Goal: Information Seeking & Learning: Learn about a topic

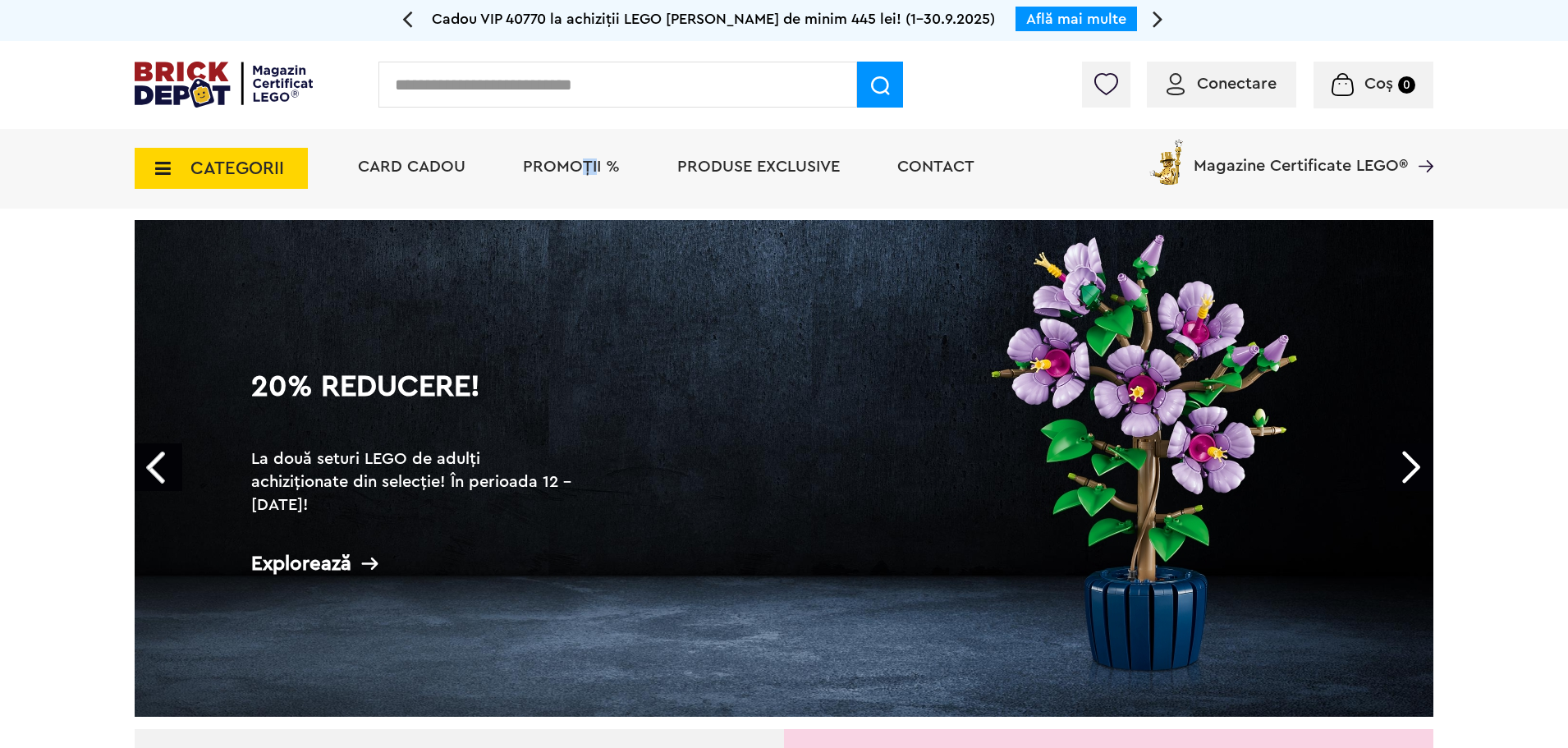
drag, startPoint x: 595, startPoint y: 180, endPoint x: 571, endPoint y: 156, distance: 33.9
click at [571, 156] on li "PROMOȚII %" at bounding box center [571, 169] width 130 height 80
click at [528, 173] on span "PROMOȚII %" at bounding box center [571, 167] width 97 height 16
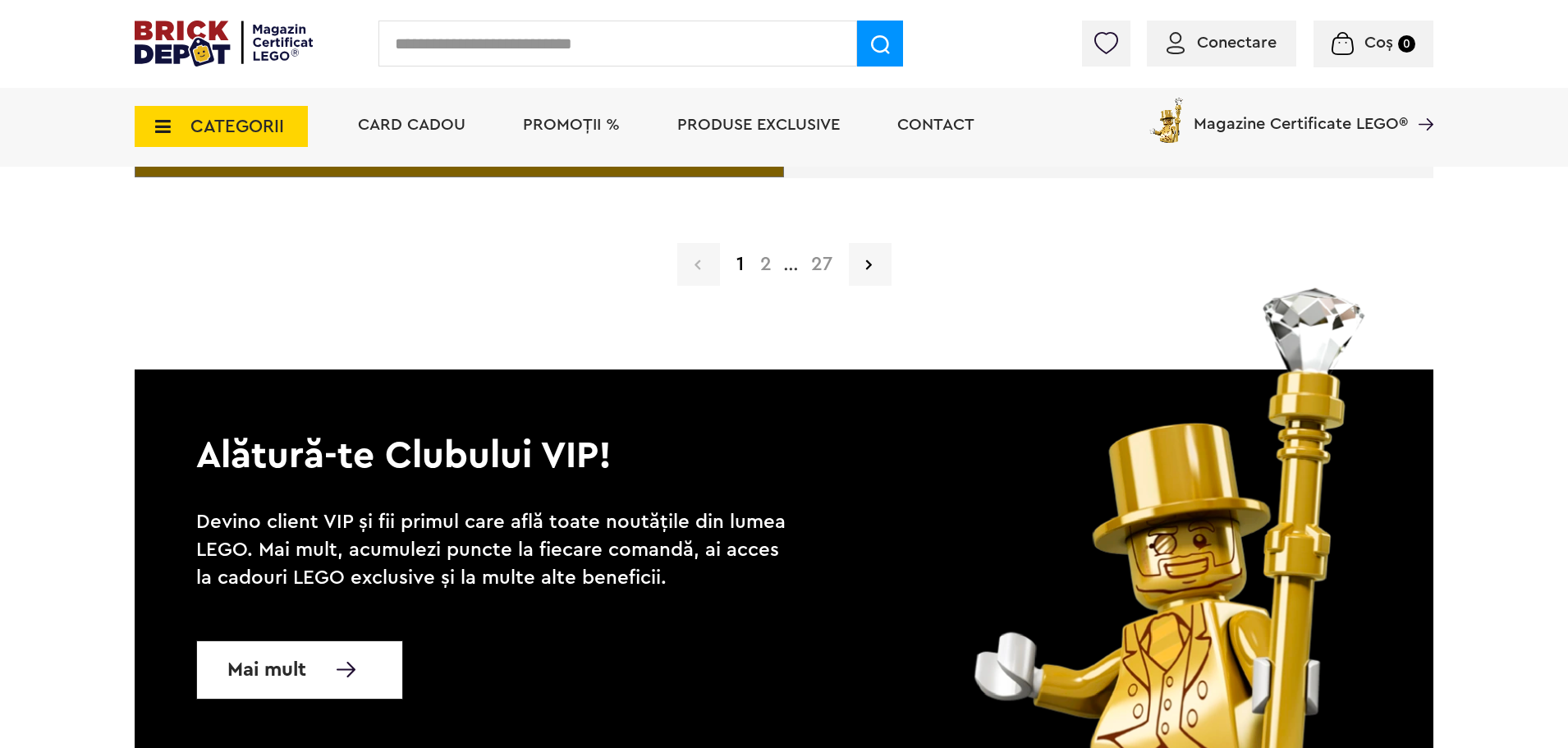
scroll to position [4367, 0]
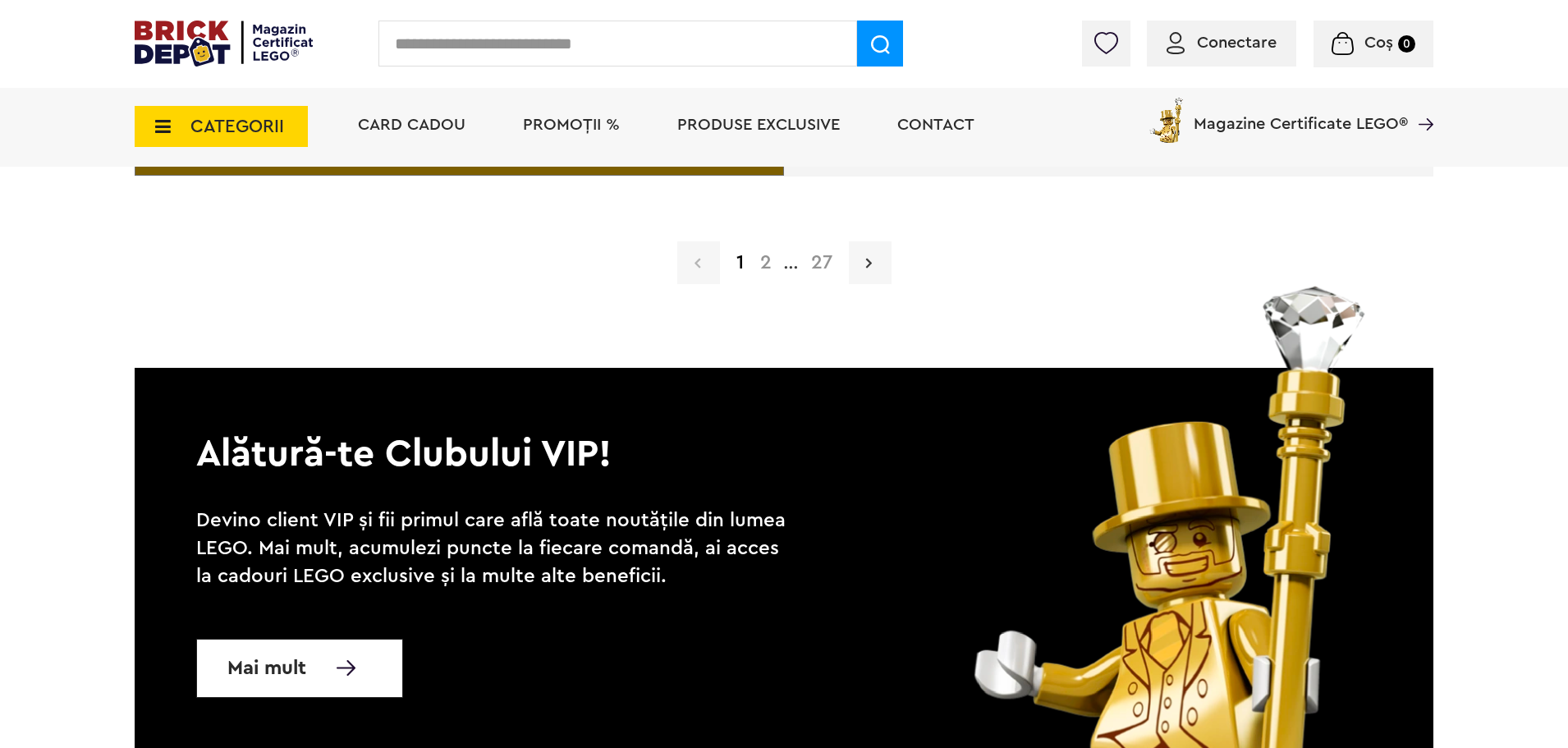
click at [858, 255] on link at bounding box center [871, 263] width 43 height 43
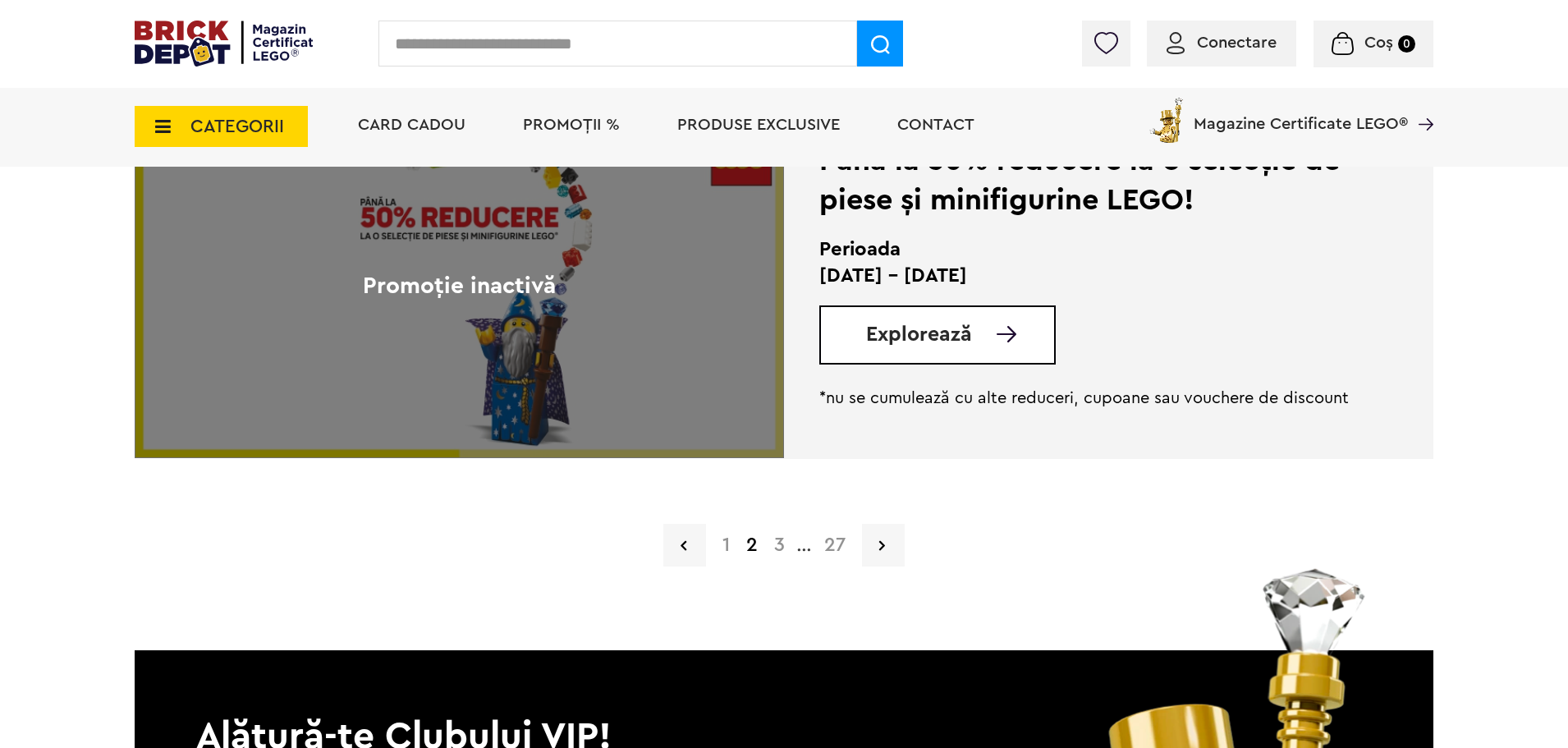
scroll to position [4087, 0]
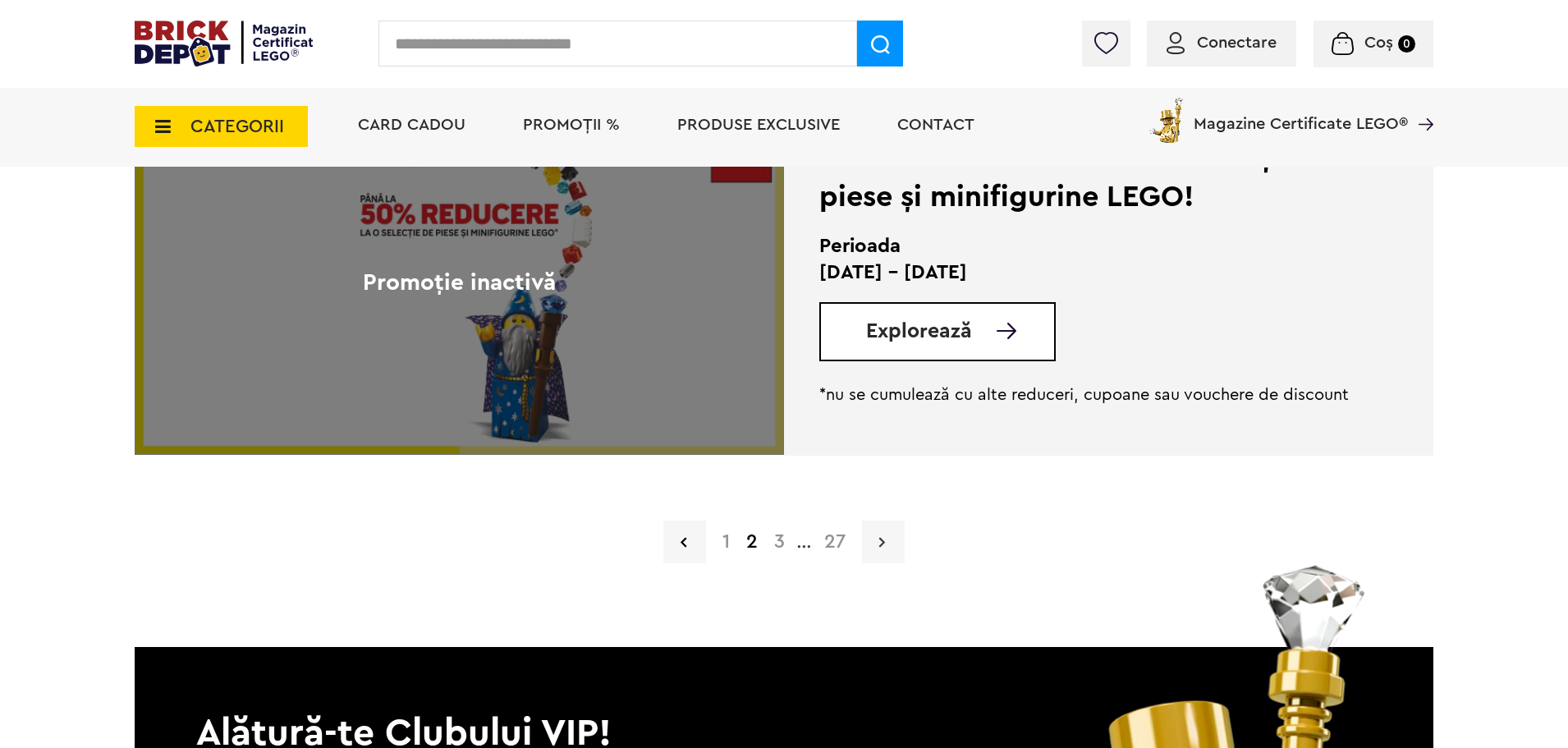
click at [891, 539] on link at bounding box center [884, 543] width 43 height 43
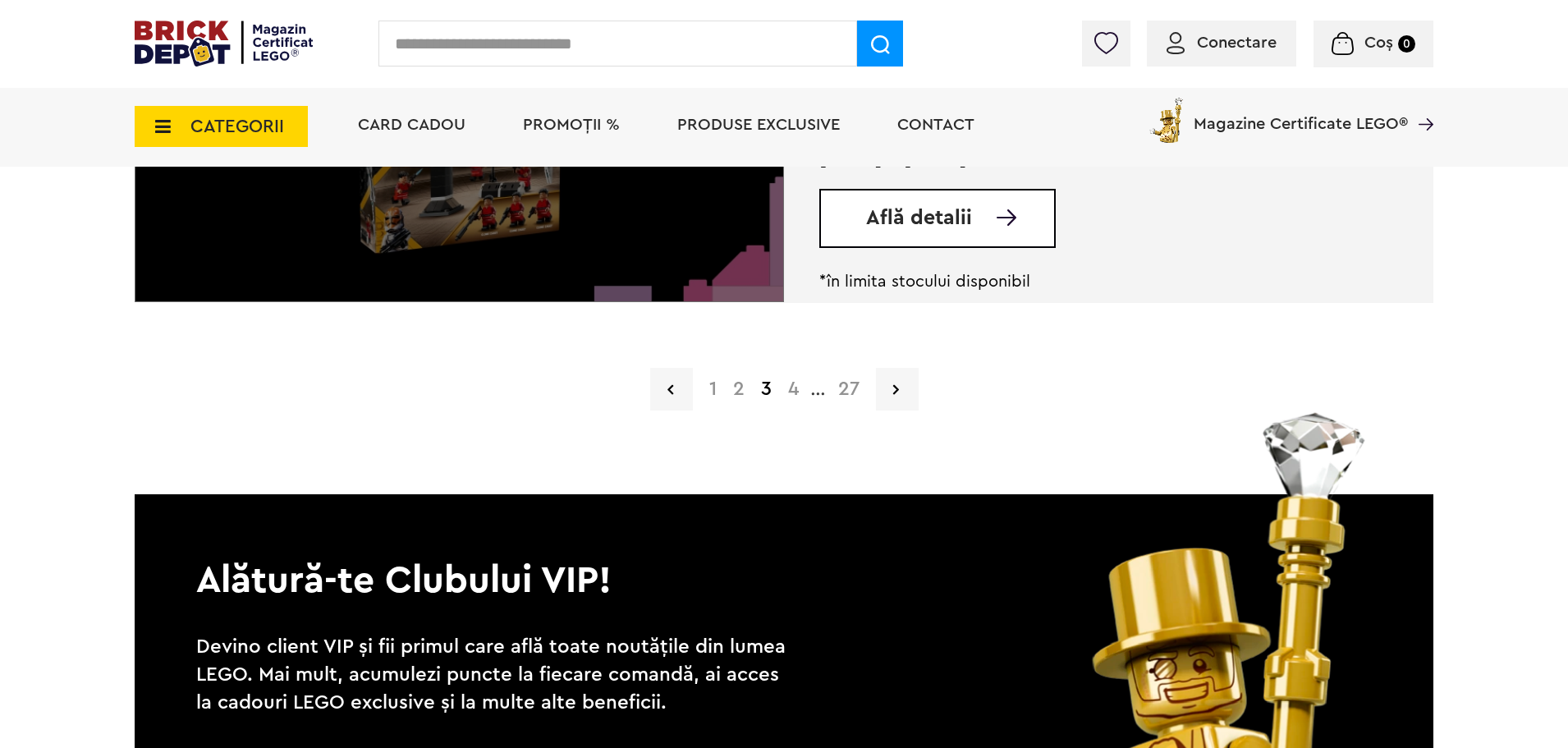
scroll to position [4255, 0]
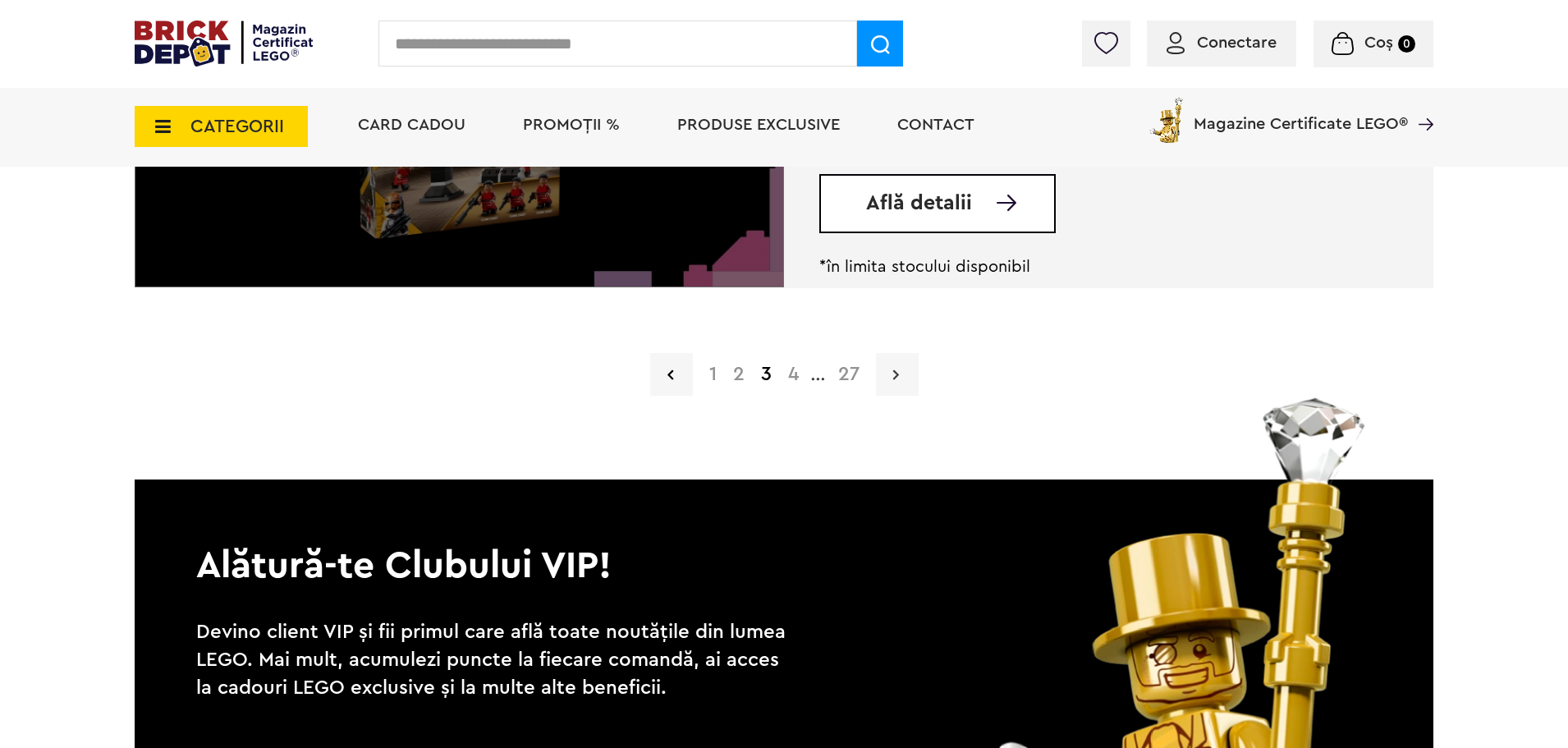
click at [905, 375] on link at bounding box center [897, 375] width 43 height 43
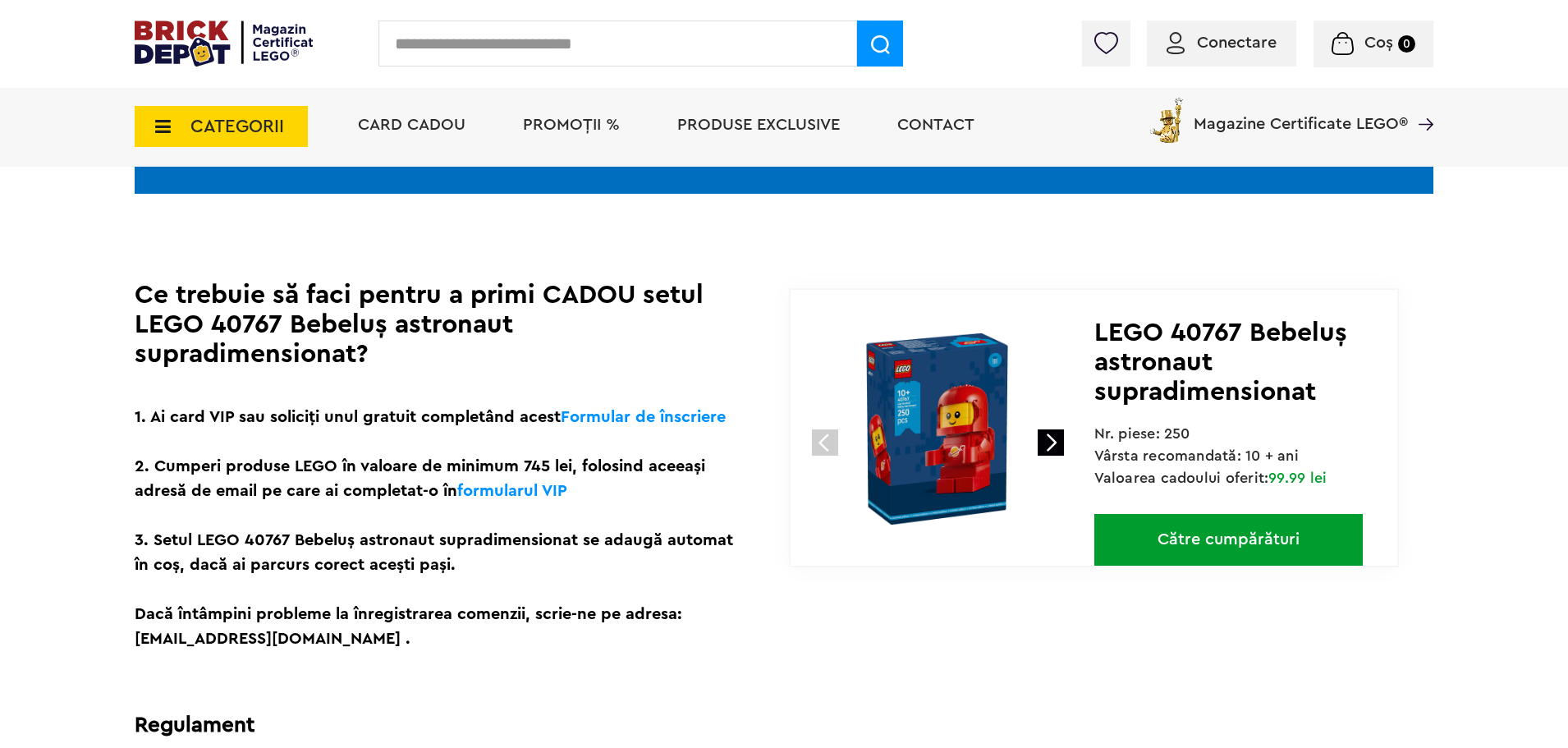
scroll to position [288, 0]
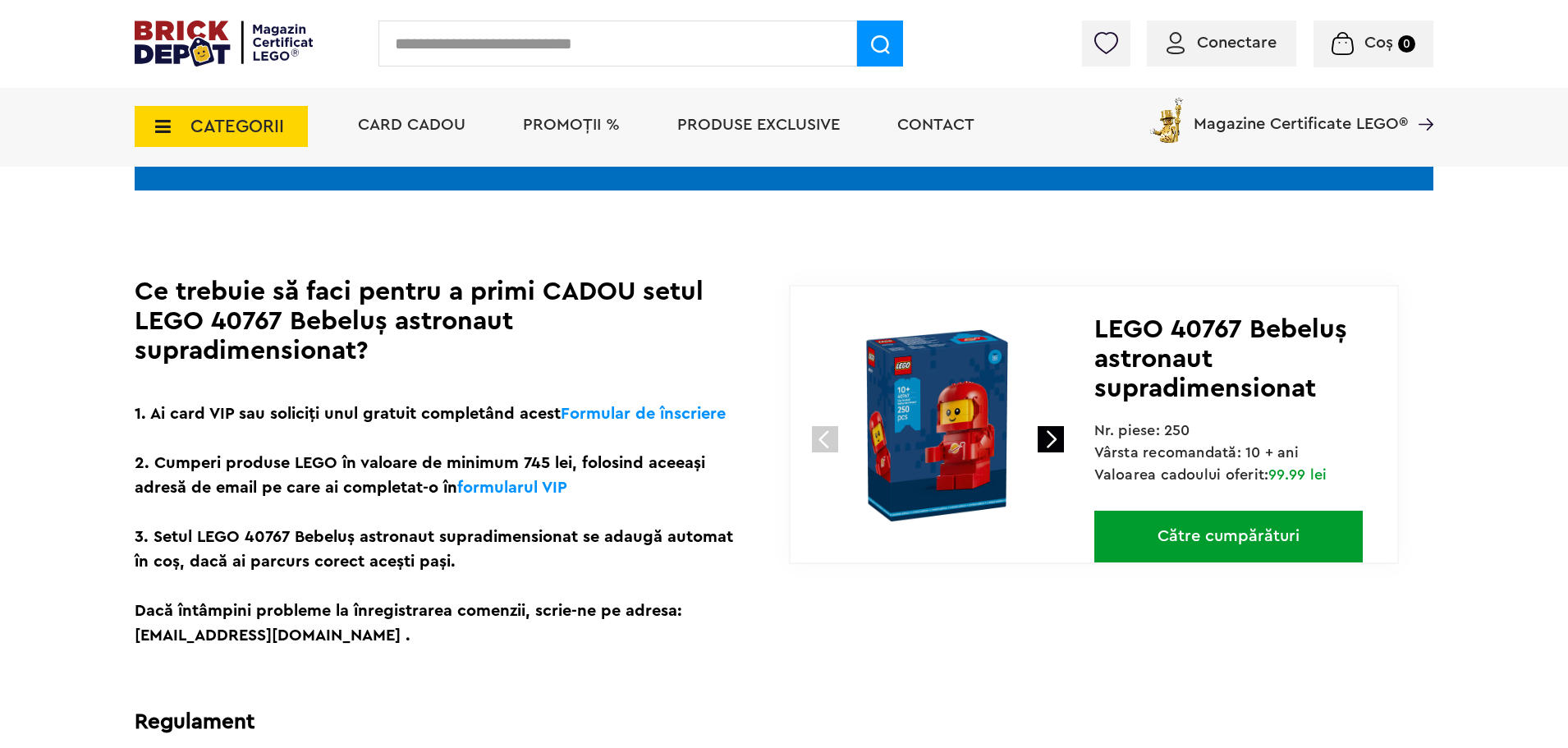
click at [1046, 438] on link at bounding box center [1051, 439] width 26 height 26
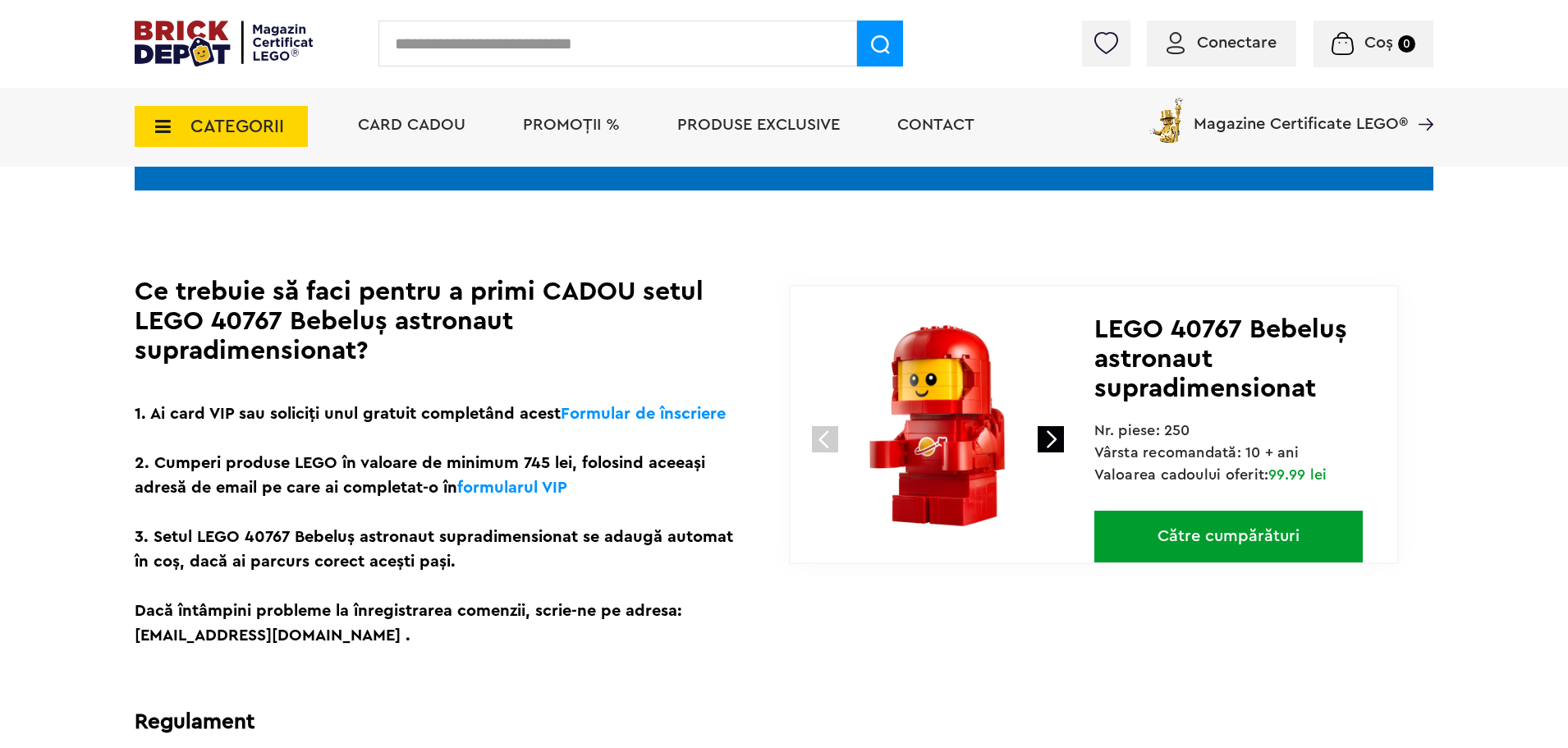
click at [926, 405] on img at bounding box center [937, 426] width 220 height 220
click at [1058, 437] on link at bounding box center [1051, 439] width 26 height 26
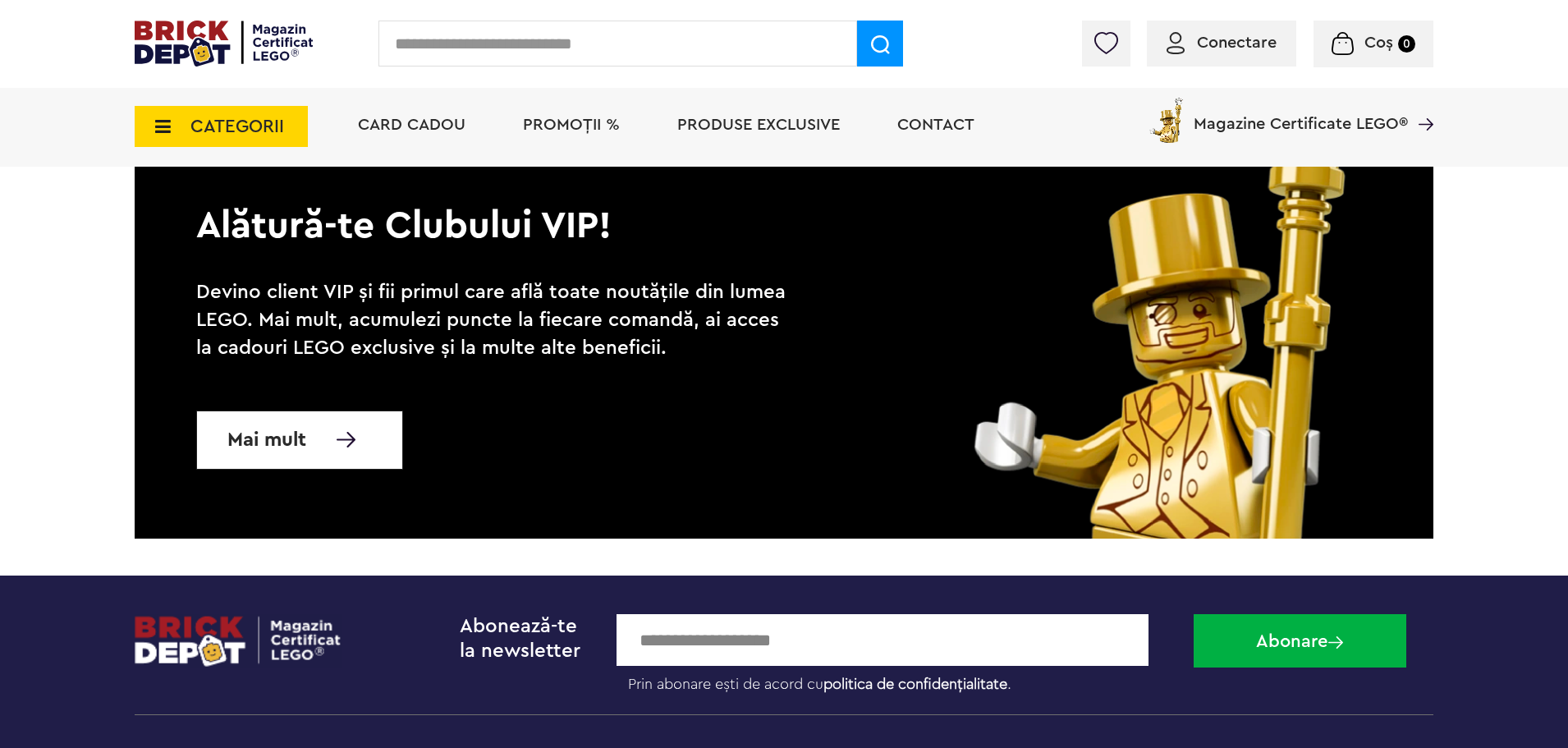
scroll to position [1568, 0]
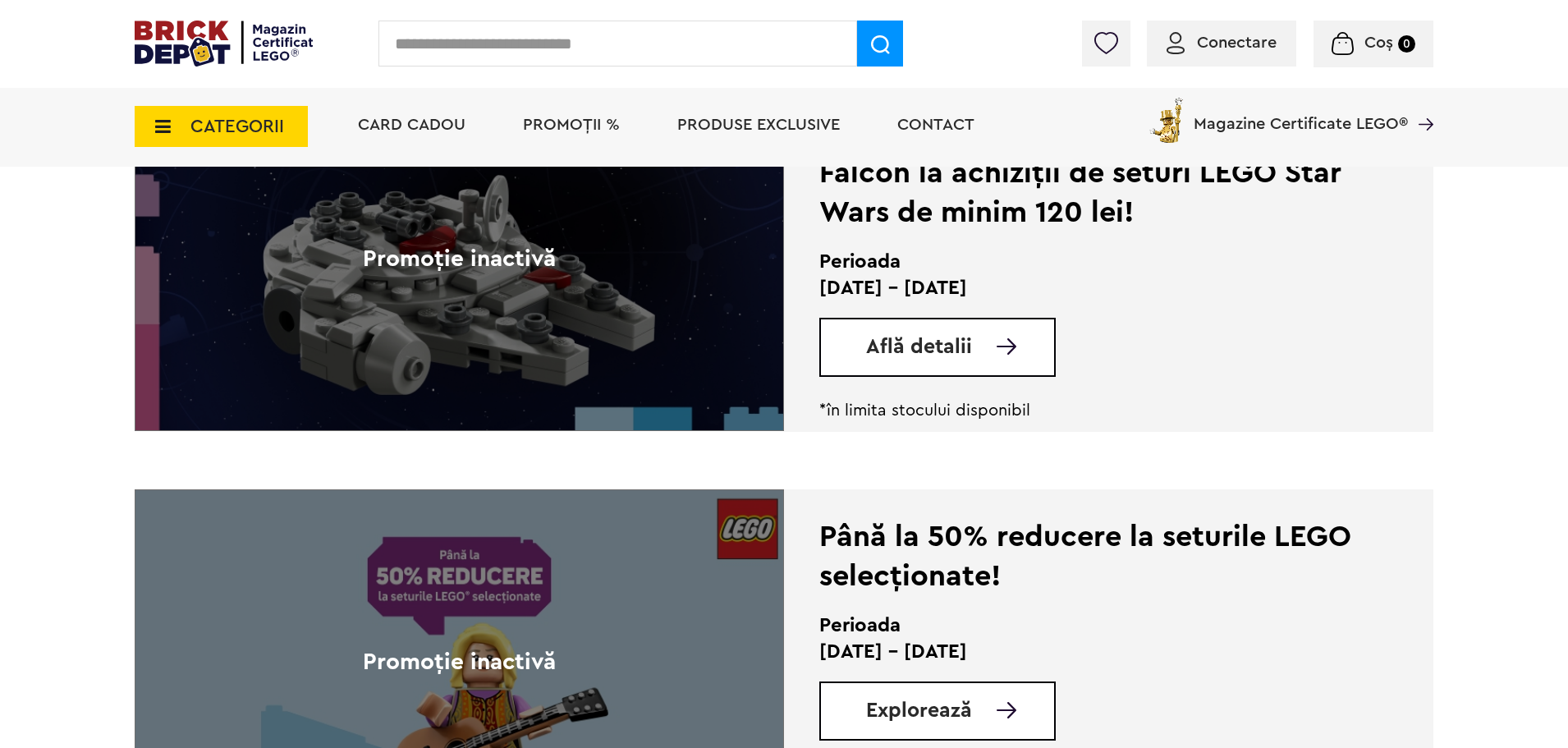
scroll to position [483, 0]
click at [920, 352] on span "Află detalii" at bounding box center [919, 346] width 106 height 21
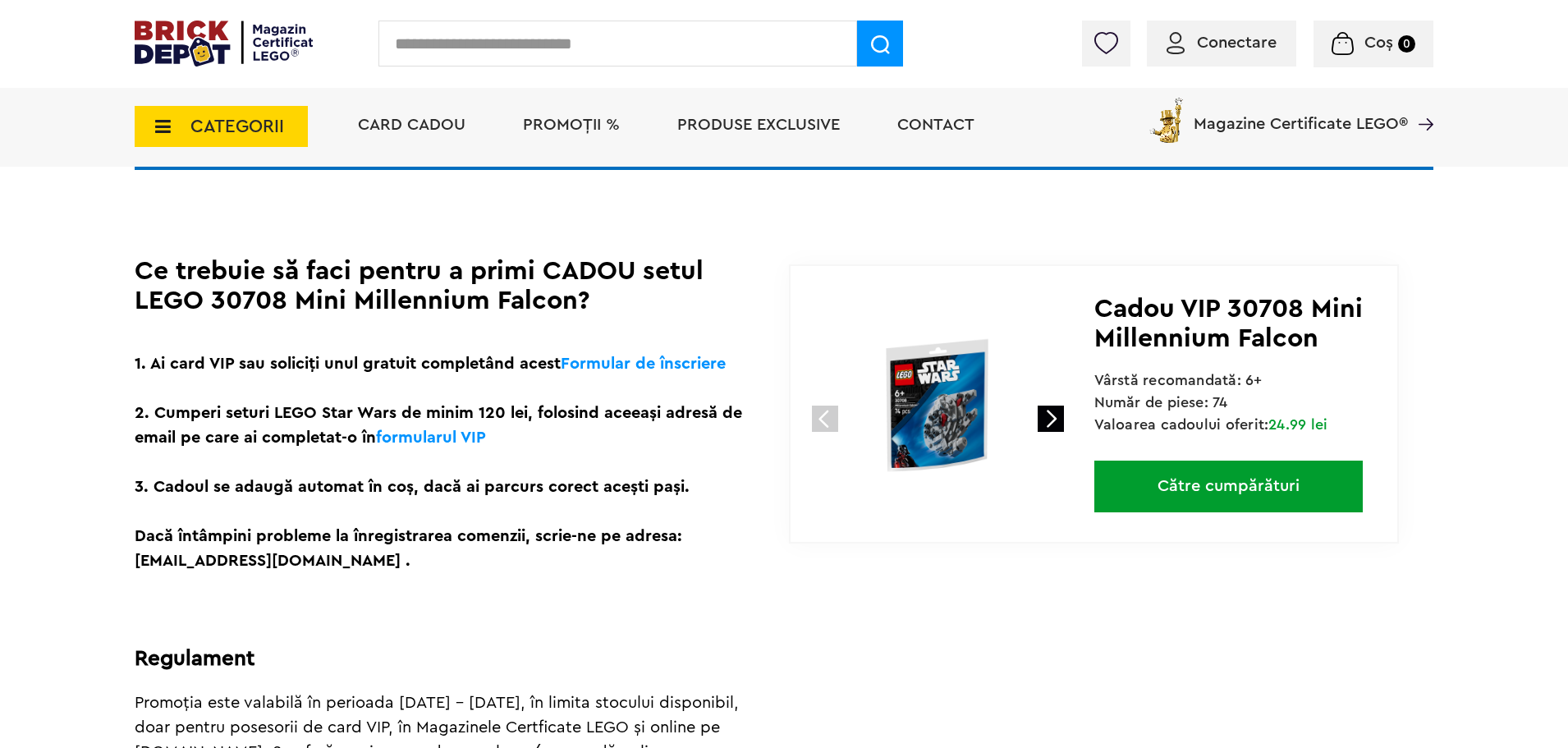
scroll to position [344, 0]
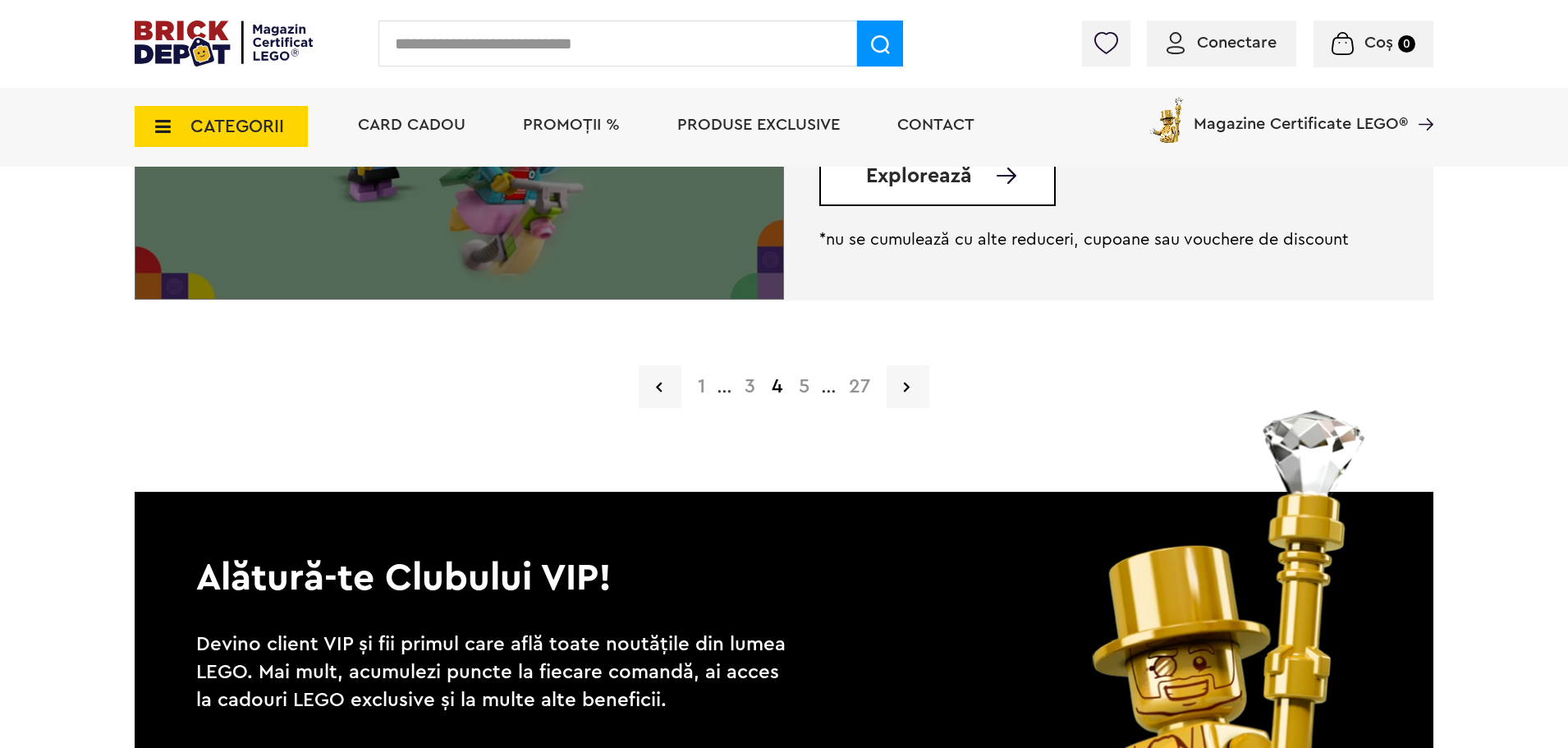
scroll to position [4258, 0]
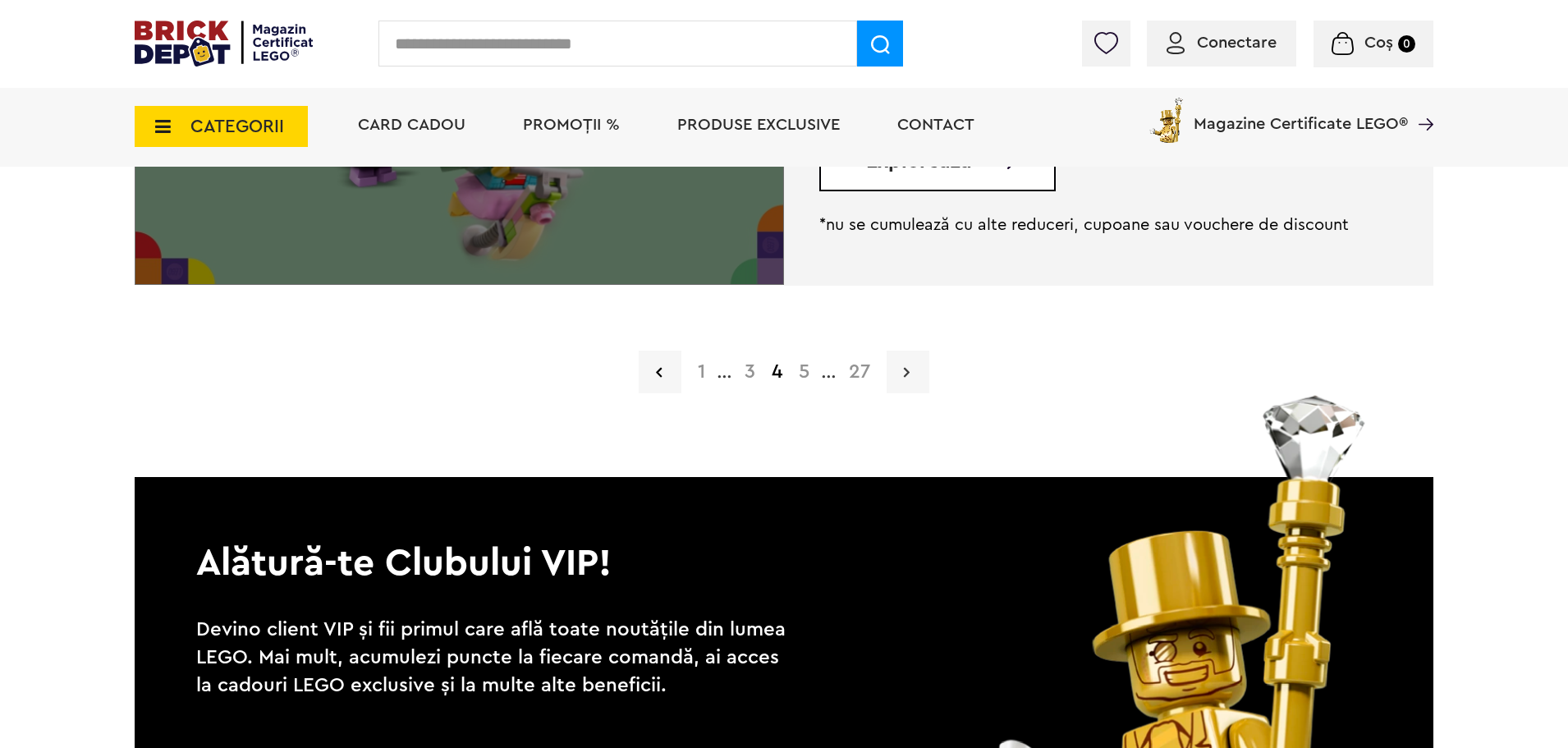
click at [906, 371] on icon at bounding box center [906, 372] width 5 height 16
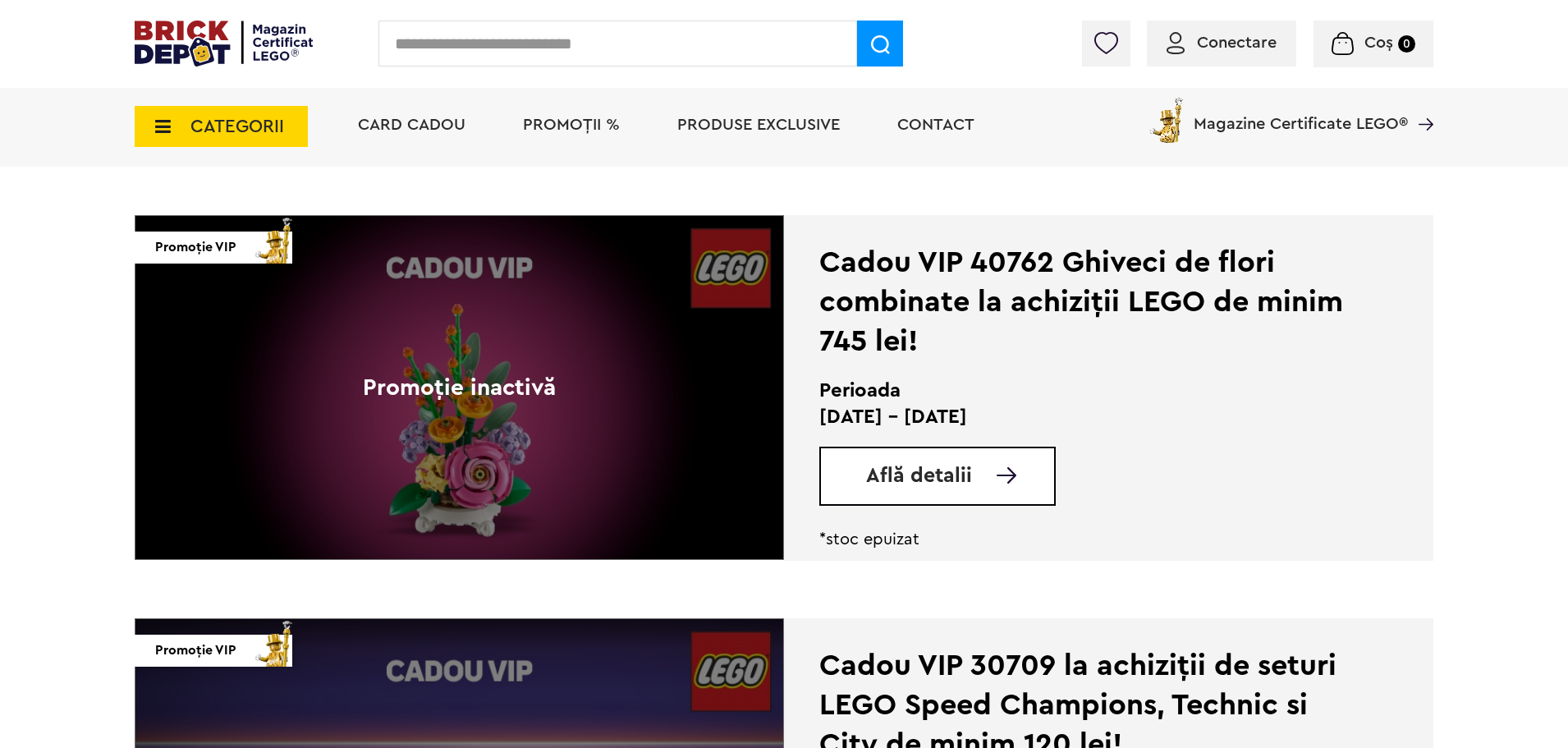
scroll to position [353, 0]
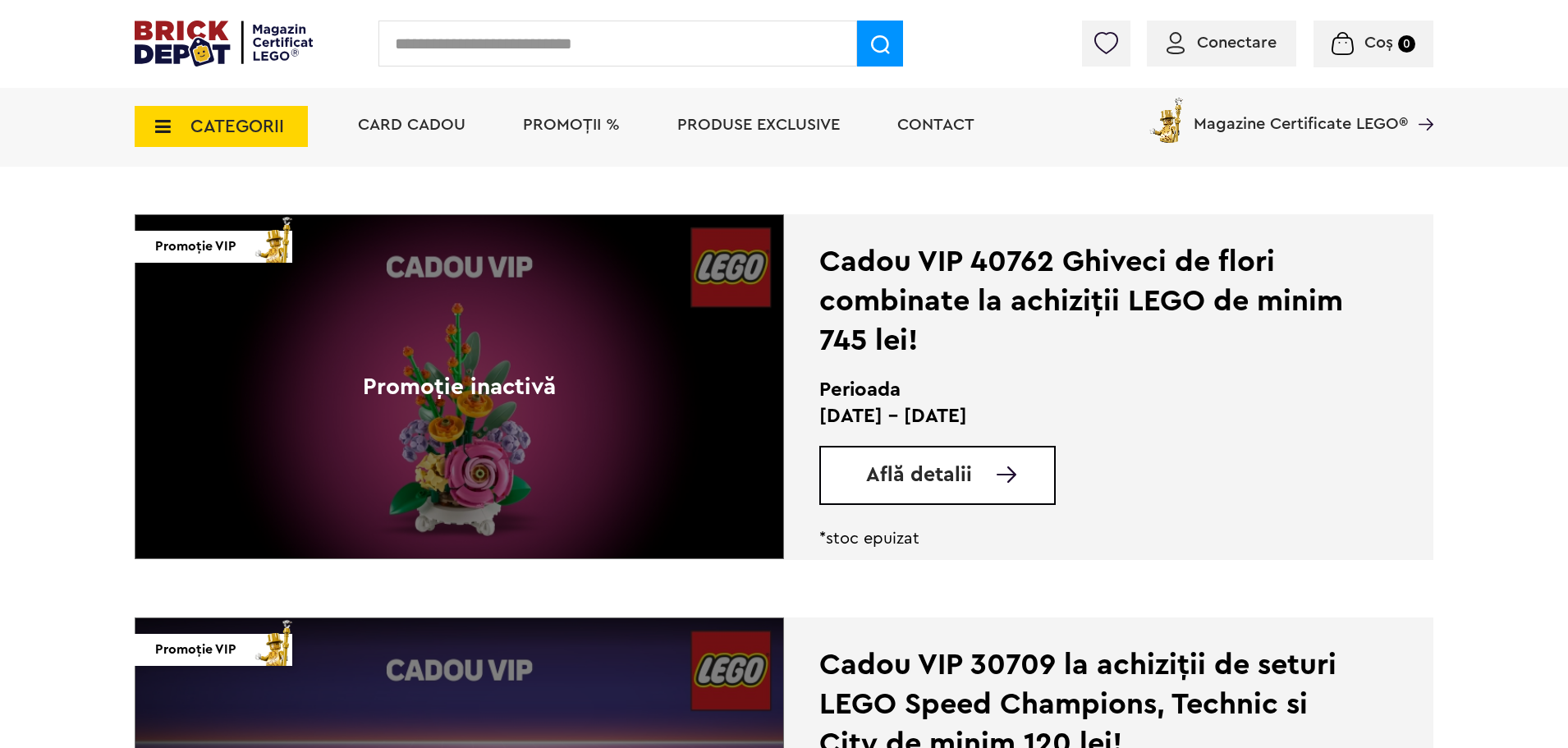
click at [903, 493] on div "Află detalii" at bounding box center [938, 475] width 237 height 59
click at [922, 473] on span "Află detalii" at bounding box center [919, 474] width 106 height 21
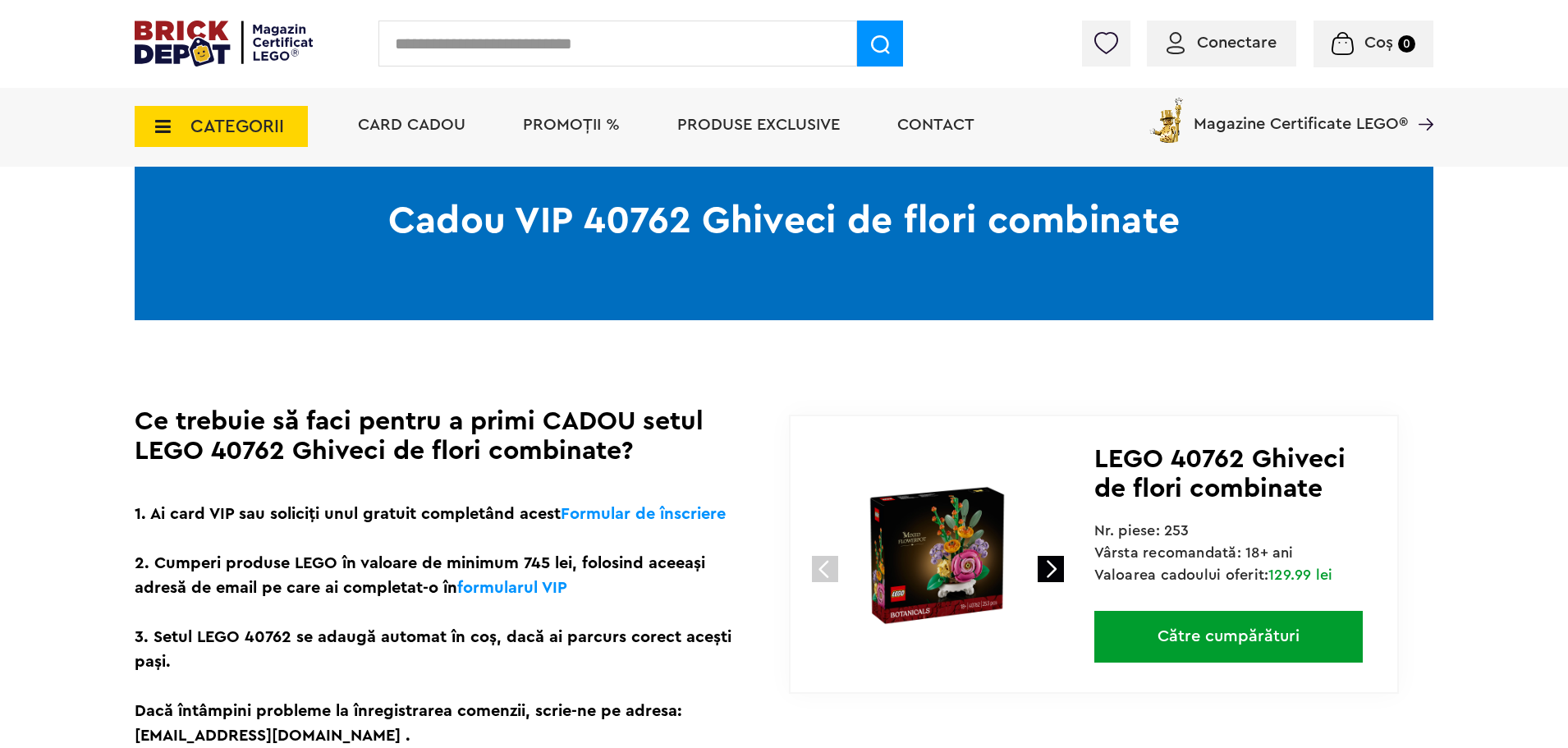
scroll to position [170, 0]
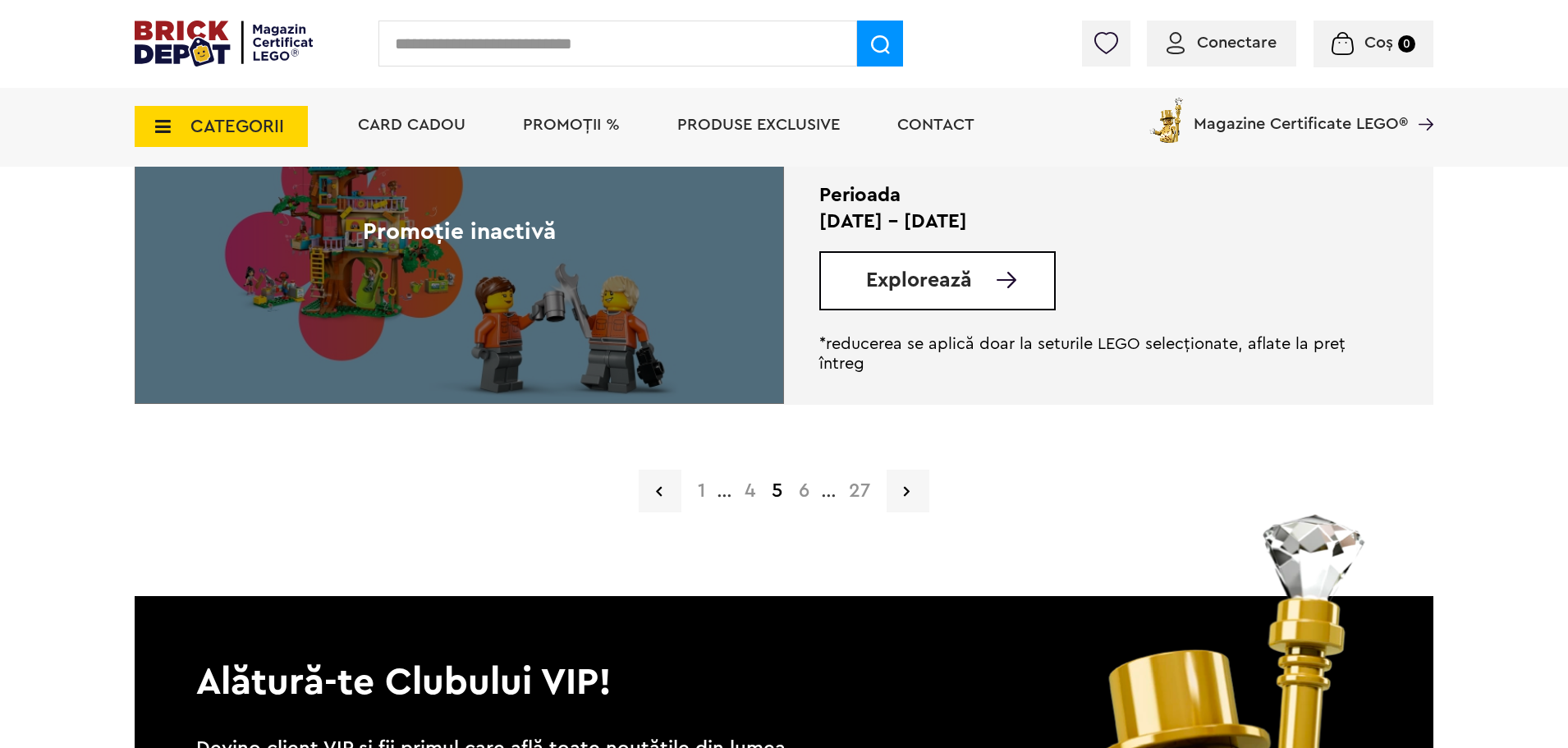
scroll to position [4137, 0]
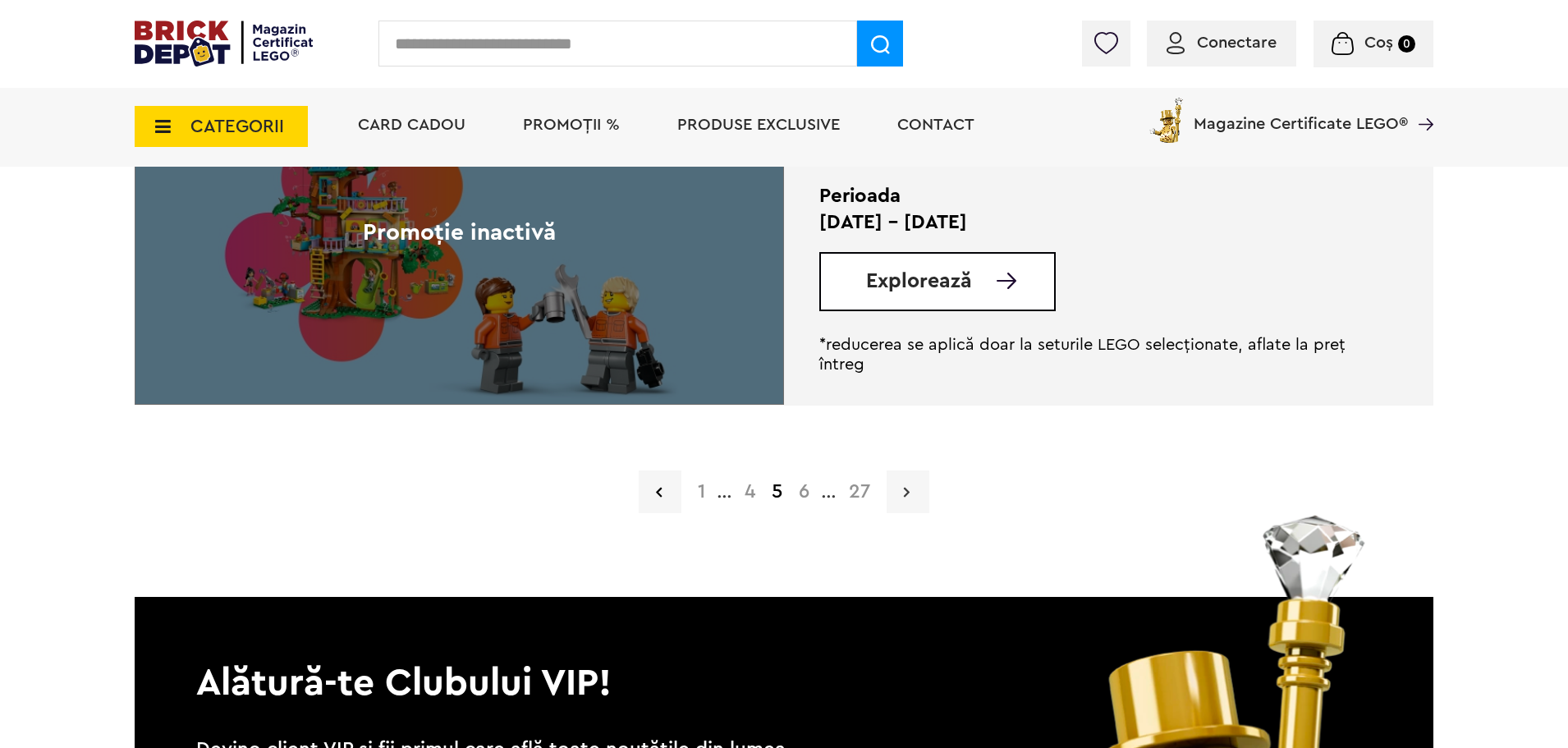
click at [904, 487] on icon at bounding box center [906, 491] width 5 height 16
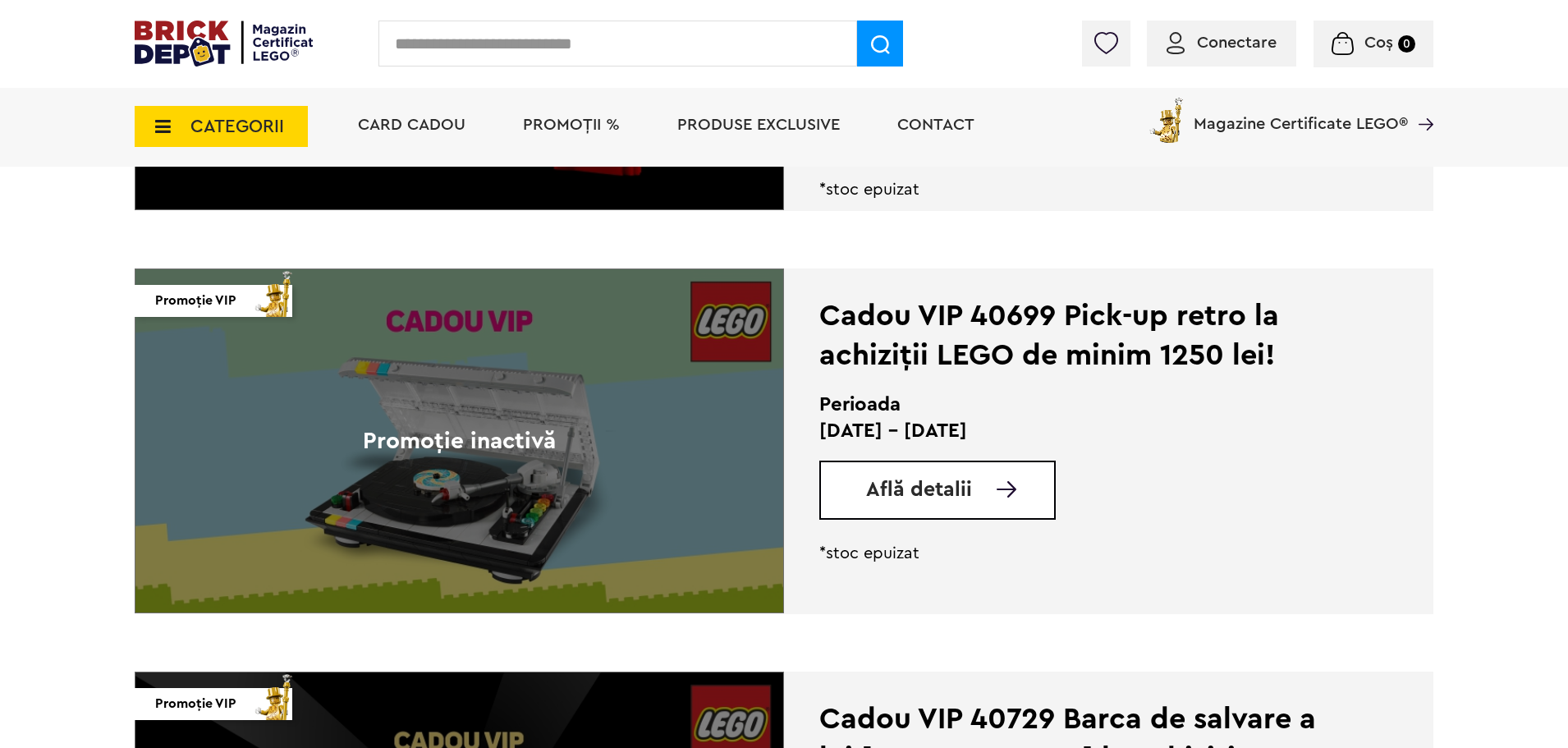
scroll to position [3527, 0]
click at [989, 486] on link "Află detalii" at bounding box center [960, 489] width 188 height 21
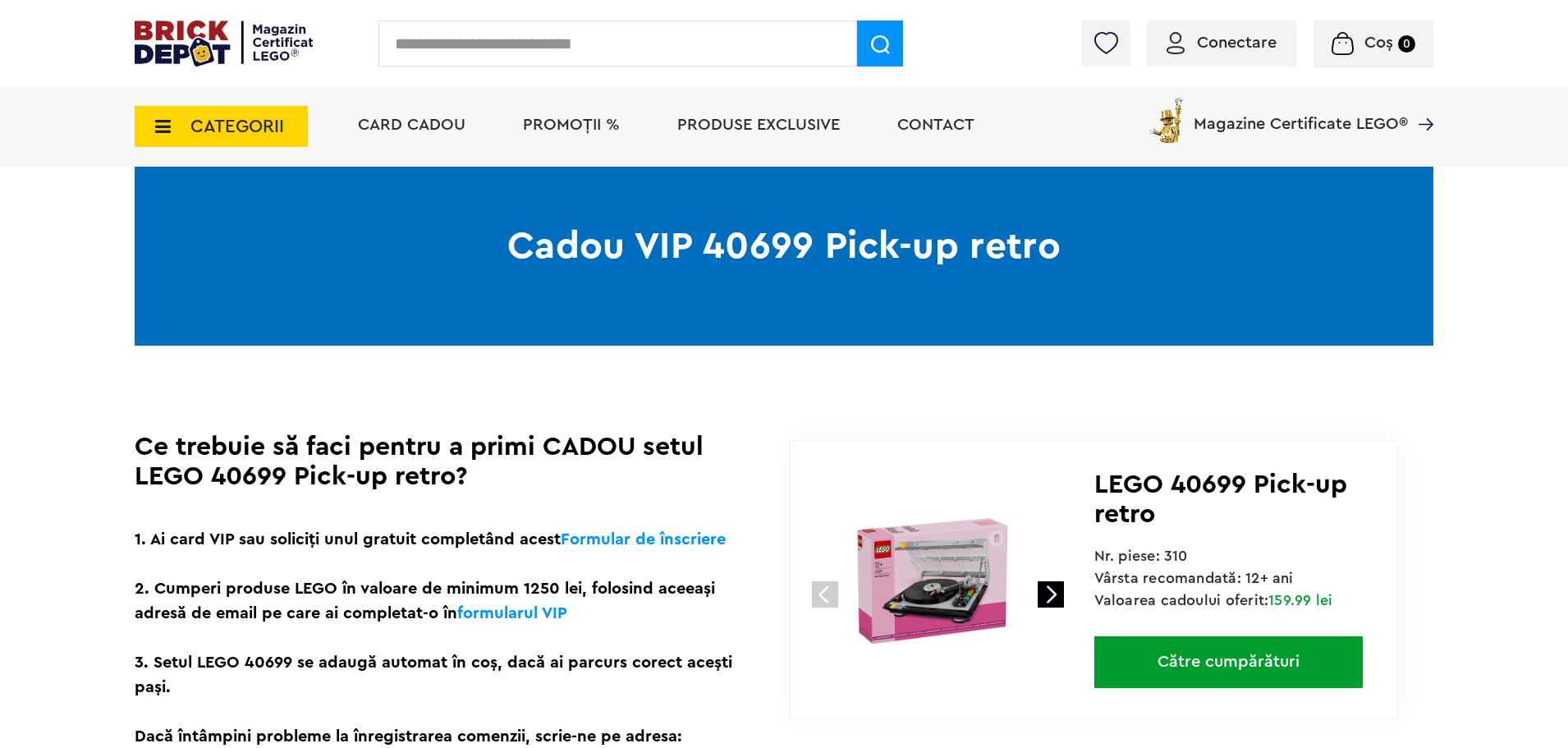
scroll to position [134, 0]
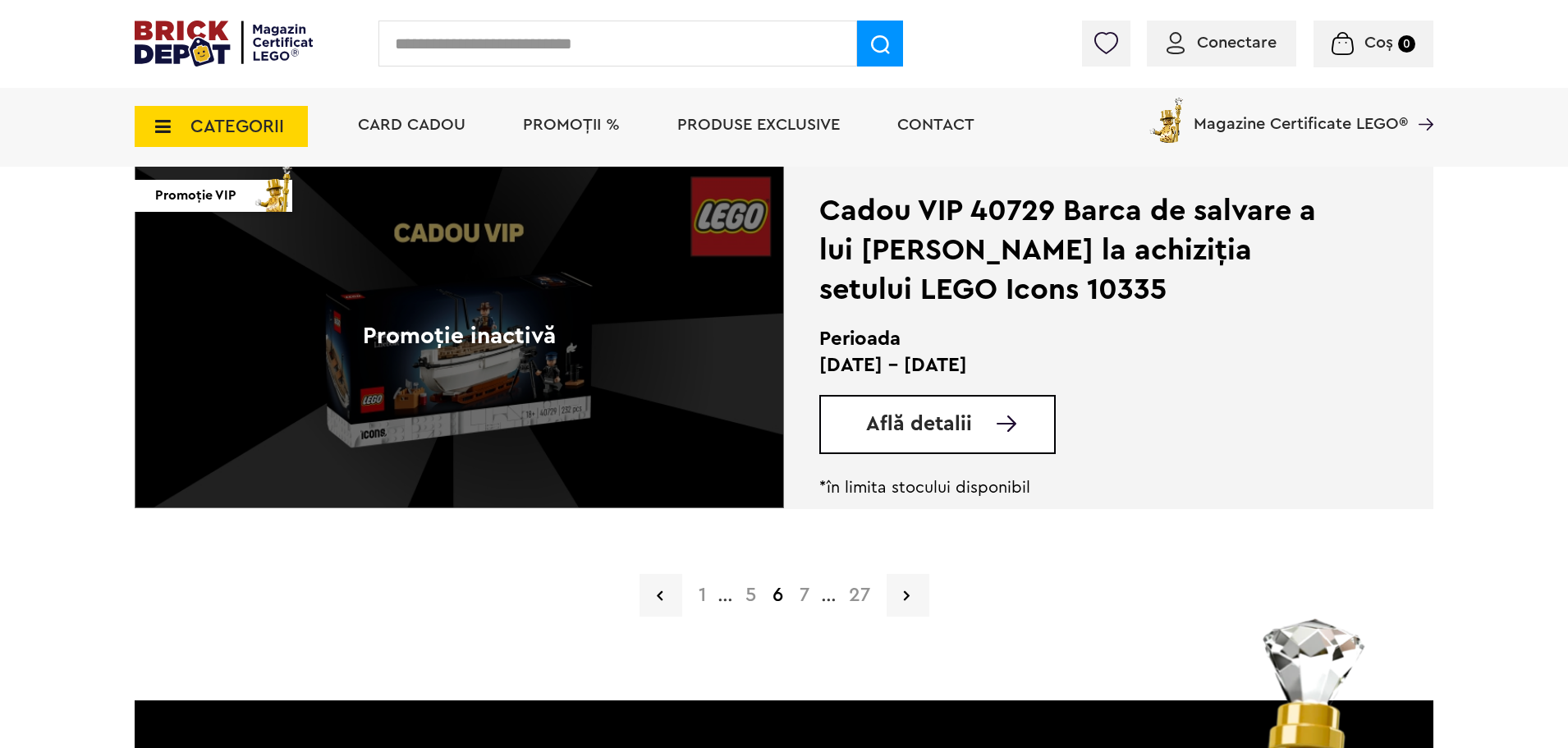
scroll to position [4043, 0]
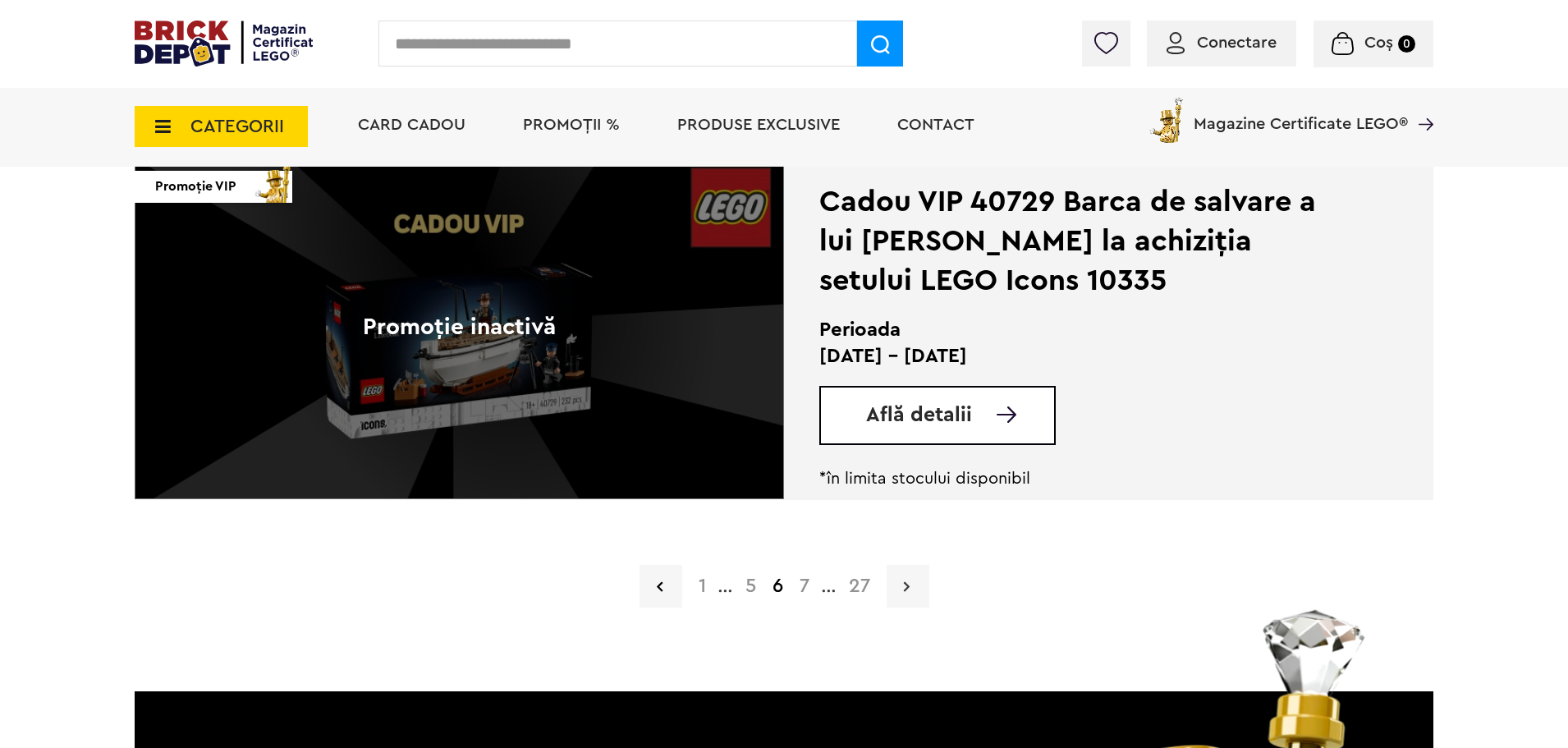
click at [905, 590] on icon at bounding box center [906, 587] width 5 height 16
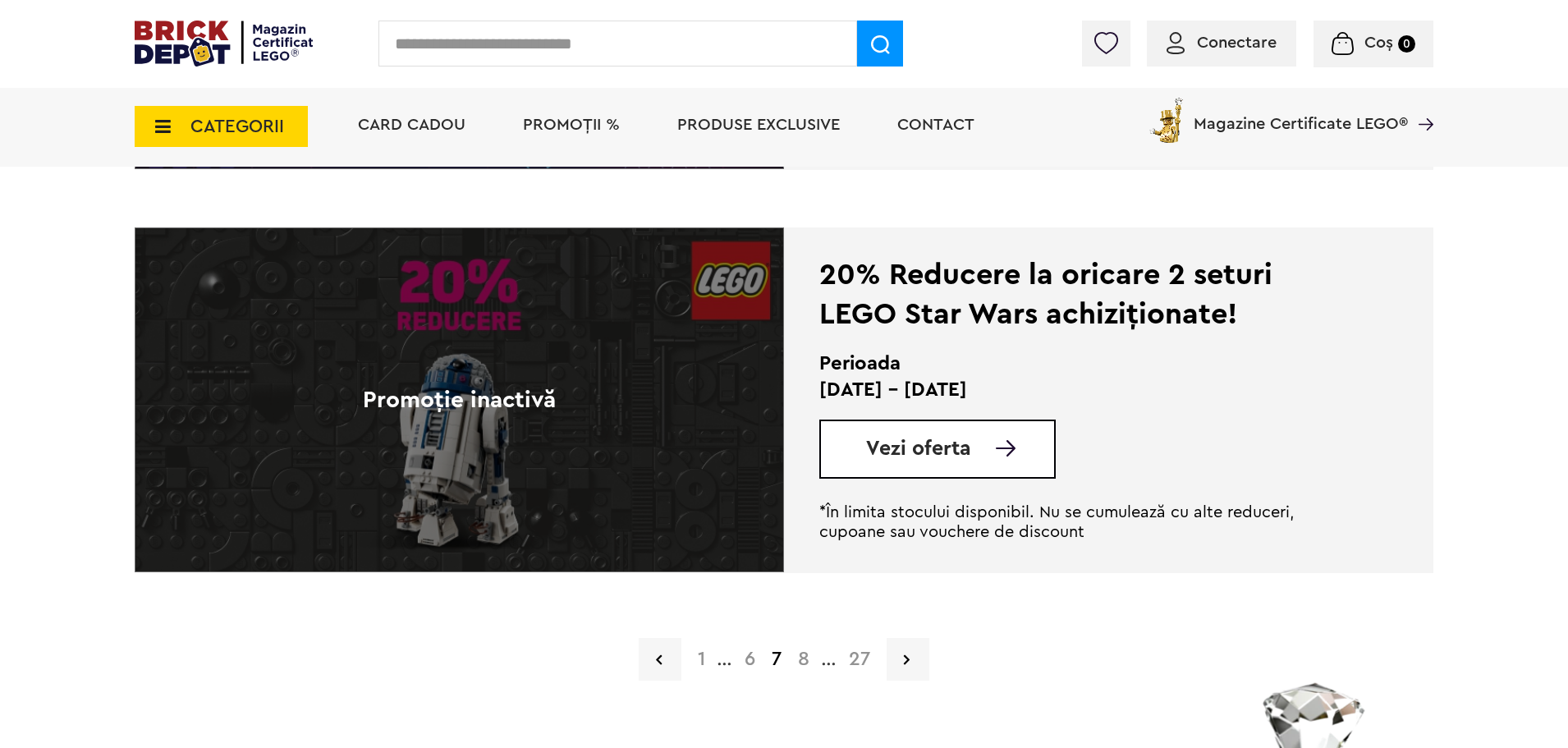
scroll to position [4019, 0]
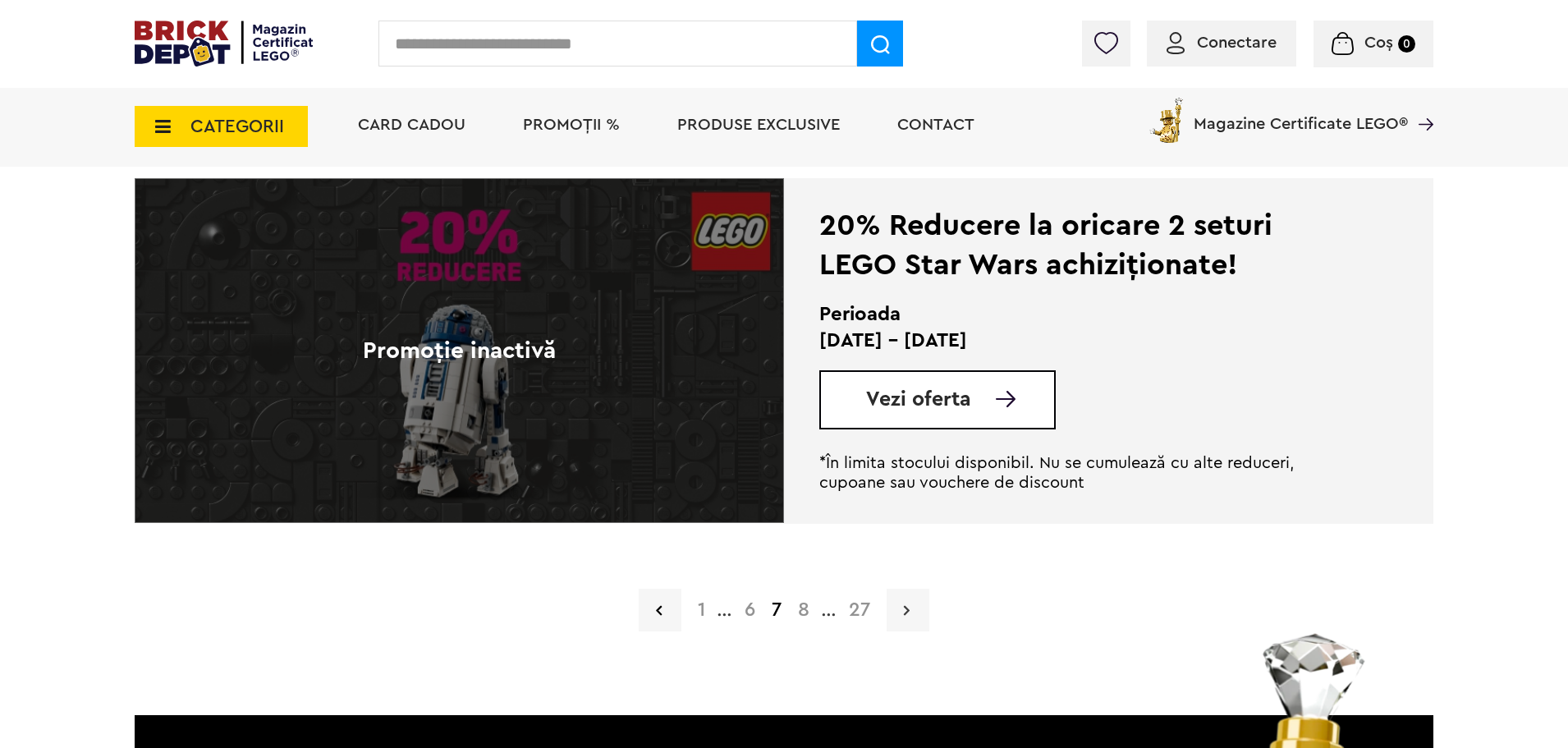
click at [897, 616] on link at bounding box center [908, 611] width 43 height 43
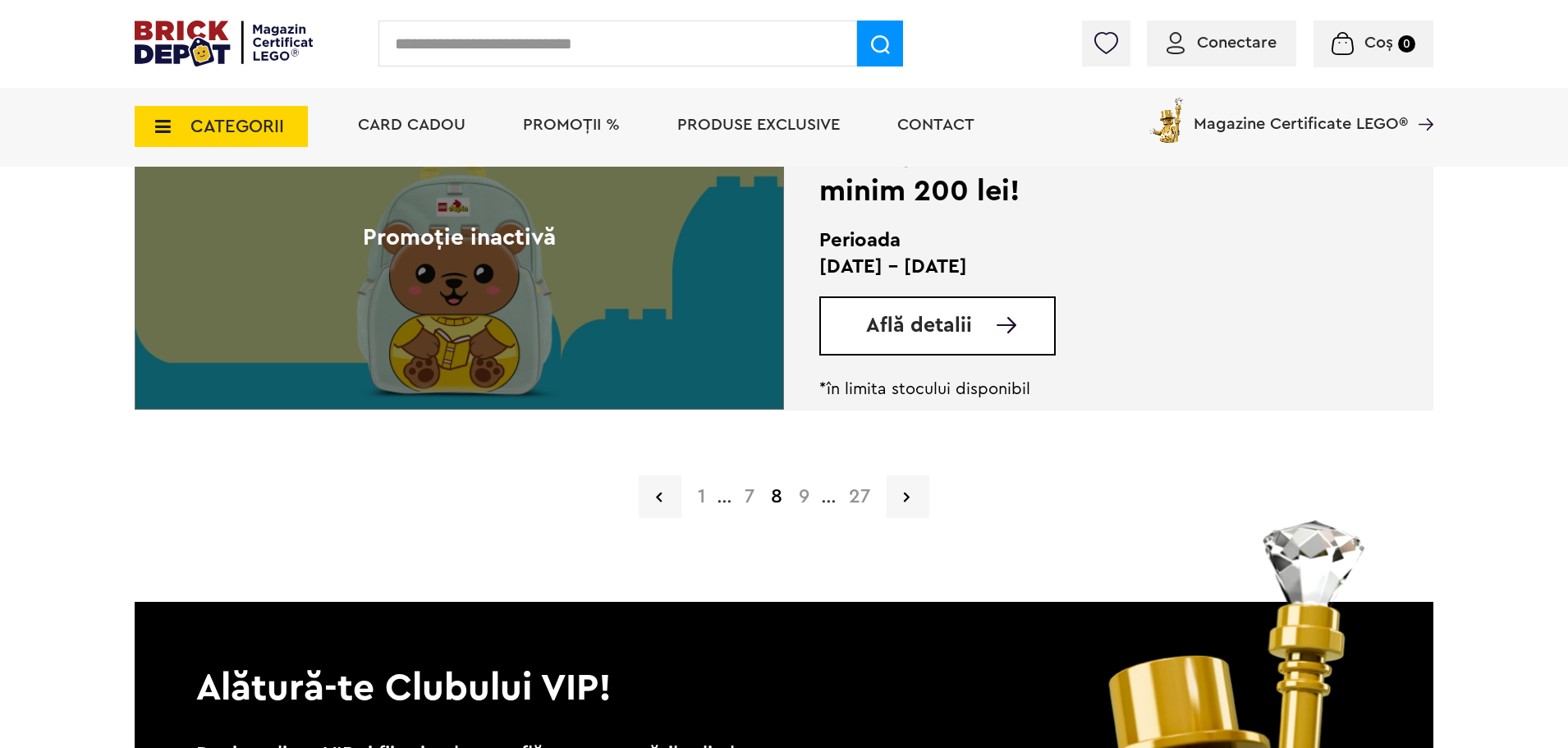
scroll to position [4150, 0]
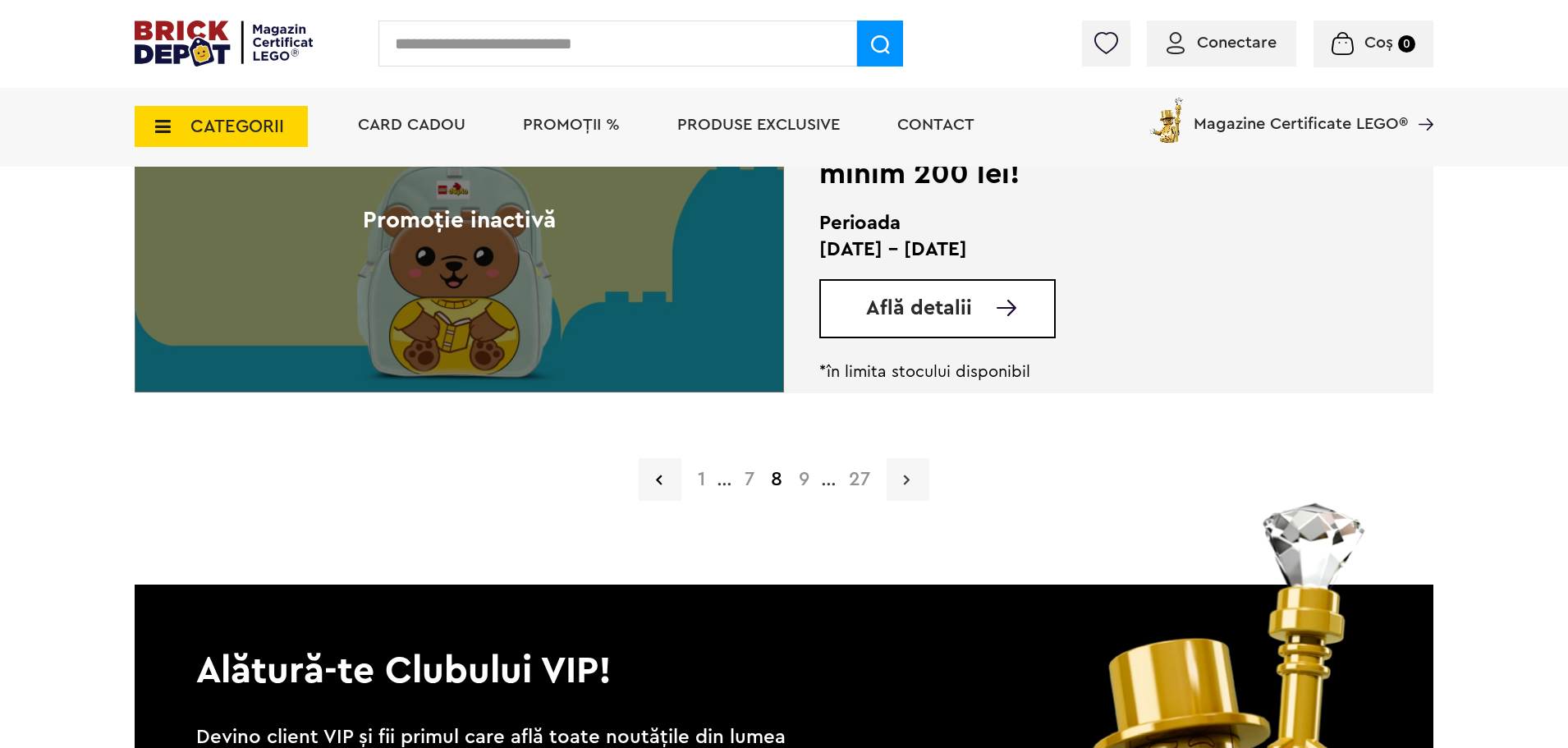
click at [905, 484] on icon at bounding box center [906, 480] width 5 height 16
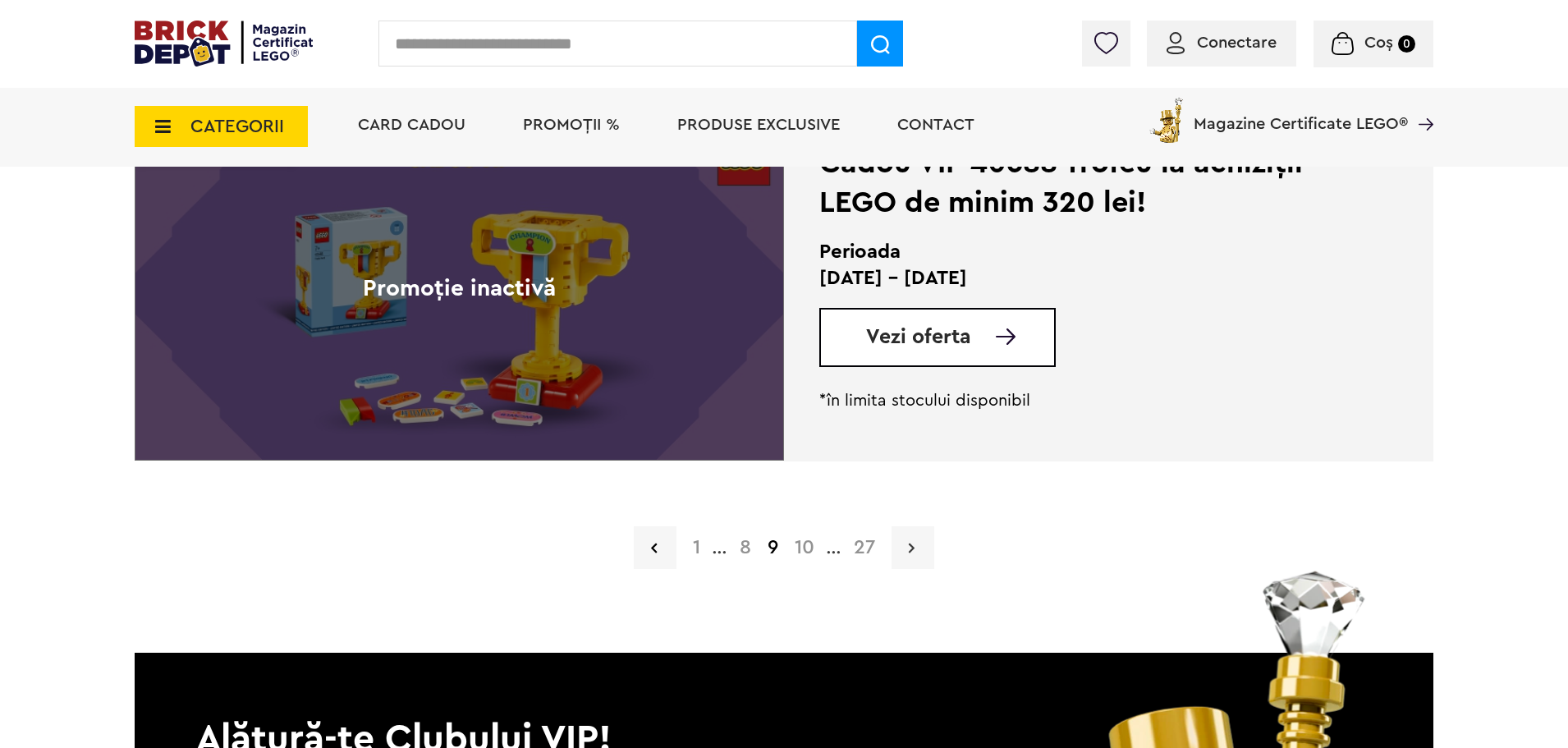
scroll to position [4083, 0]
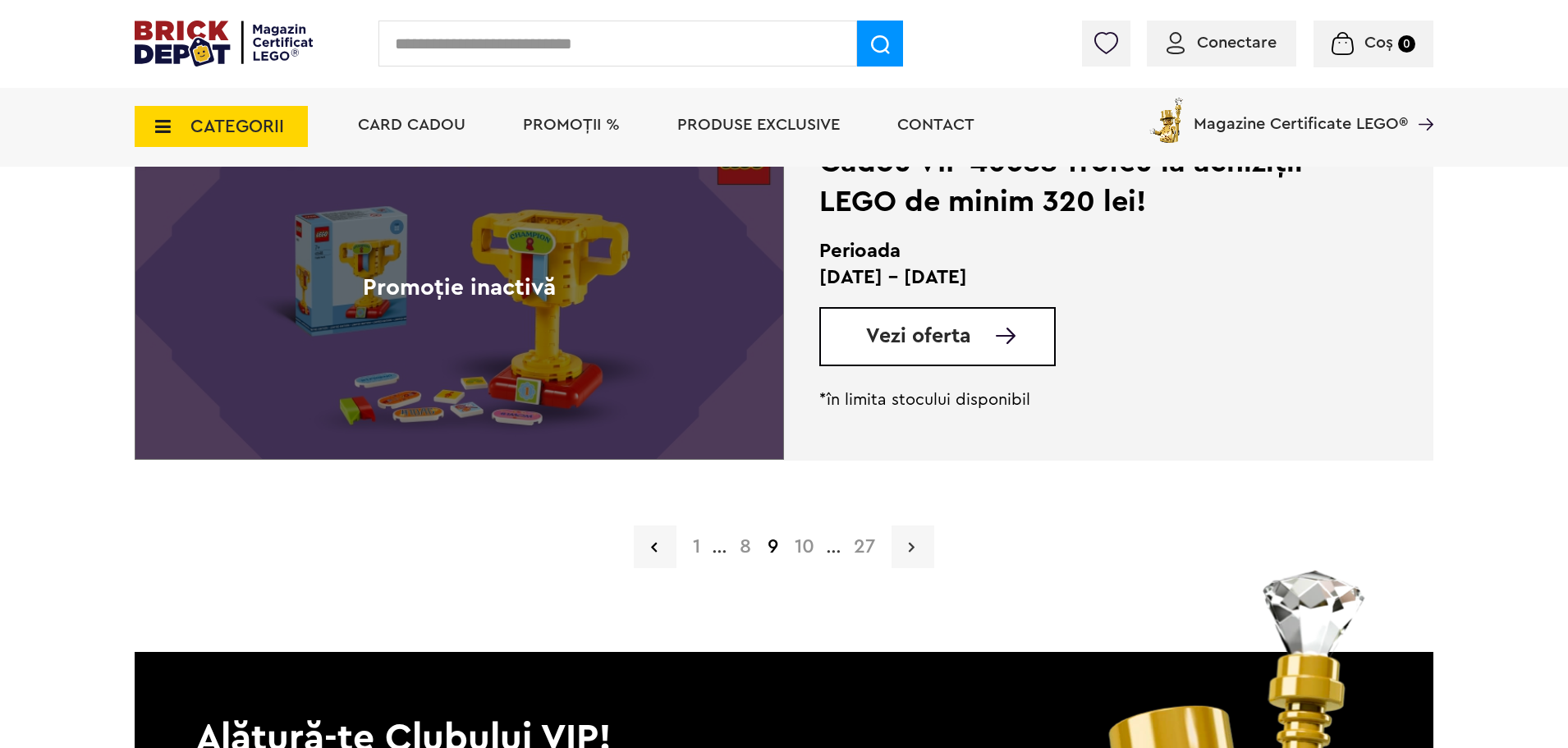
click at [904, 543] on link at bounding box center [914, 547] width 43 height 43
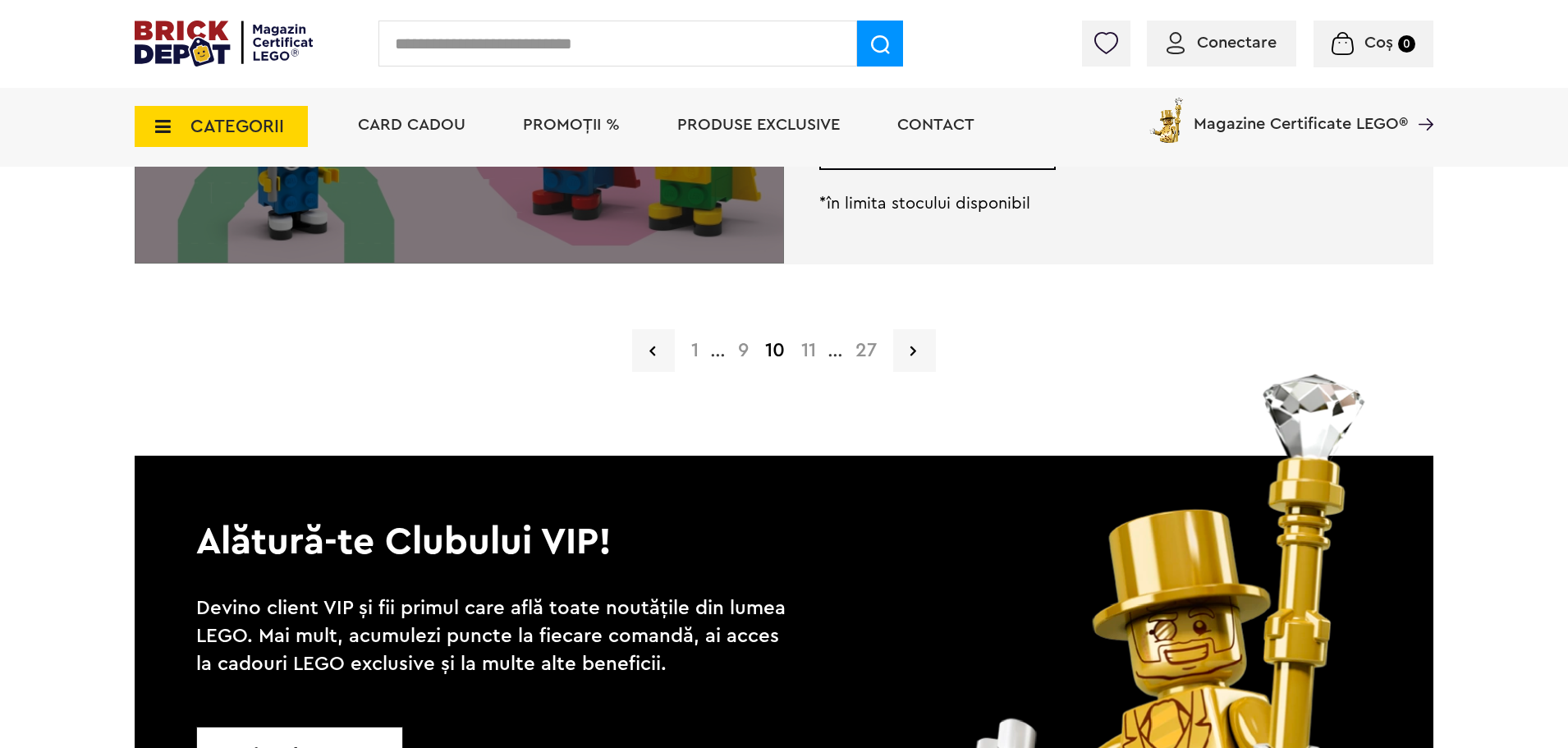
scroll to position [4280, 0]
click at [905, 348] on link at bounding box center [914, 350] width 43 height 43
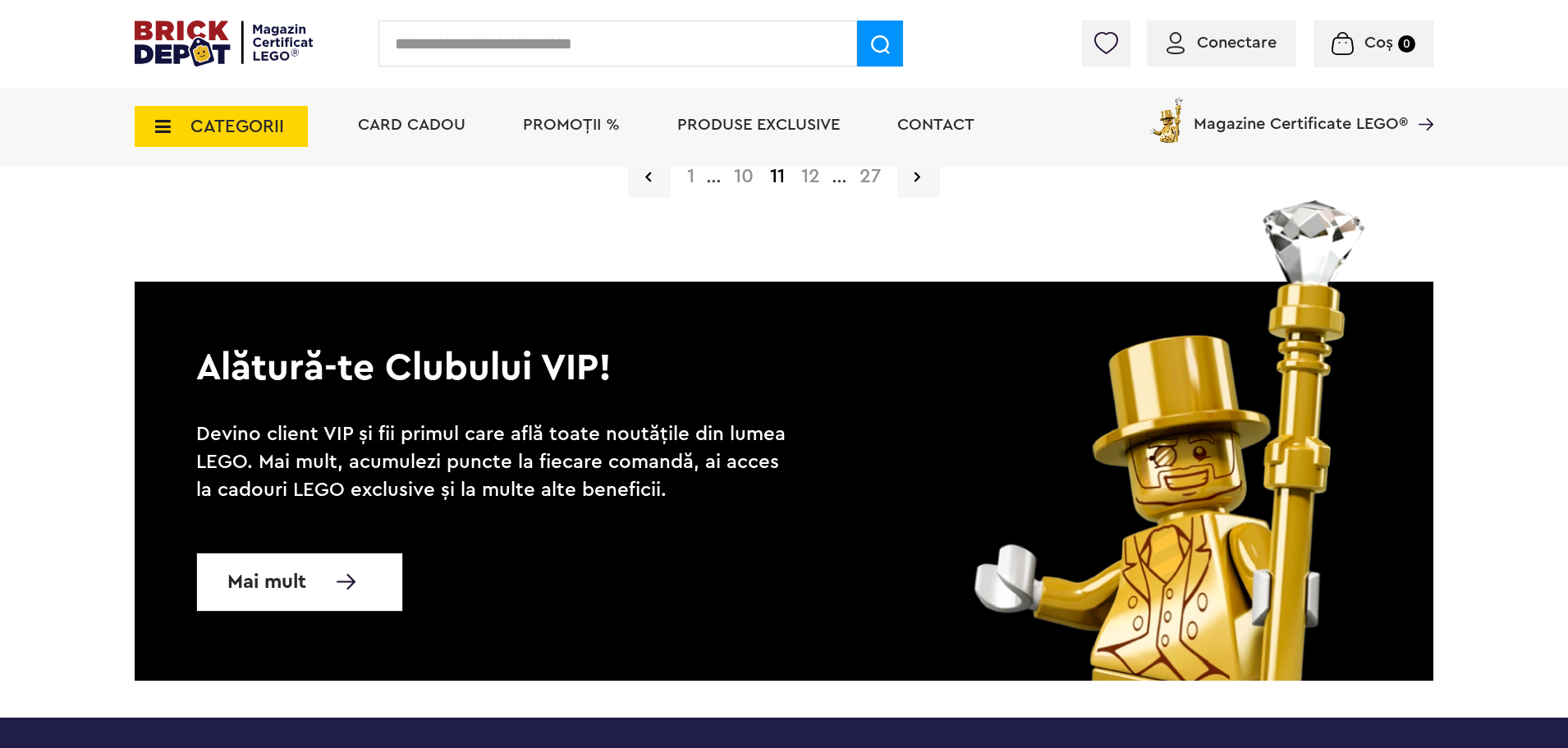
scroll to position [4459, 0]
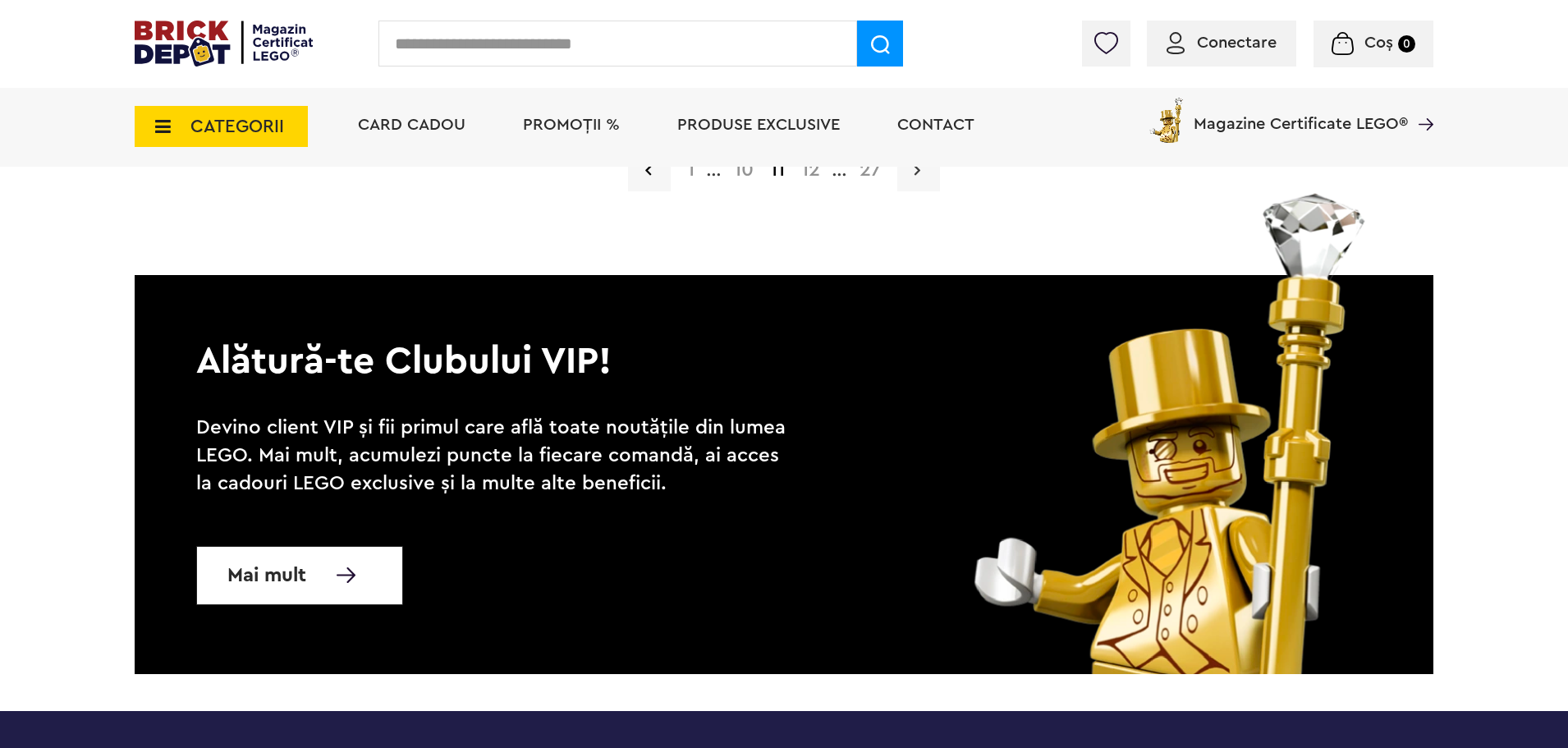
click at [914, 172] on icon at bounding box center [917, 170] width 5 height 16
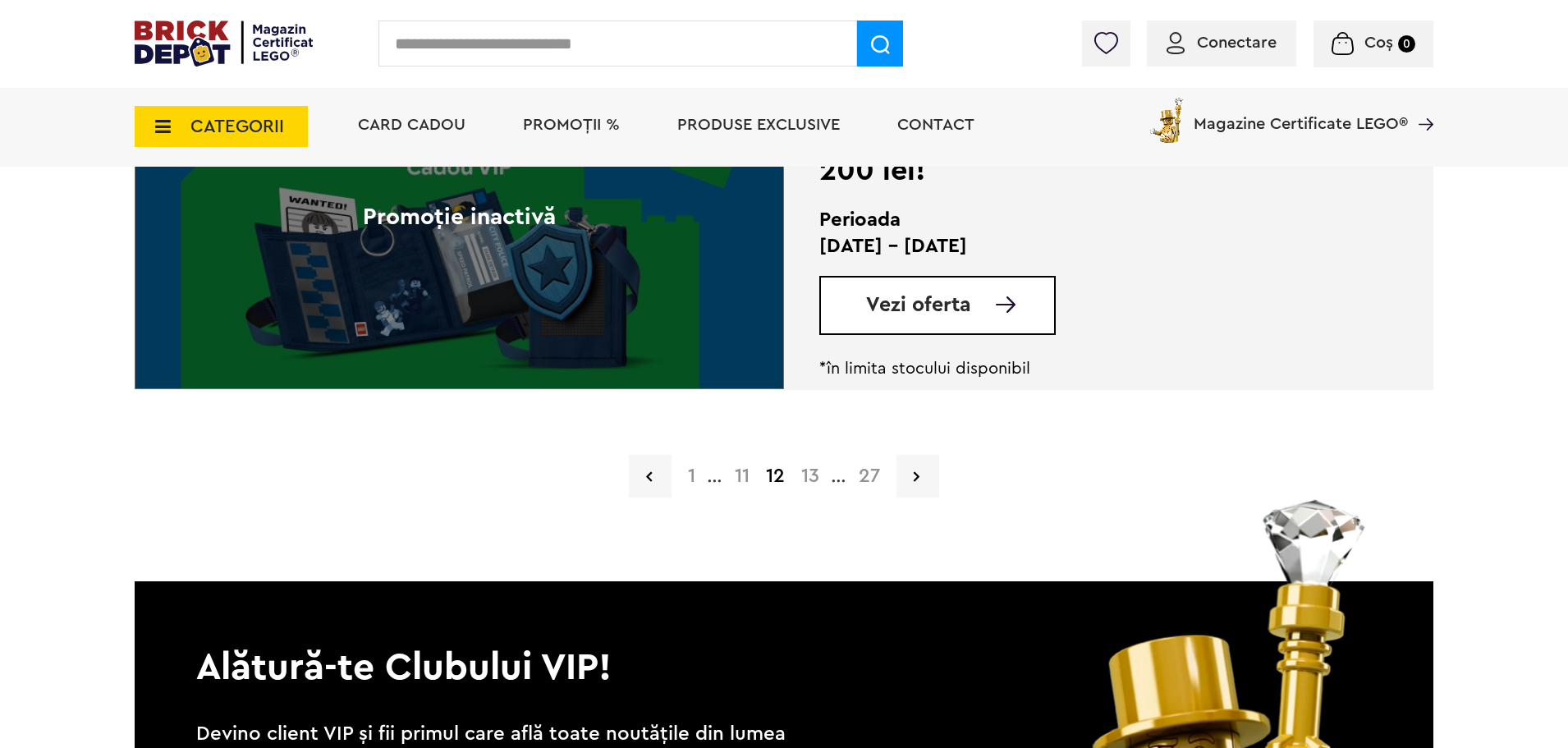
scroll to position [4169, 0]
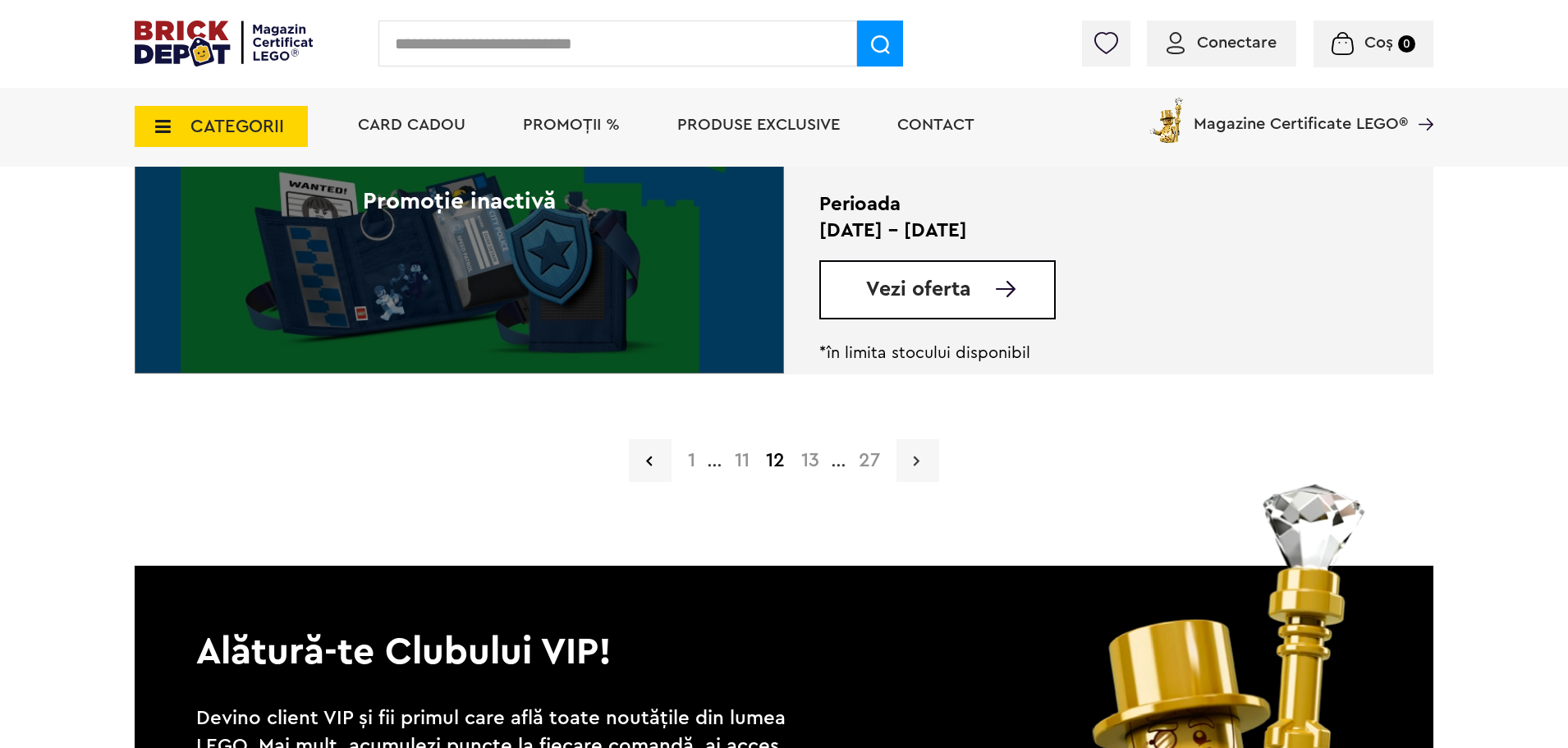
click at [923, 465] on link at bounding box center [918, 461] width 43 height 43
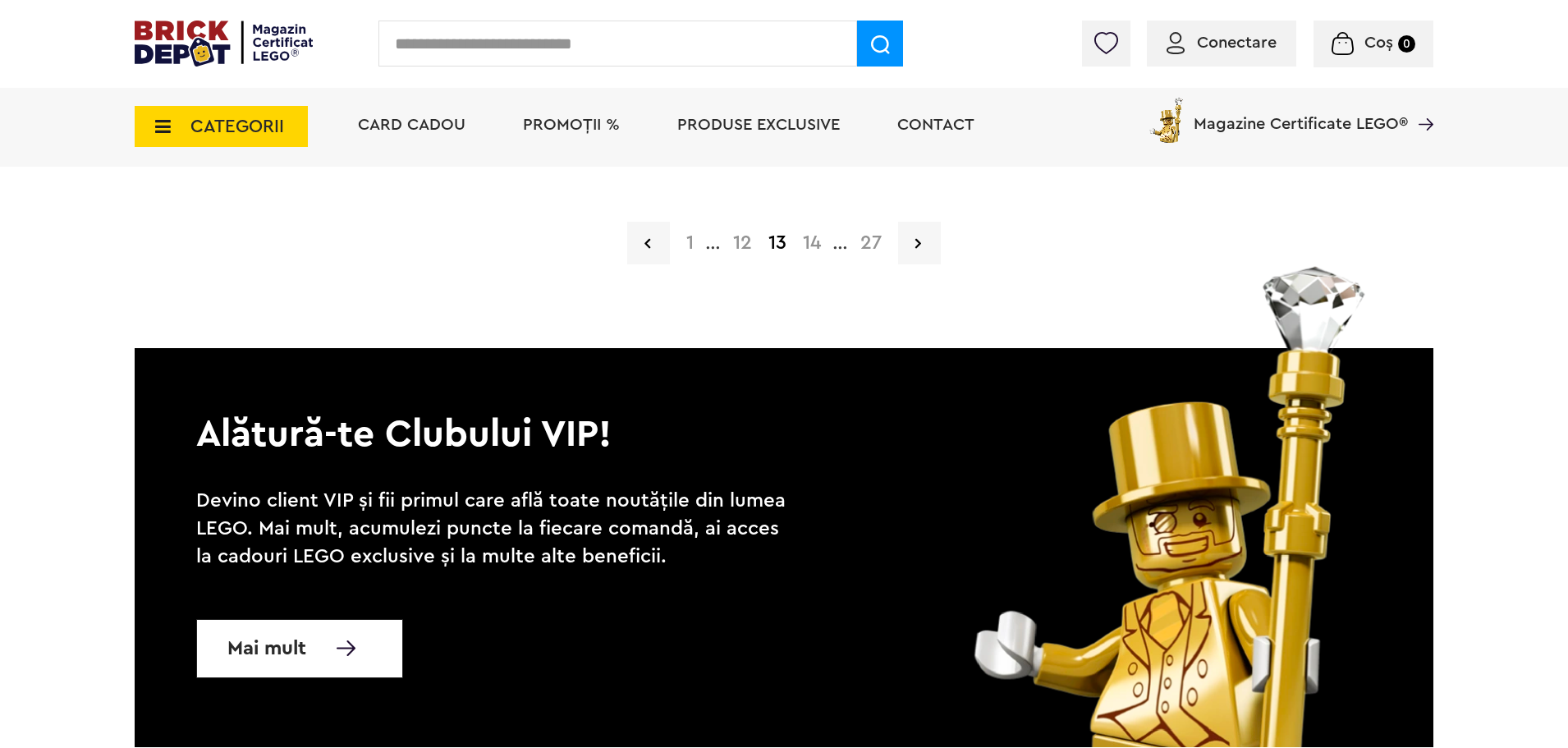
scroll to position [4387, 0]
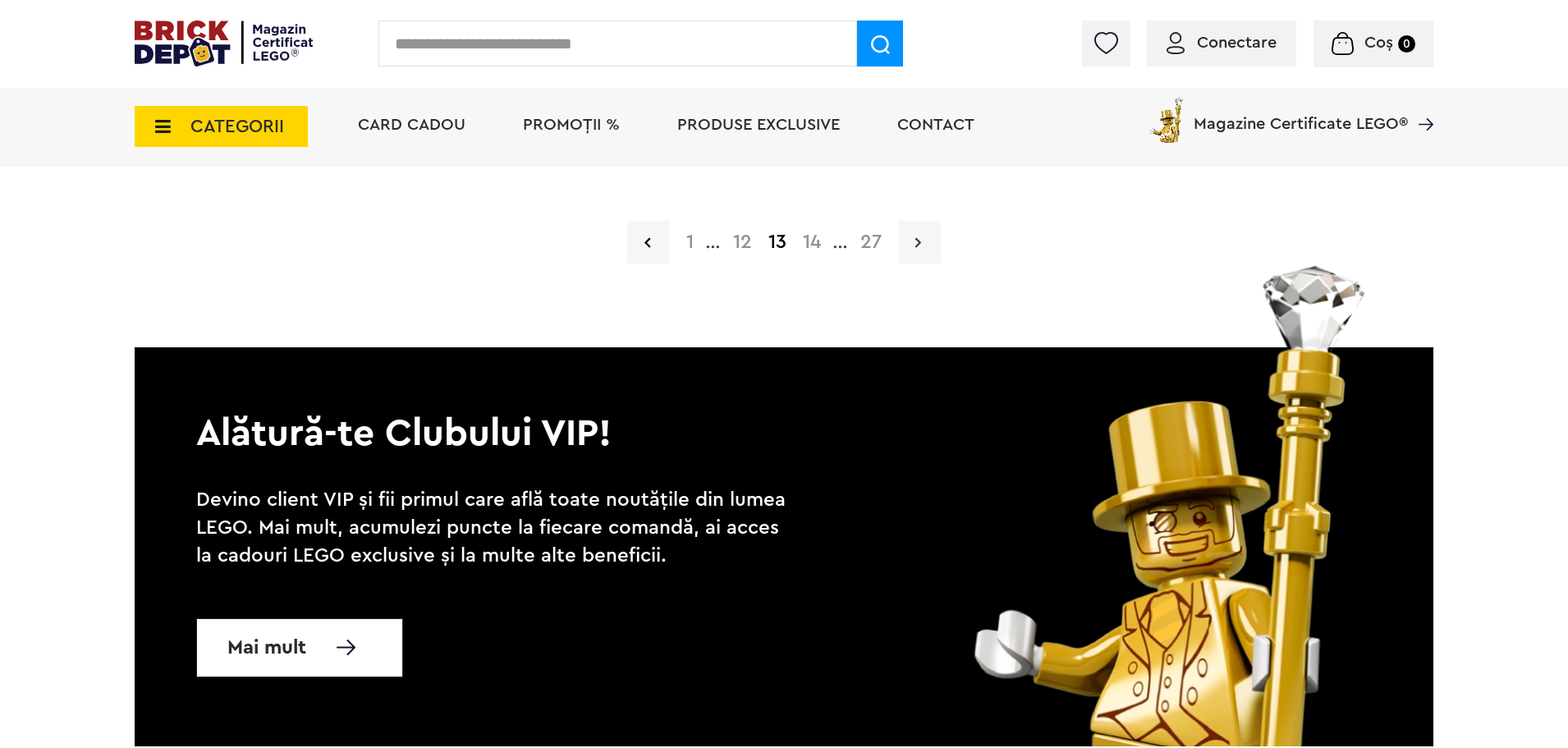
click at [902, 246] on link at bounding box center [920, 242] width 43 height 43
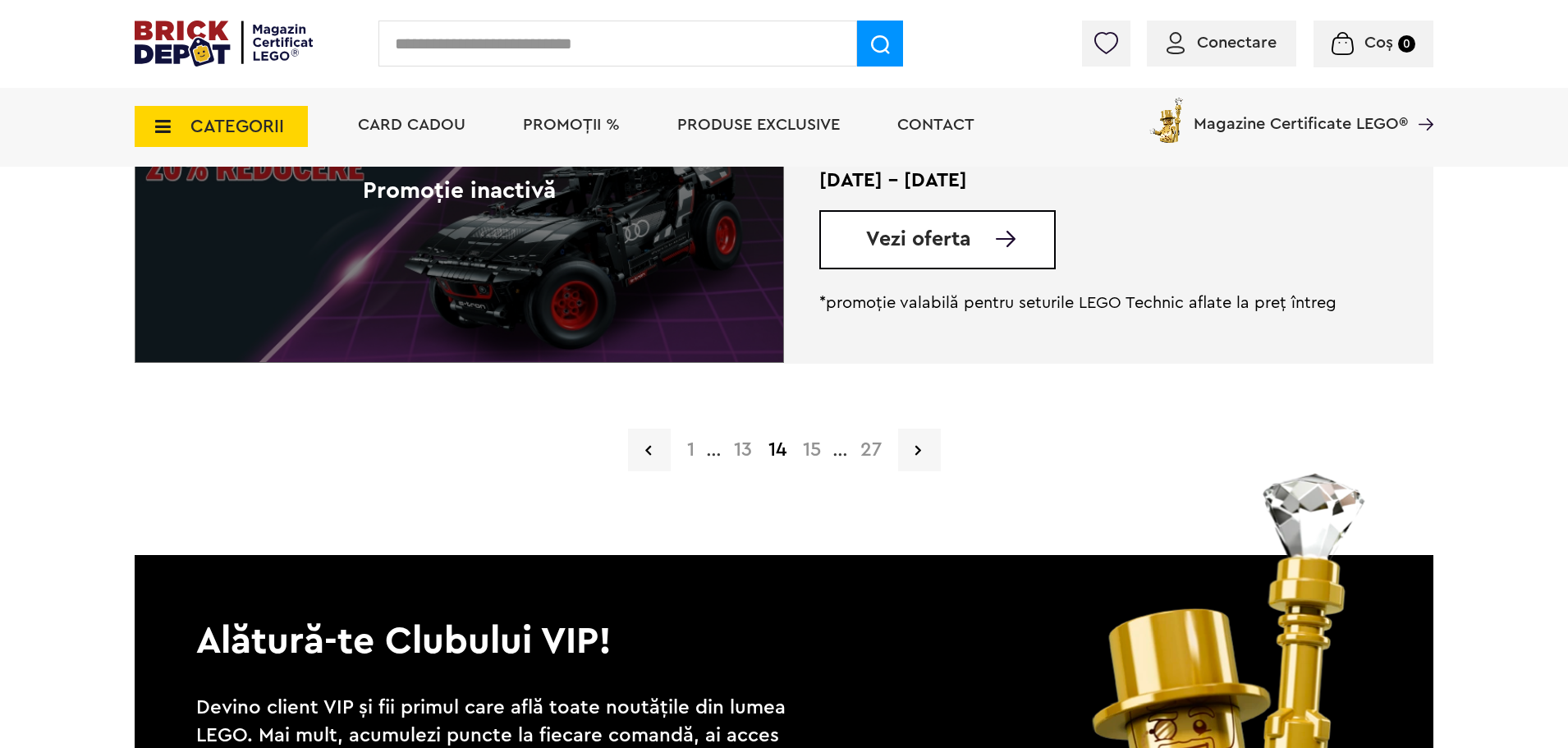
scroll to position [4191, 0]
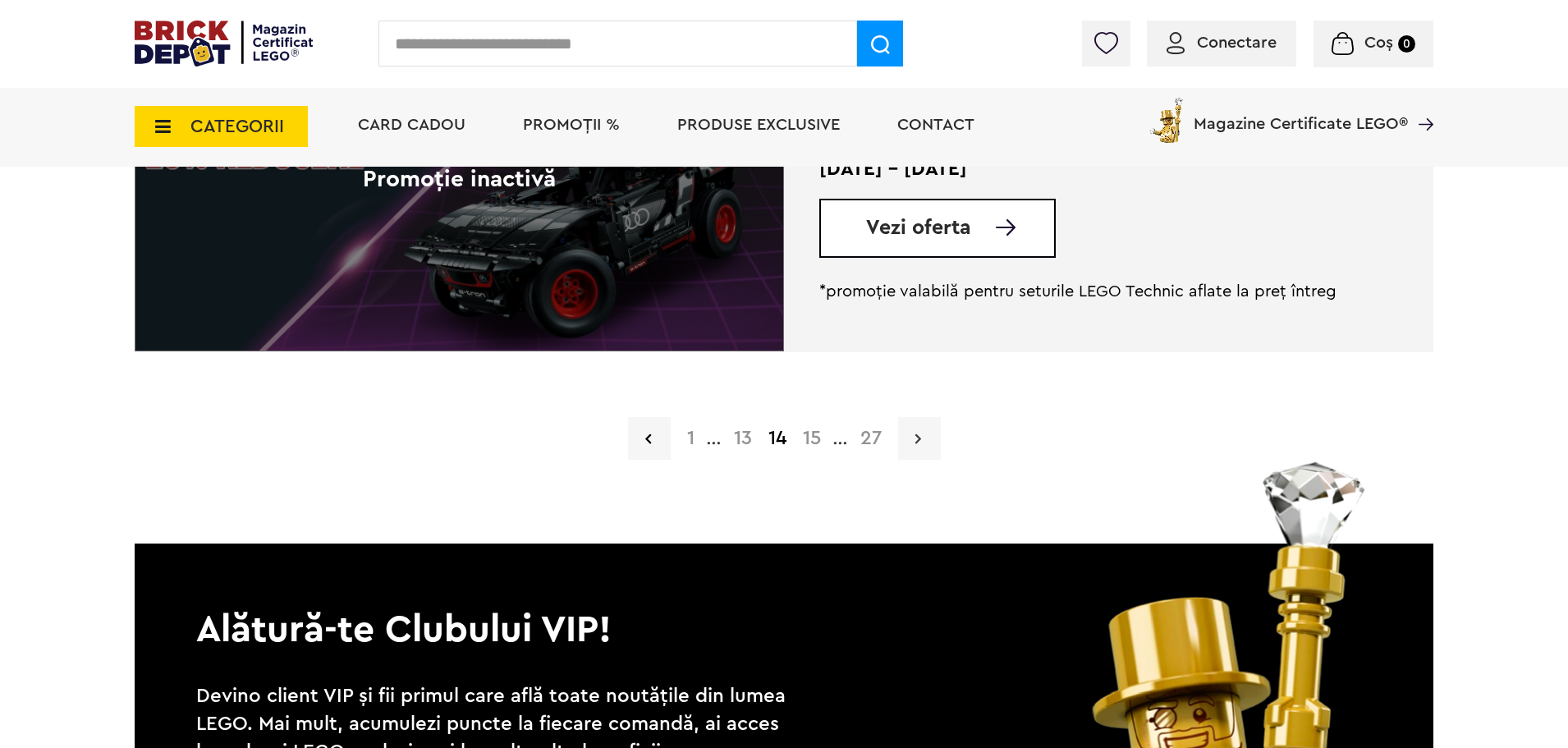
click at [930, 440] on link at bounding box center [920, 439] width 43 height 43
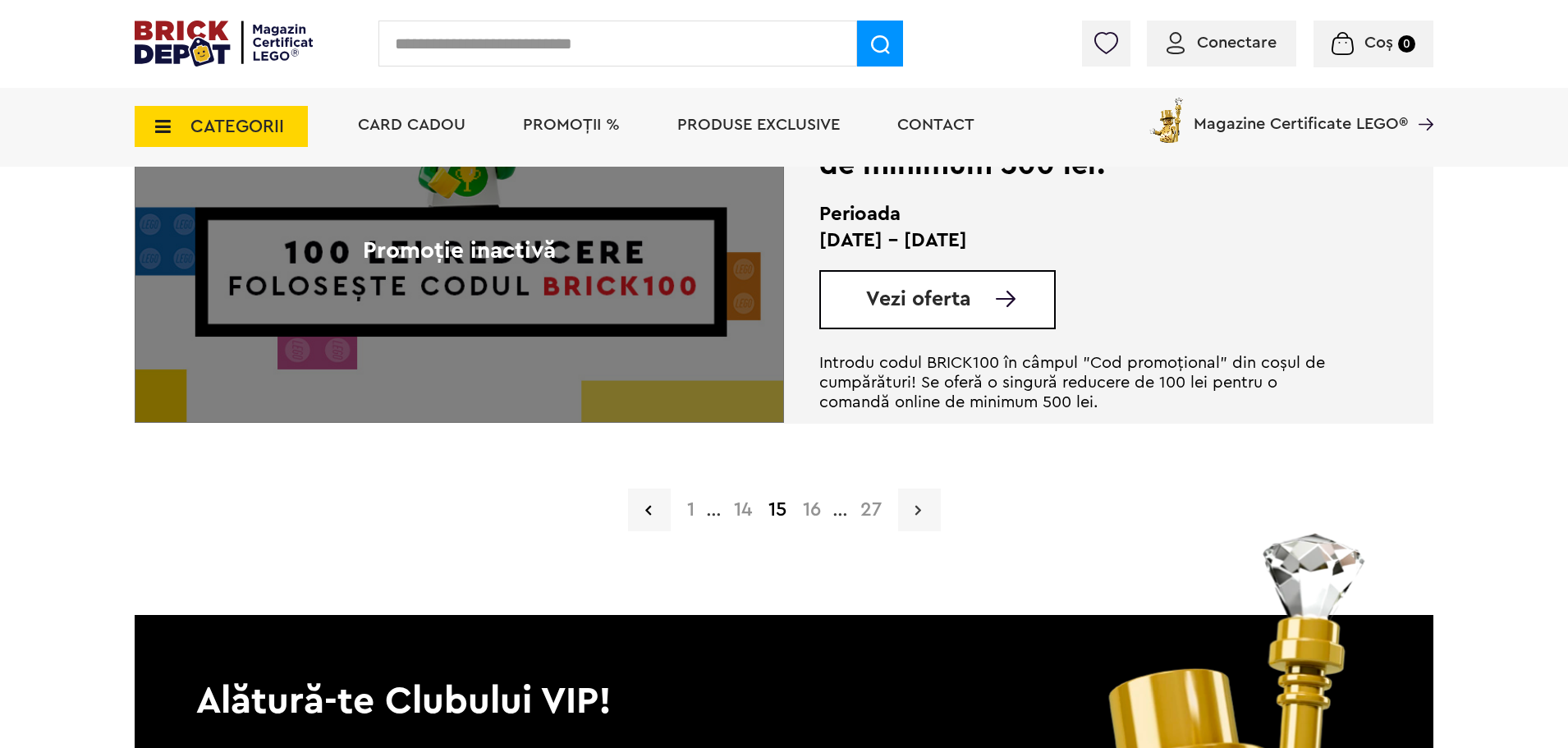
scroll to position [4120, 0]
click at [922, 511] on icon at bounding box center [918, 509] width 5 height 16
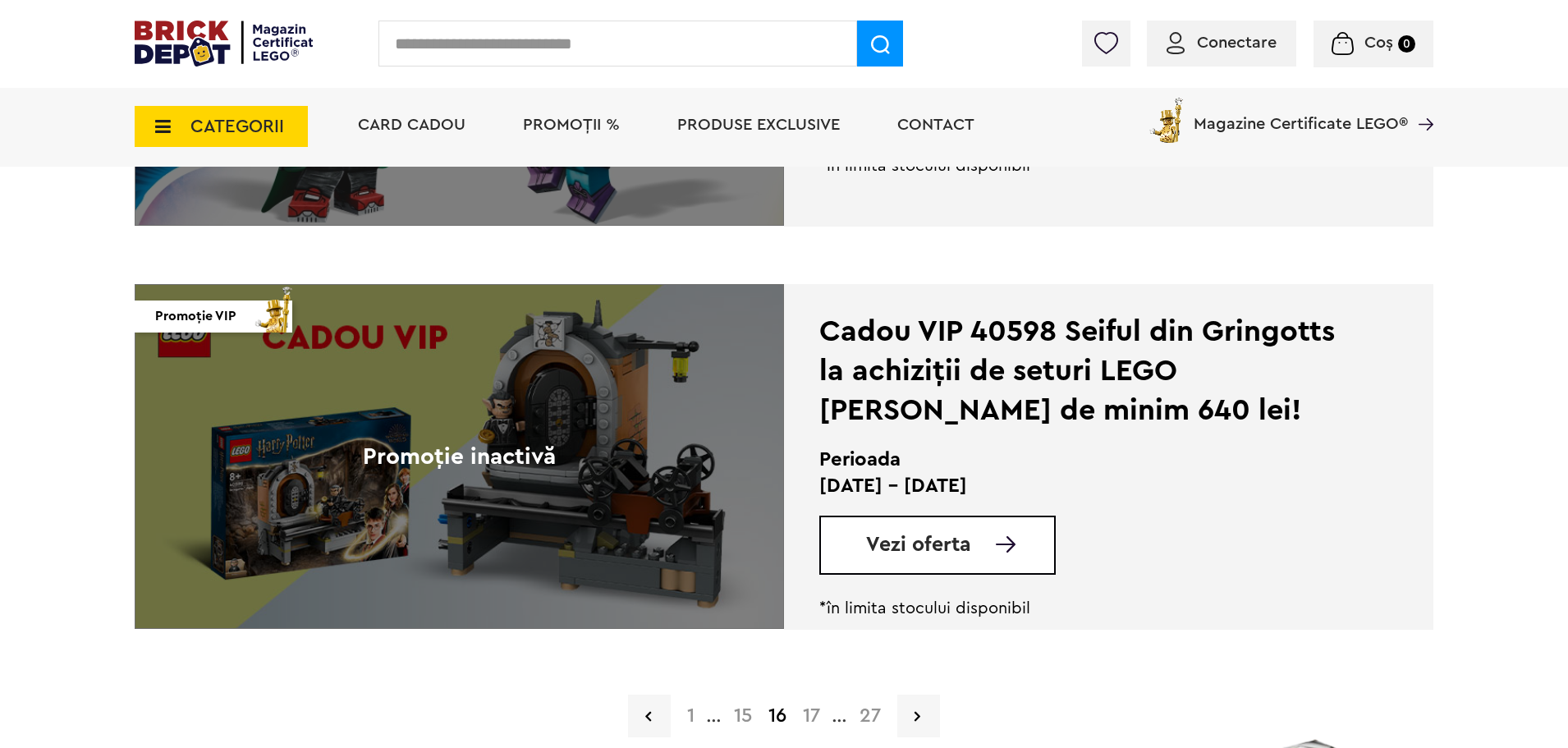
scroll to position [3914, 0]
click at [922, 716] on link at bounding box center [919, 716] width 43 height 43
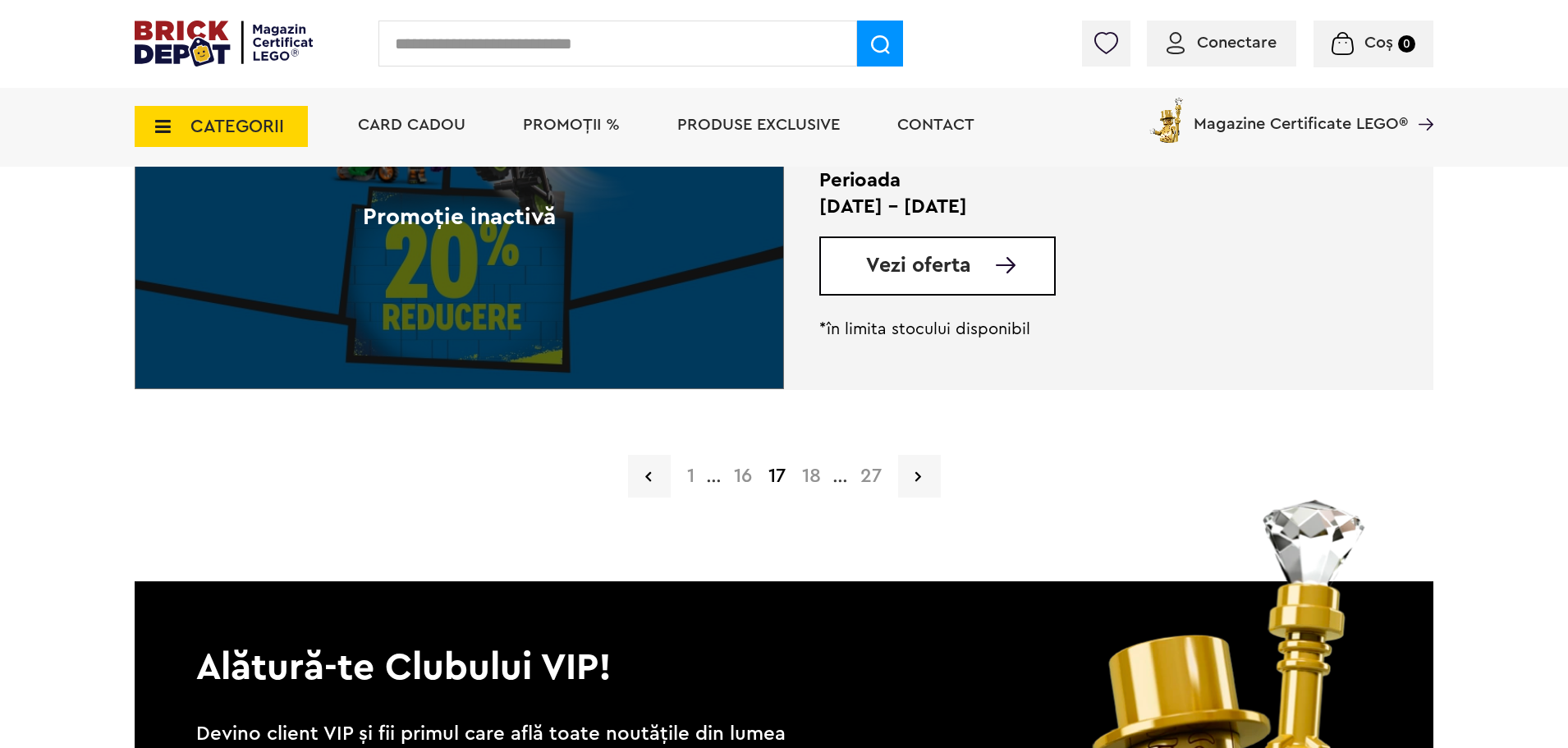
scroll to position [4156, 0]
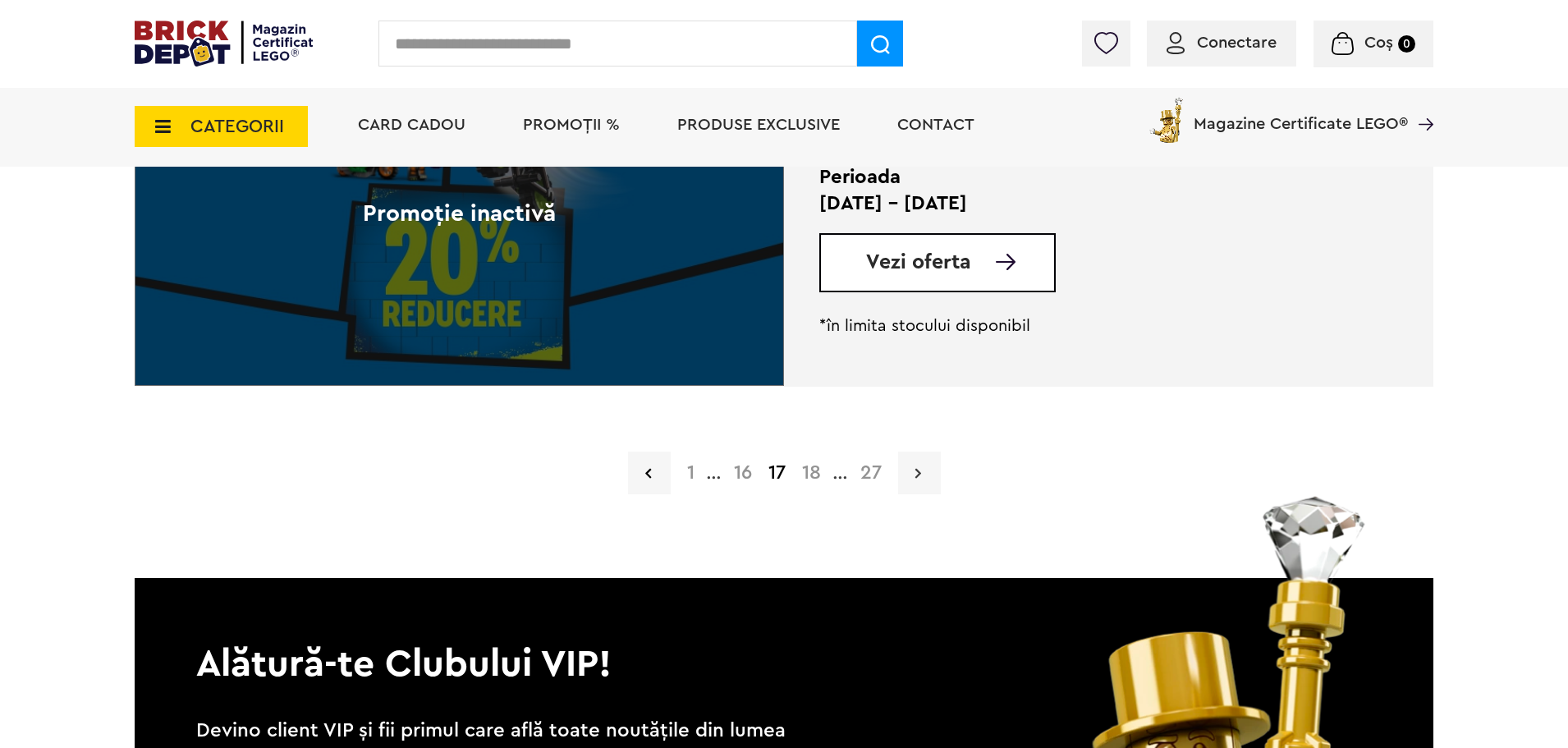
click at [912, 453] on link at bounding box center [920, 474] width 43 height 43
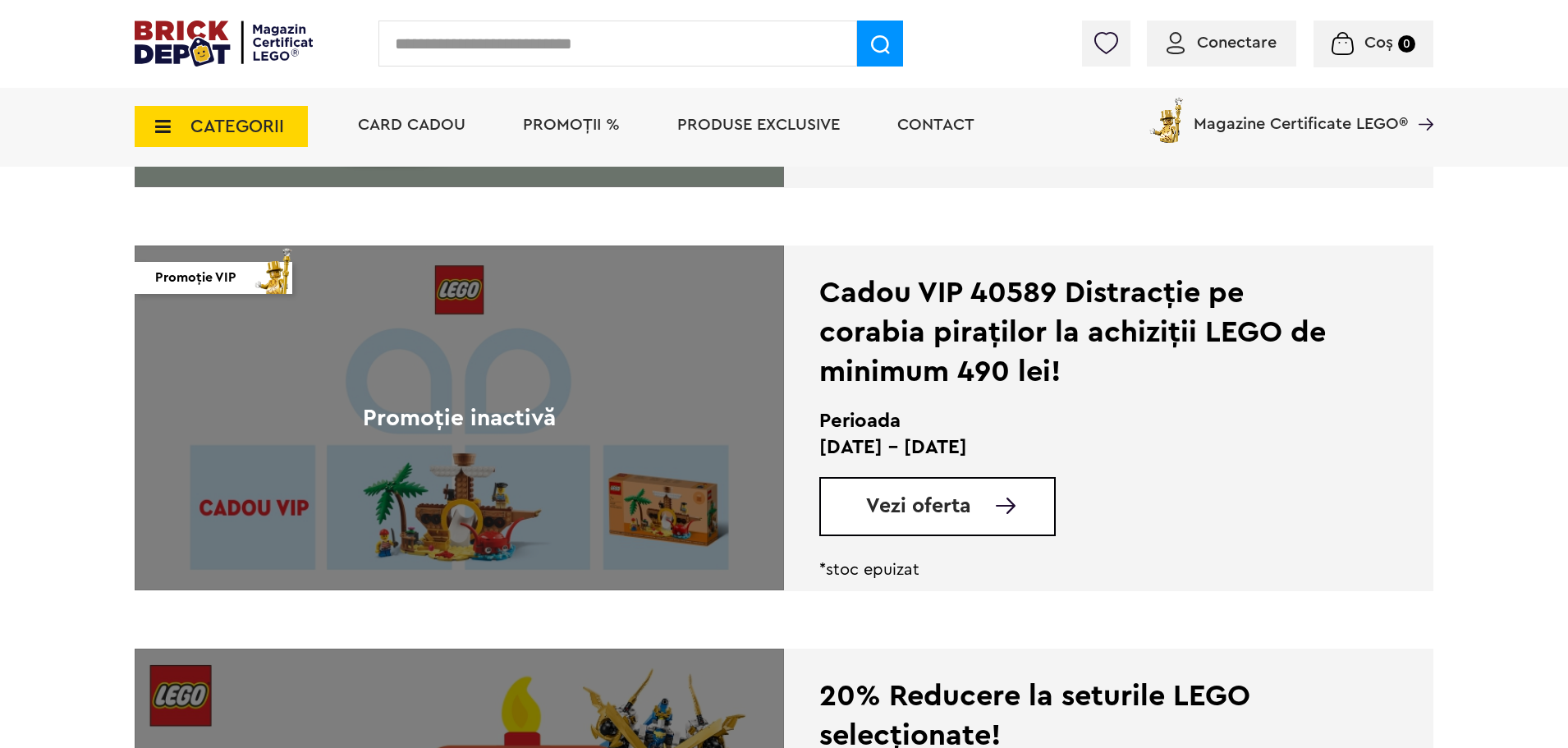
scroll to position [2743, 0]
click at [925, 336] on div "Cadou VIP 40589 Distracție pe corabia piraților la achiziții LEGO de minimum 49…" at bounding box center [1086, 332] width 533 height 118
click at [911, 498] on span "Vezi oferta" at bounding box center [918, 505] width 105 height 21
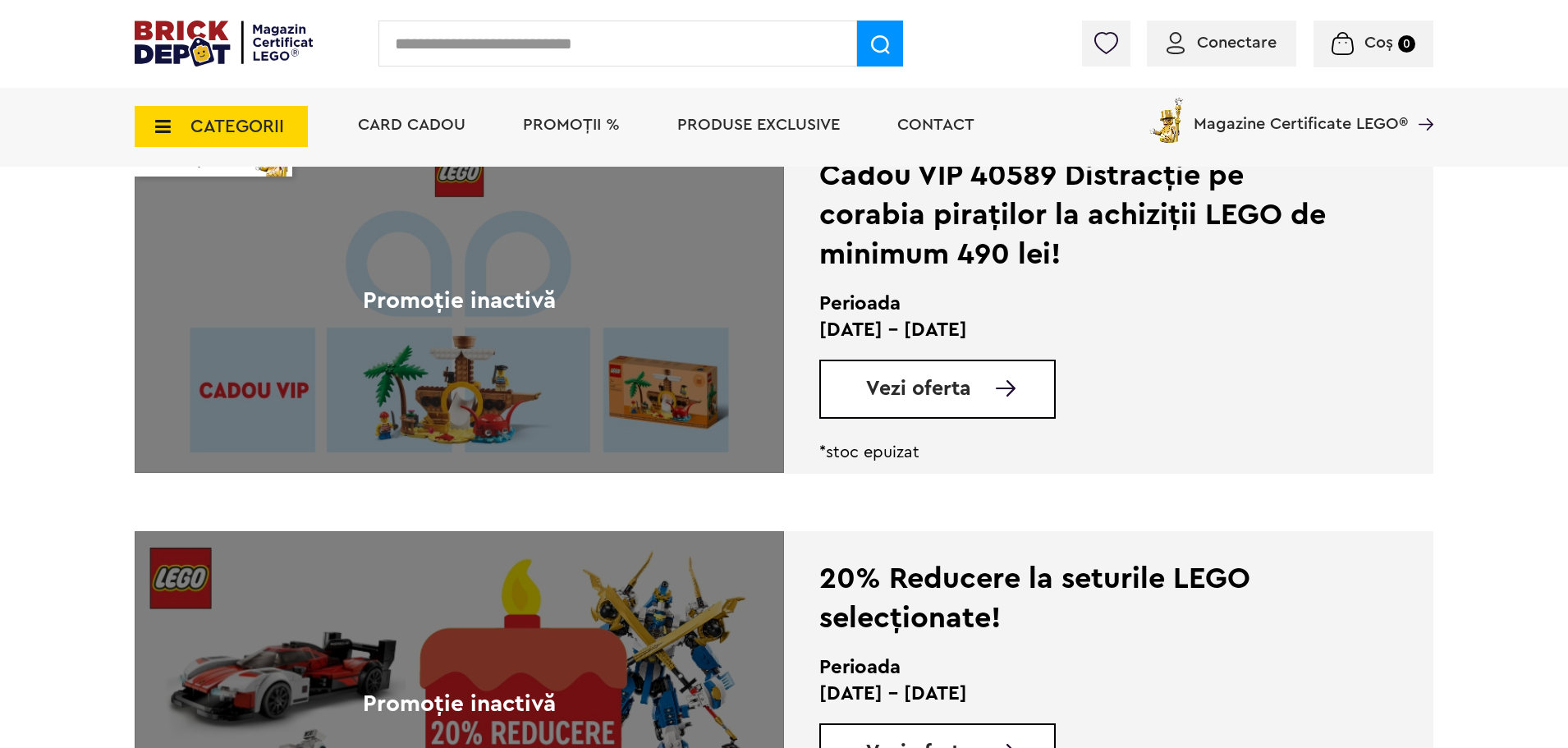
scroll to position [2860, 0]
click at [998, 173] on div "Cadou VIP 40589 Distracție pe corabia piraților la achiziții LEGO de minimum 49…" at bounding box center [1086, 214] width 533 height 118
copy div "40589"
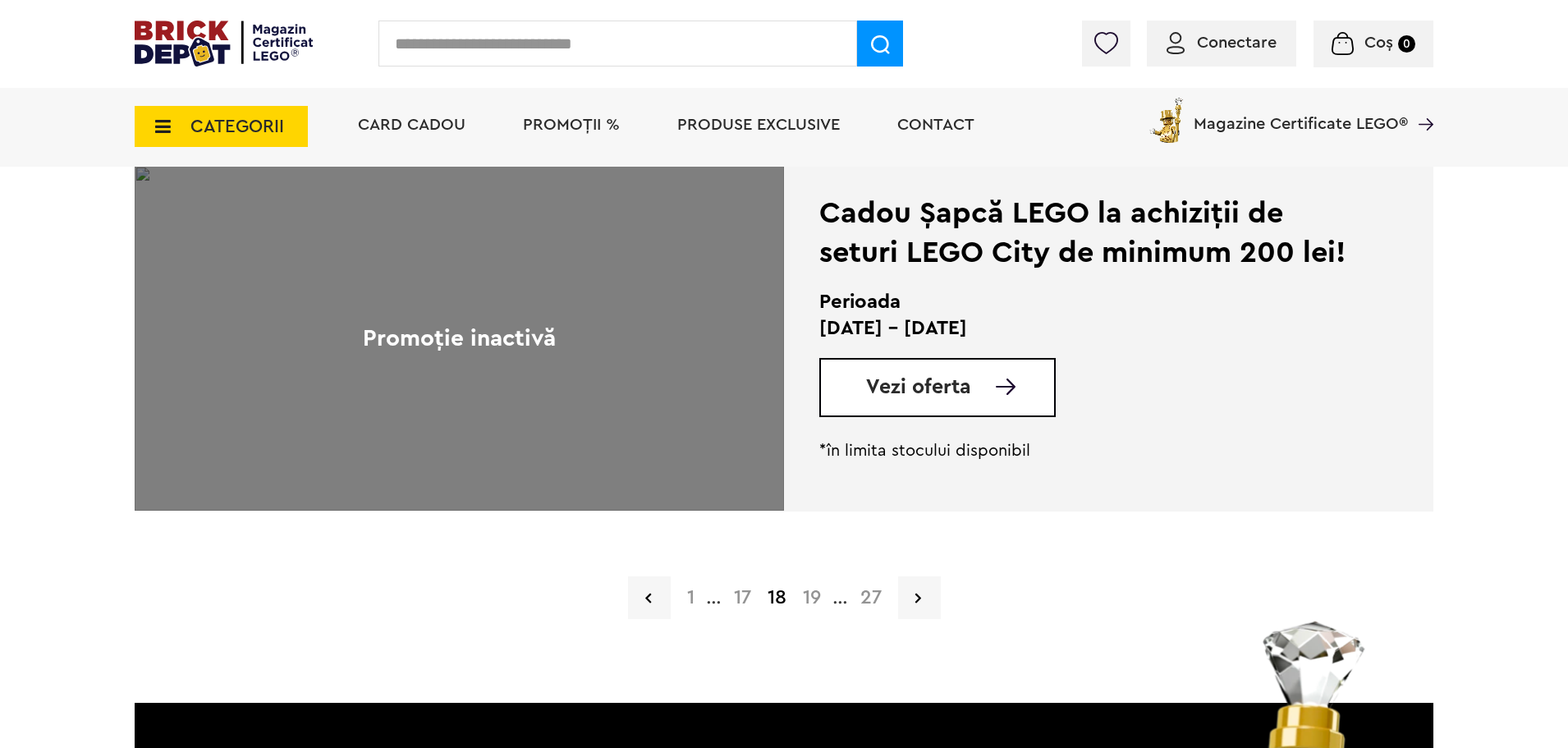
scroll to position [4101, 0]
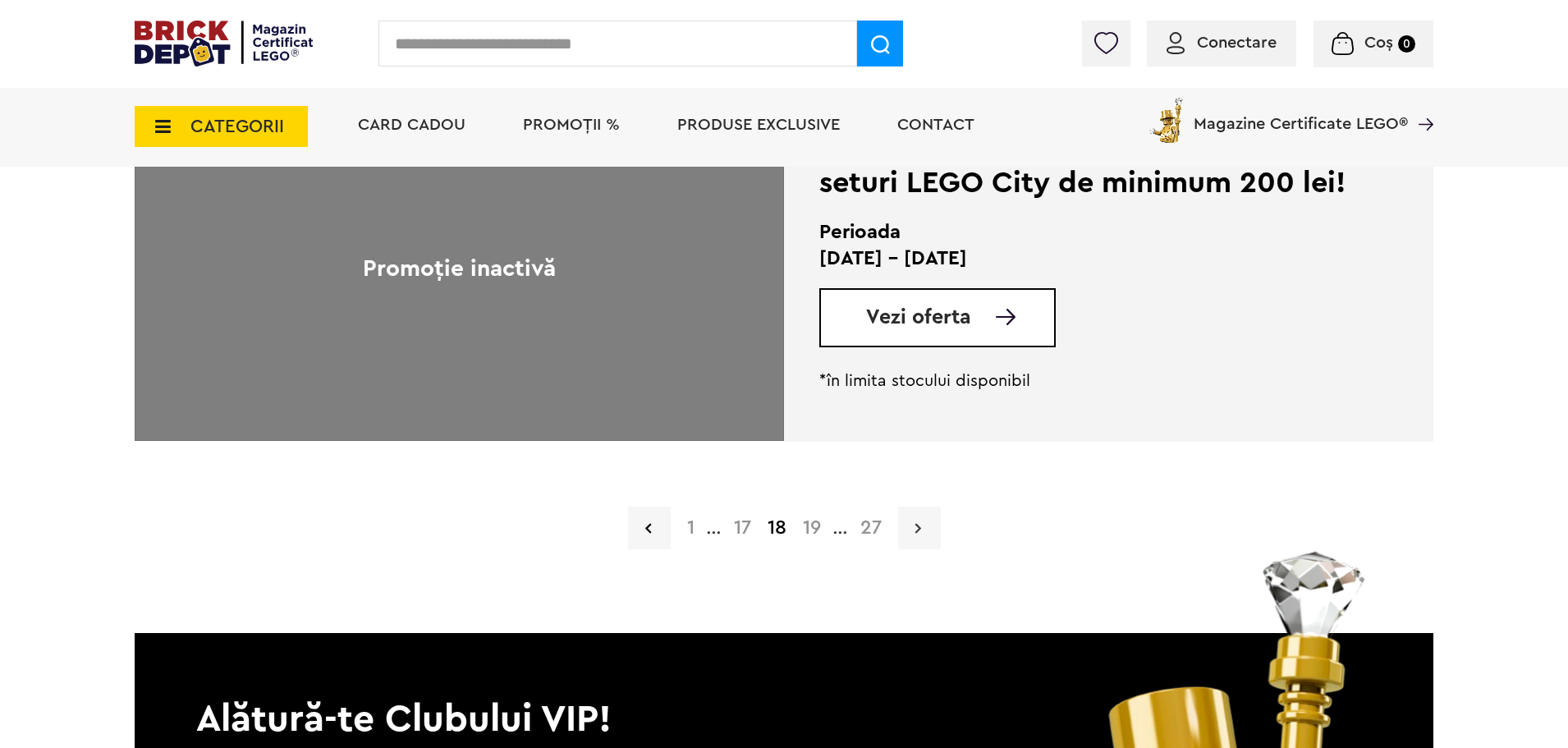
click at [914, 536] on link at bounding box center [920, 528] width 43 height 43
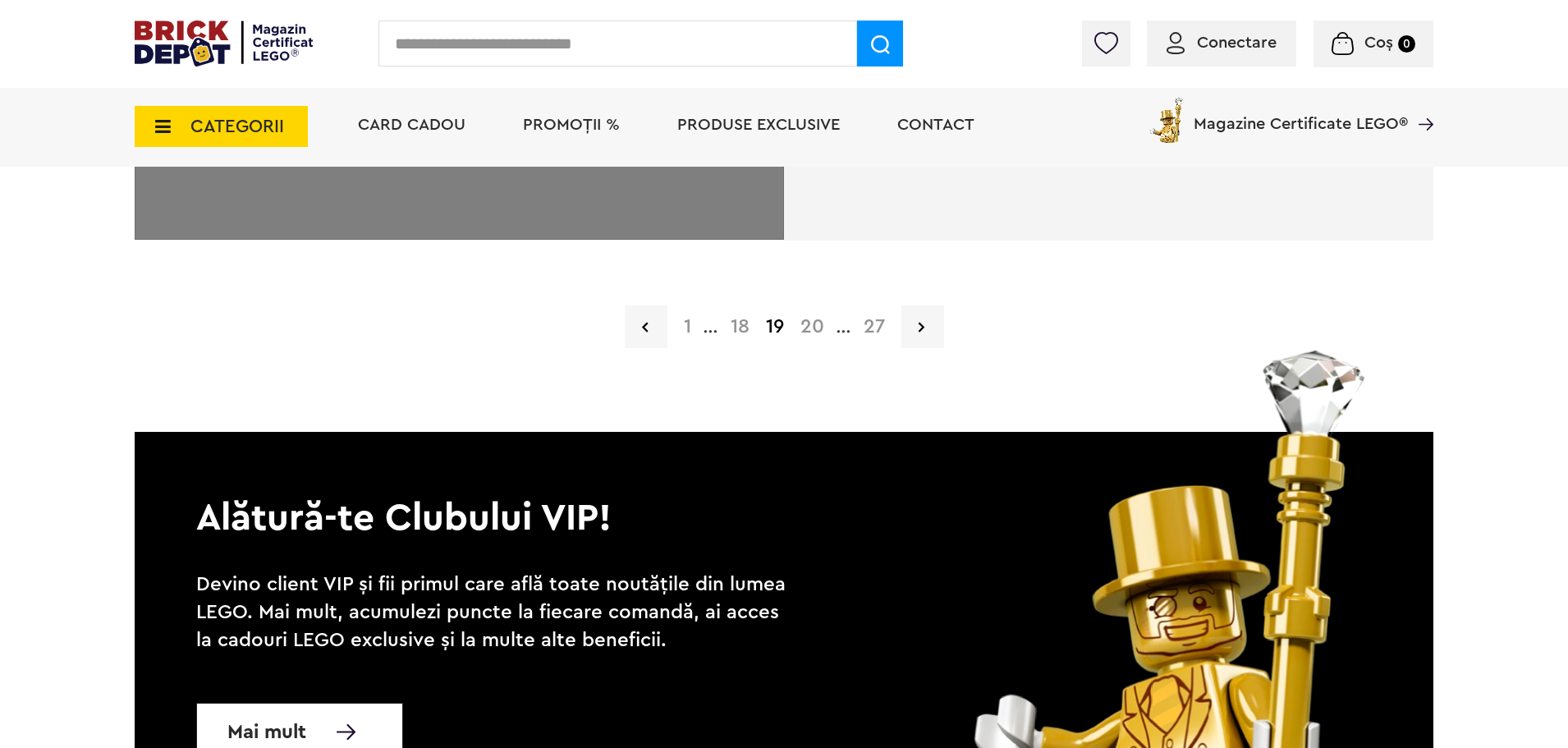
scroll to position [4309, 0]
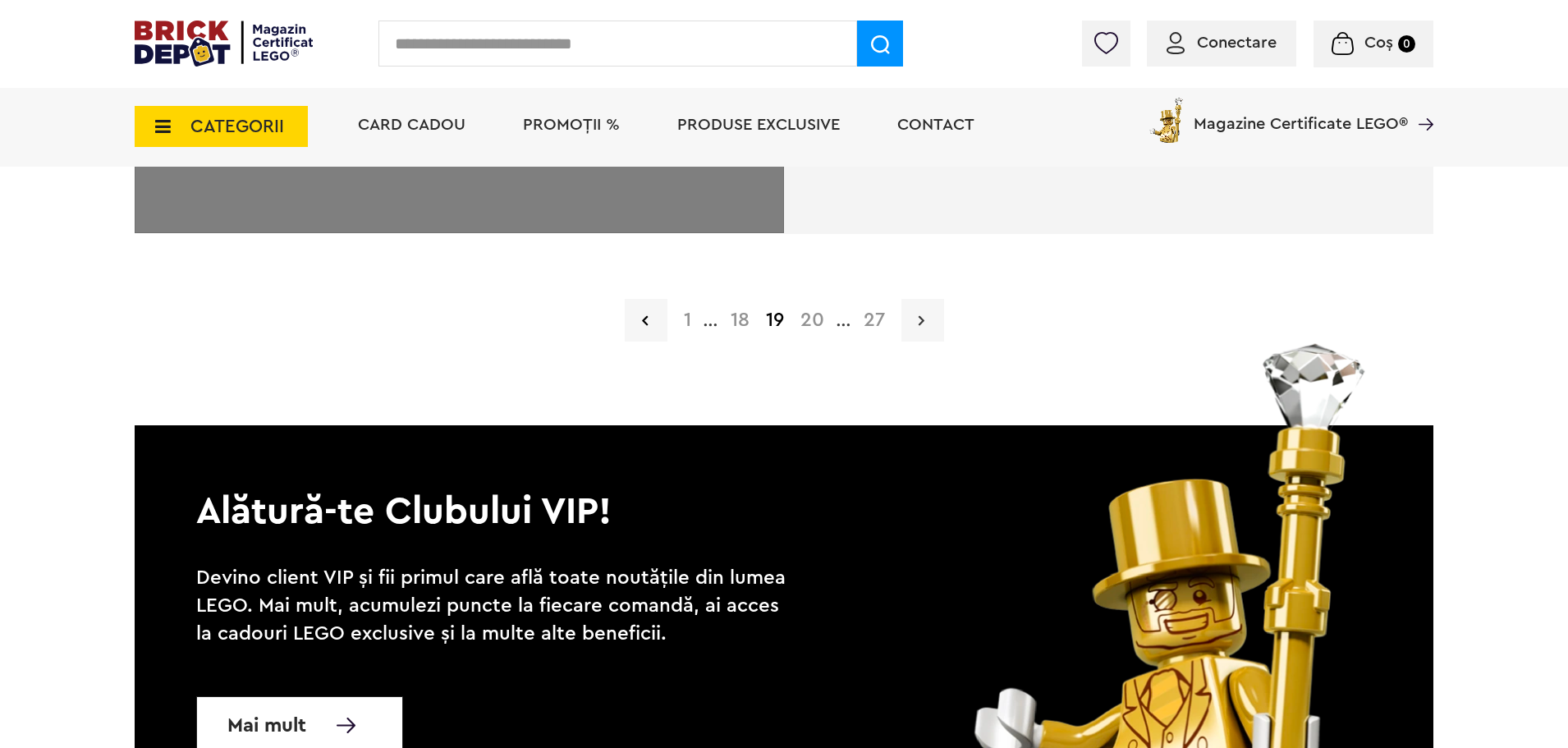
click at [921, 312] on icon at bounding box center [922, 320] width 5 height 16
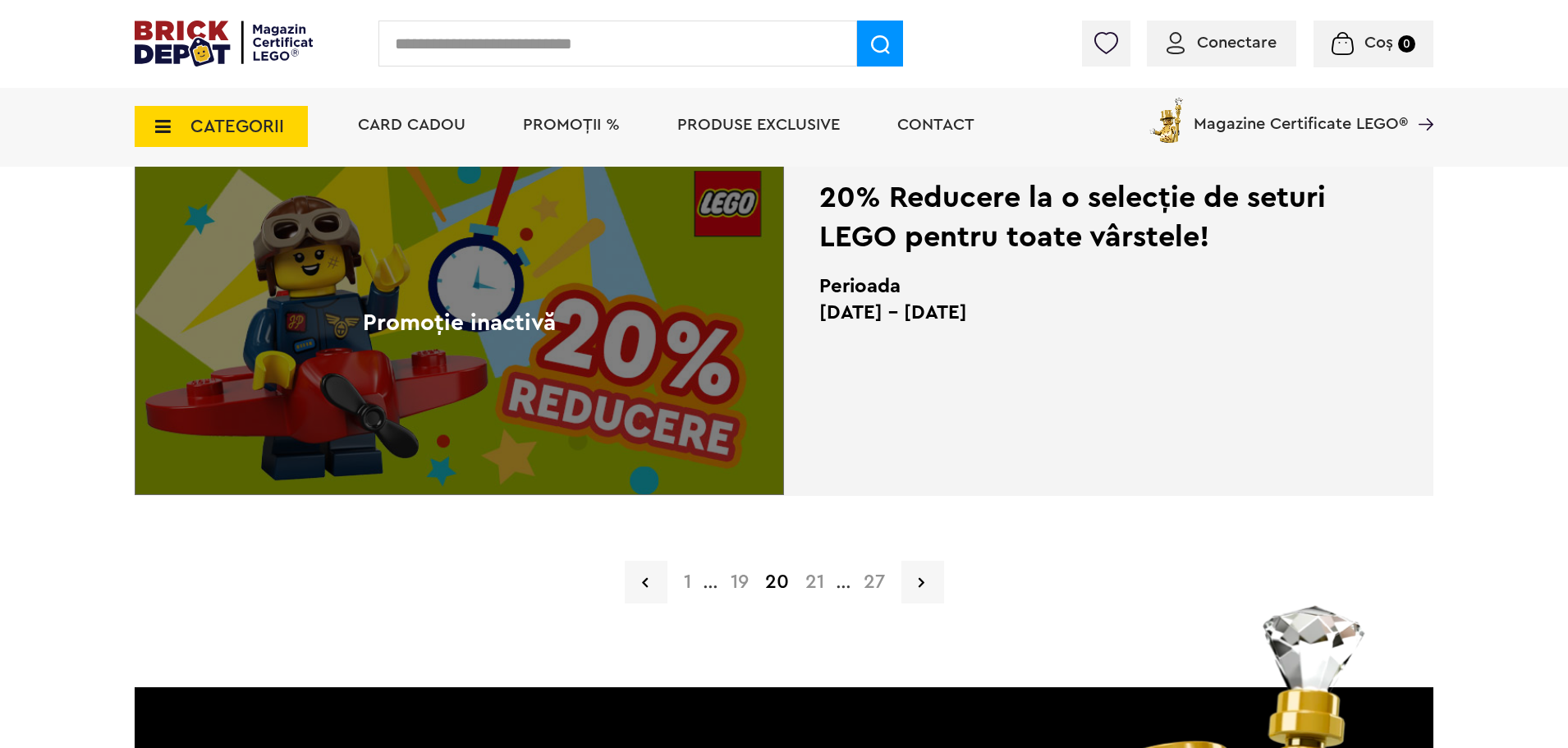
scroll to position [4051, 0]
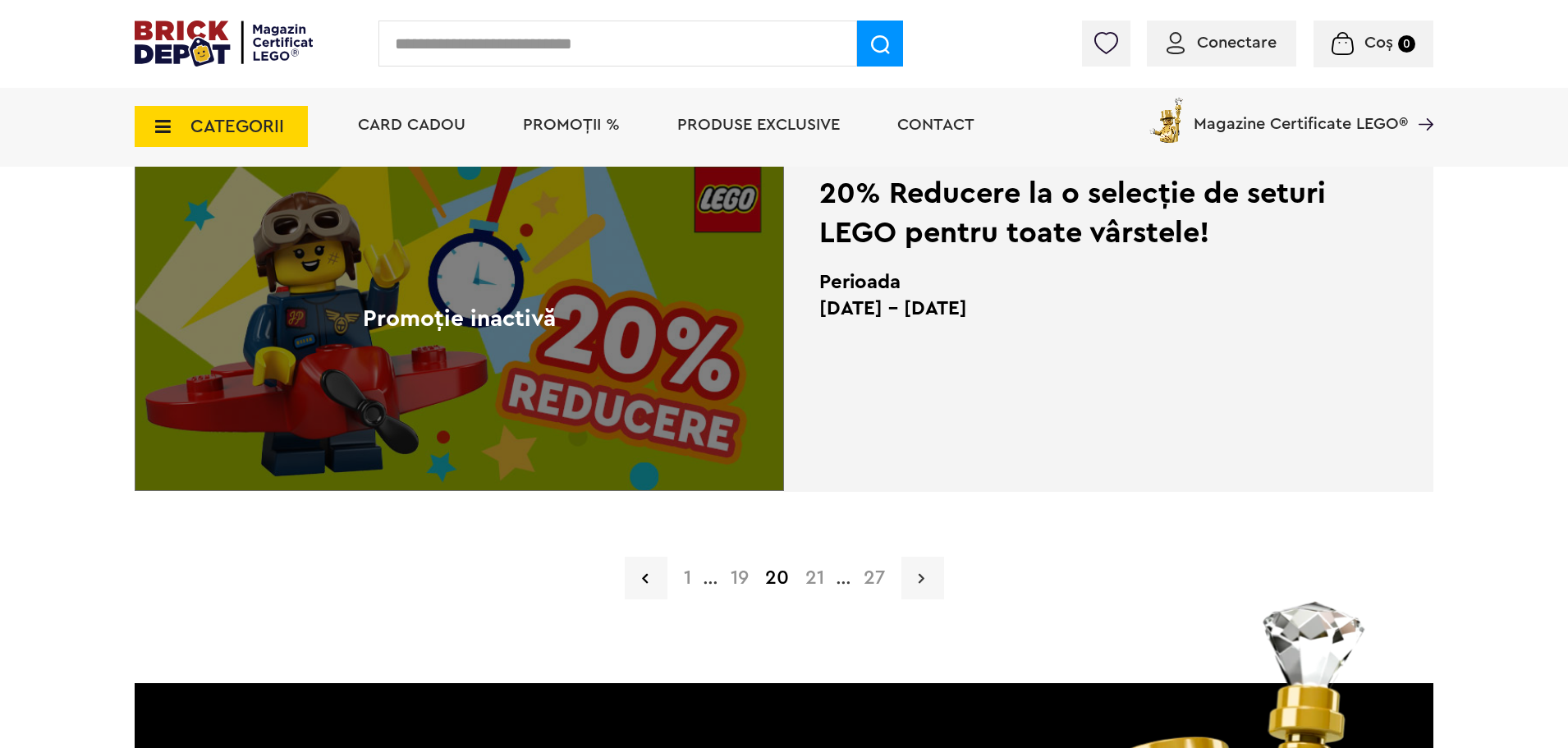
click at [910, 580] on link at bounding box center [923, 578] width 43 height 43
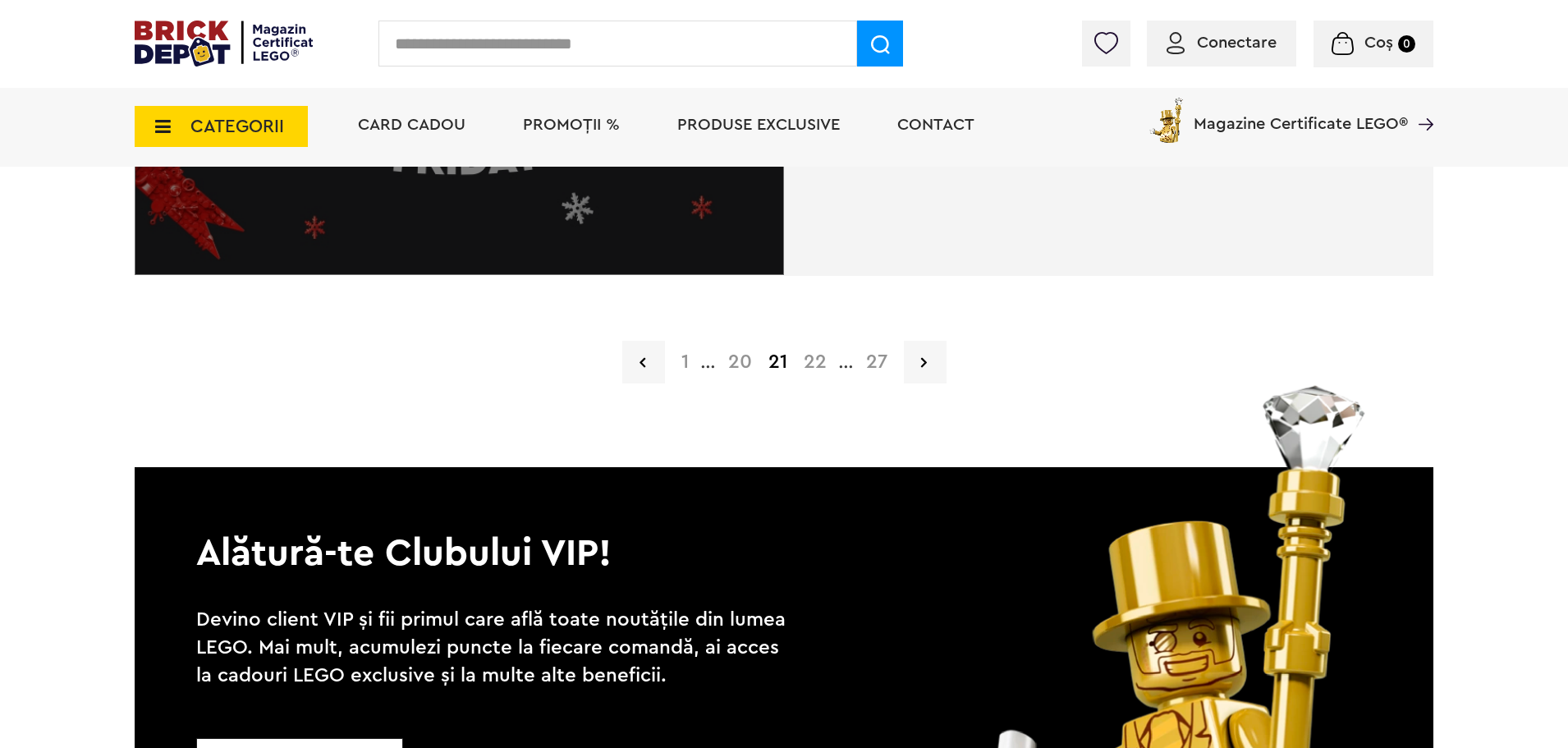
scroll to position [4290, 0]
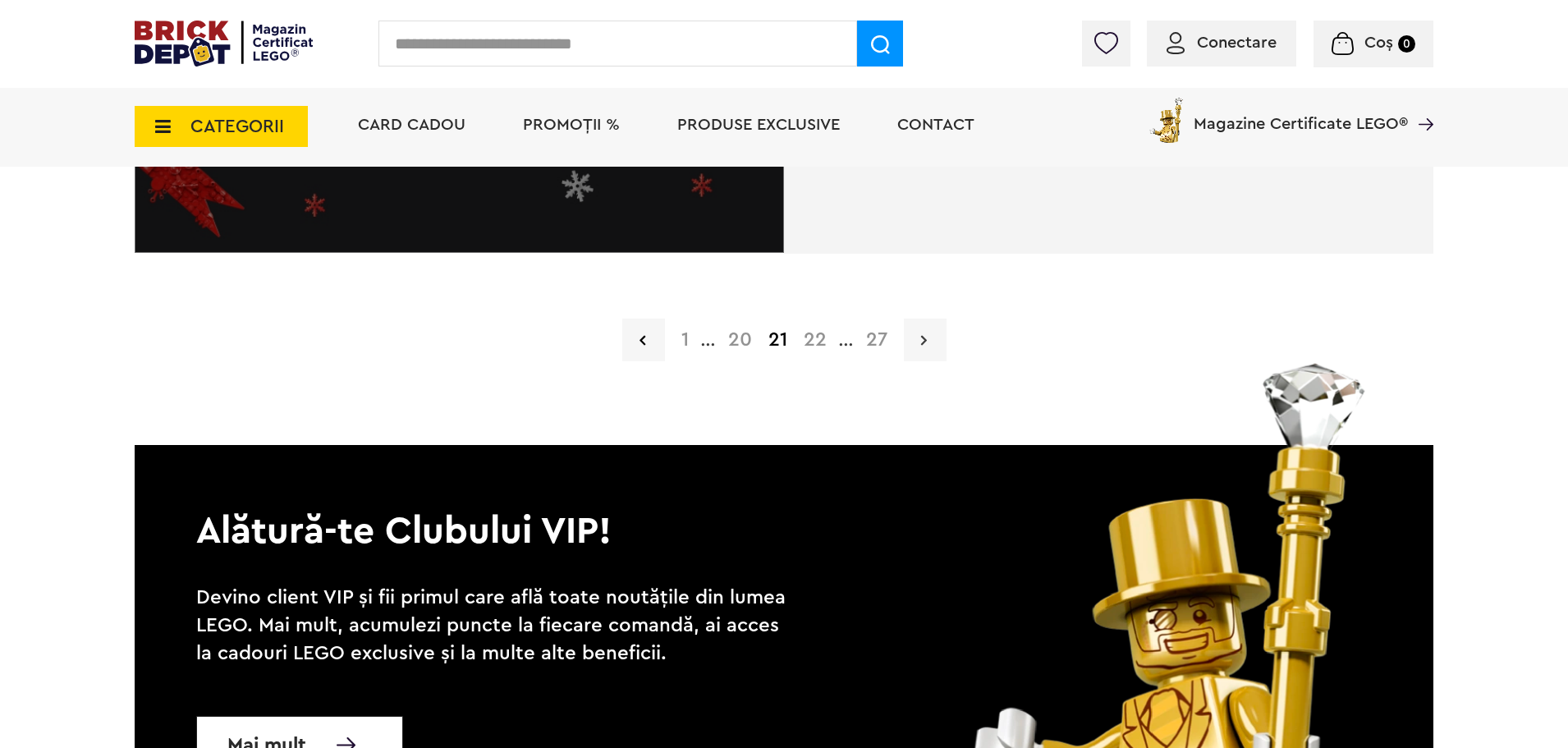
click at [922, 345] on icon at bounding box center [924, 340] width 5 height 16
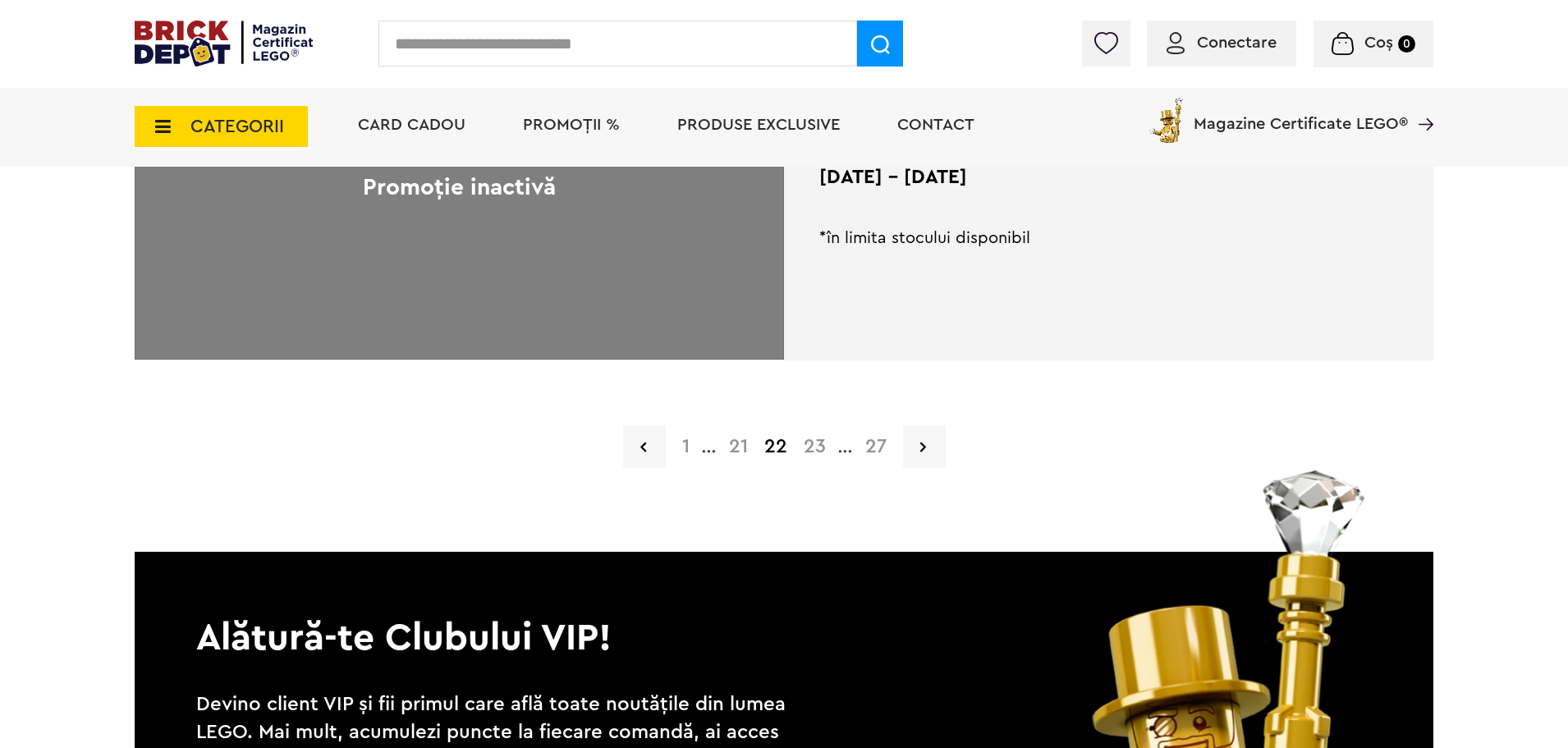
scroll to position [4162, 0]
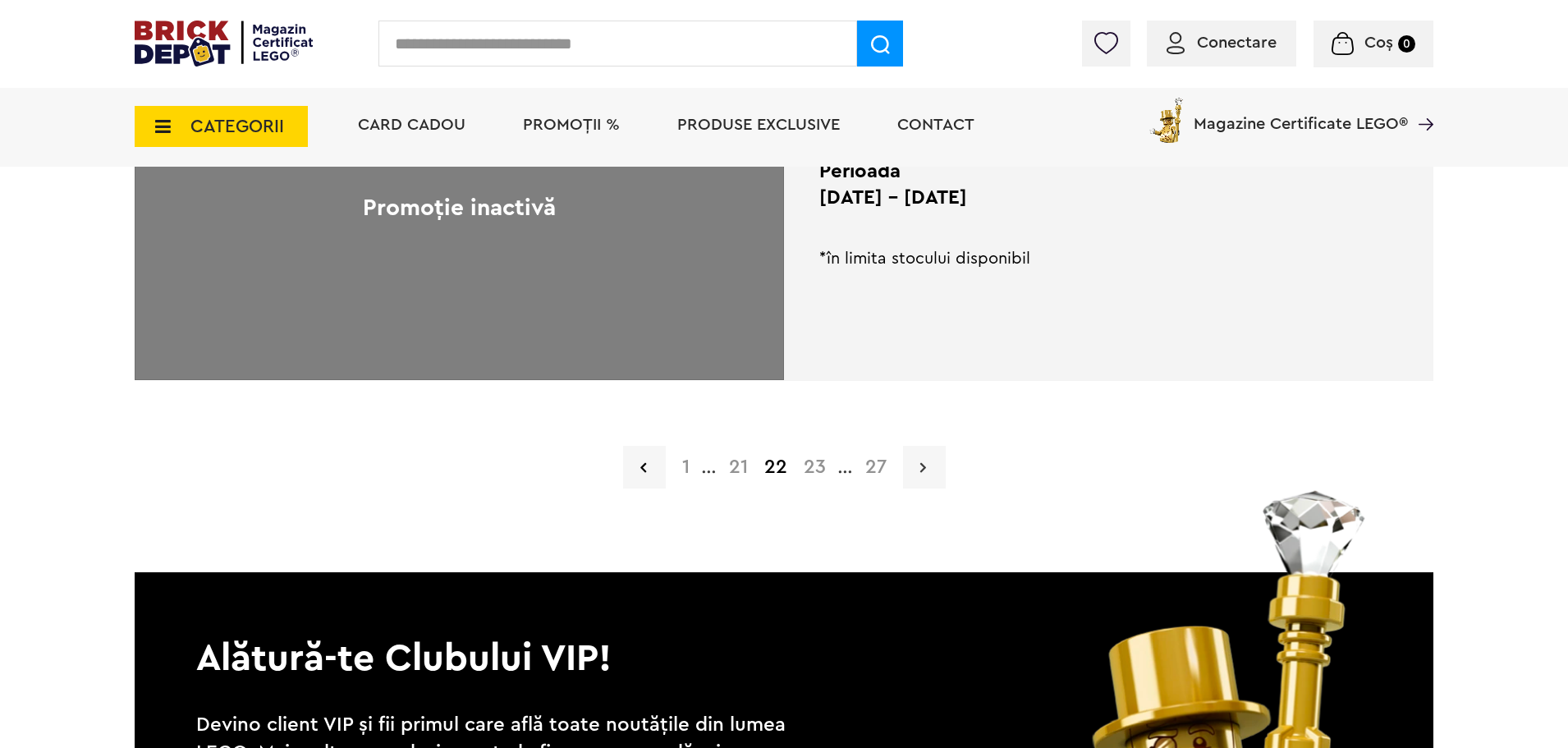
click at [932, 459] on link at bounding box center [924, 467] width 43 height 43
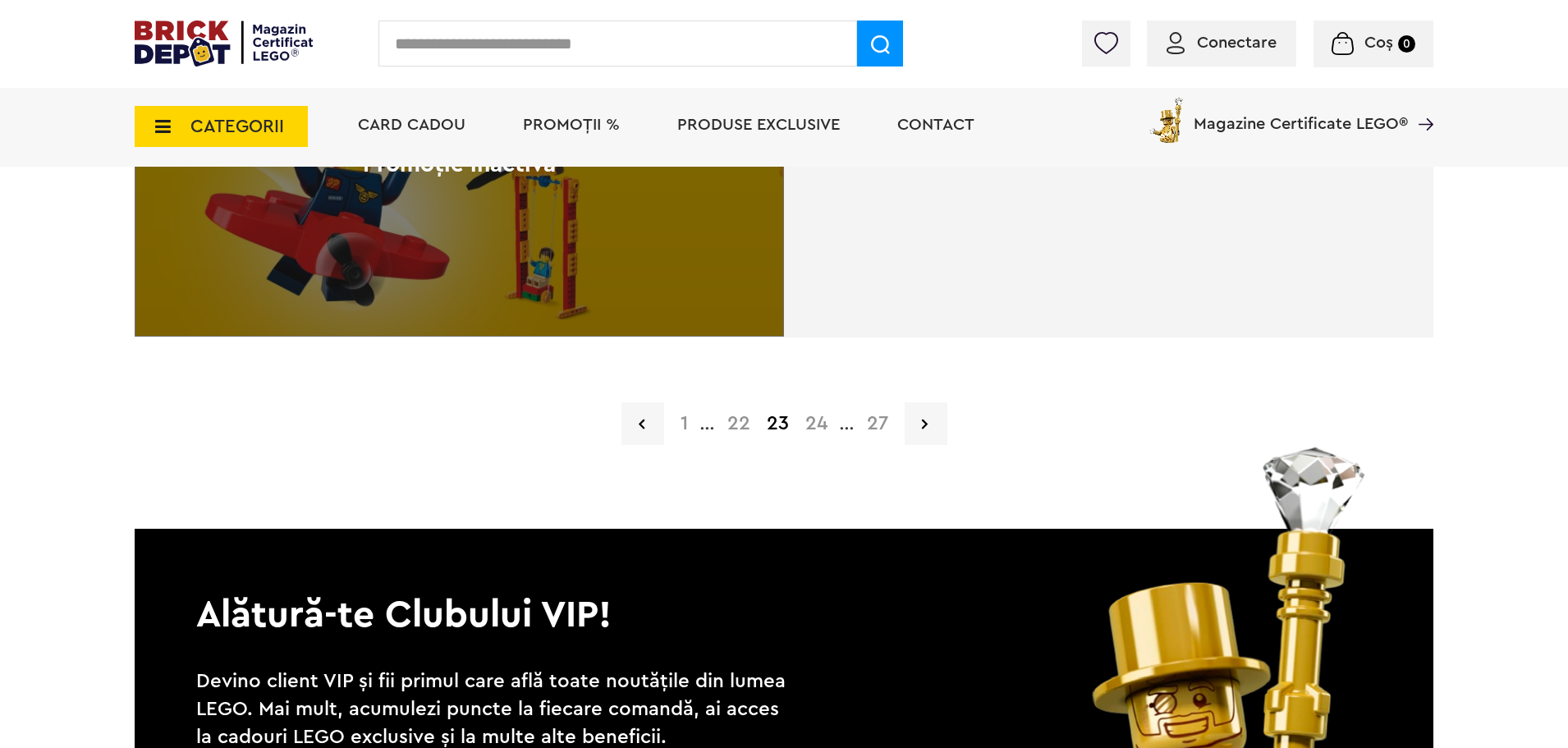
scroll to position [4196, 0]
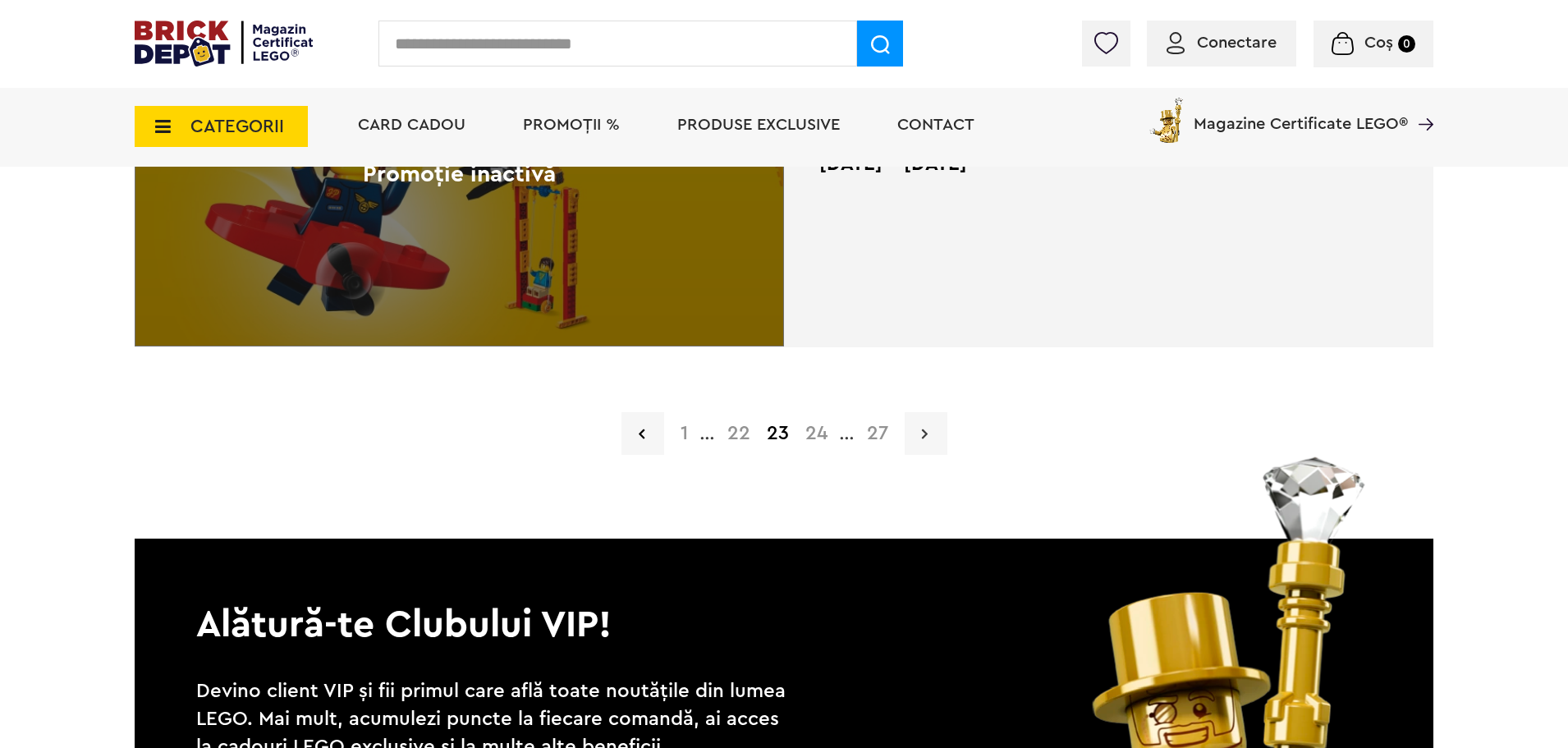
click at [917, 414] on link at bounding box center [926, 434] width 43 height 43
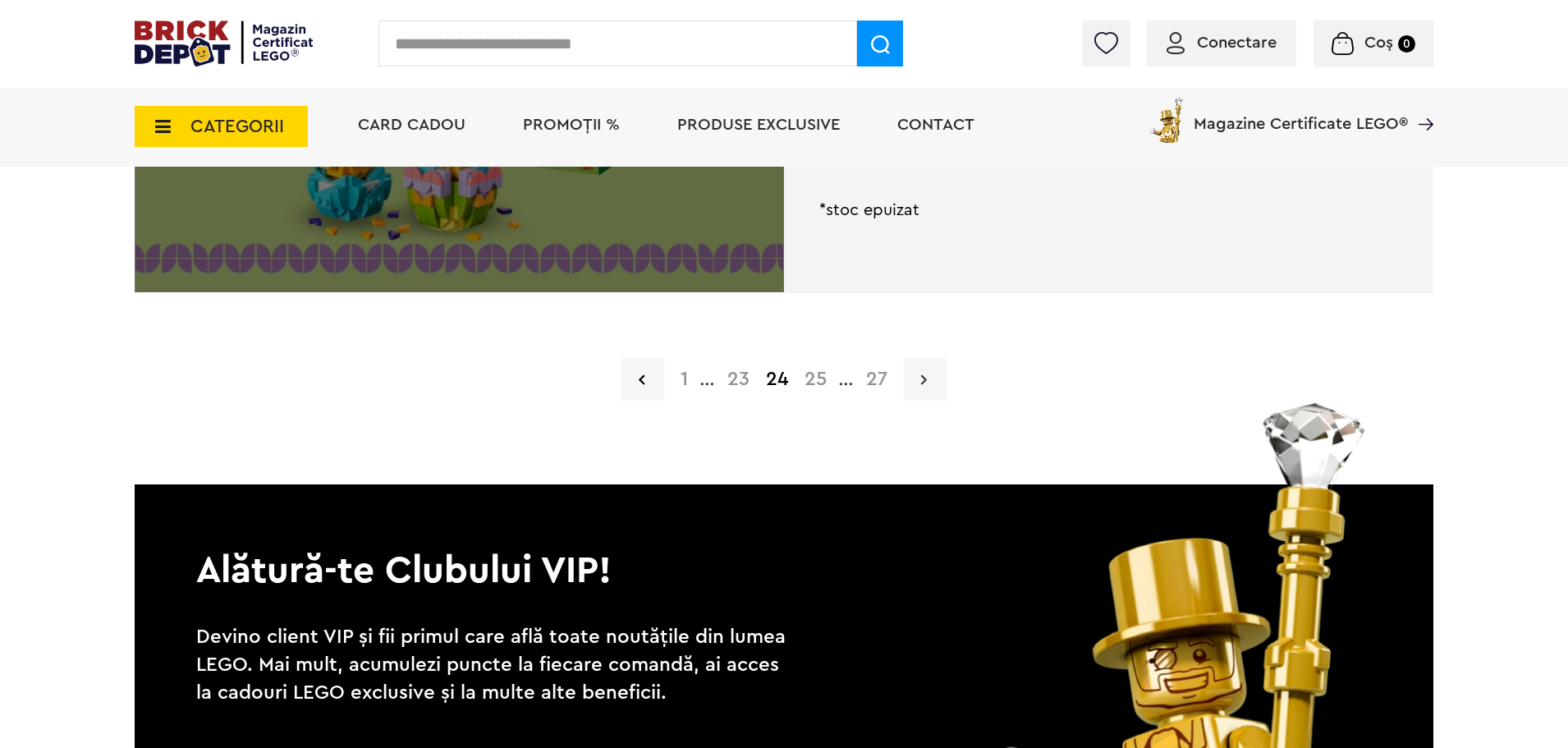
scroll to position [4250, 0]
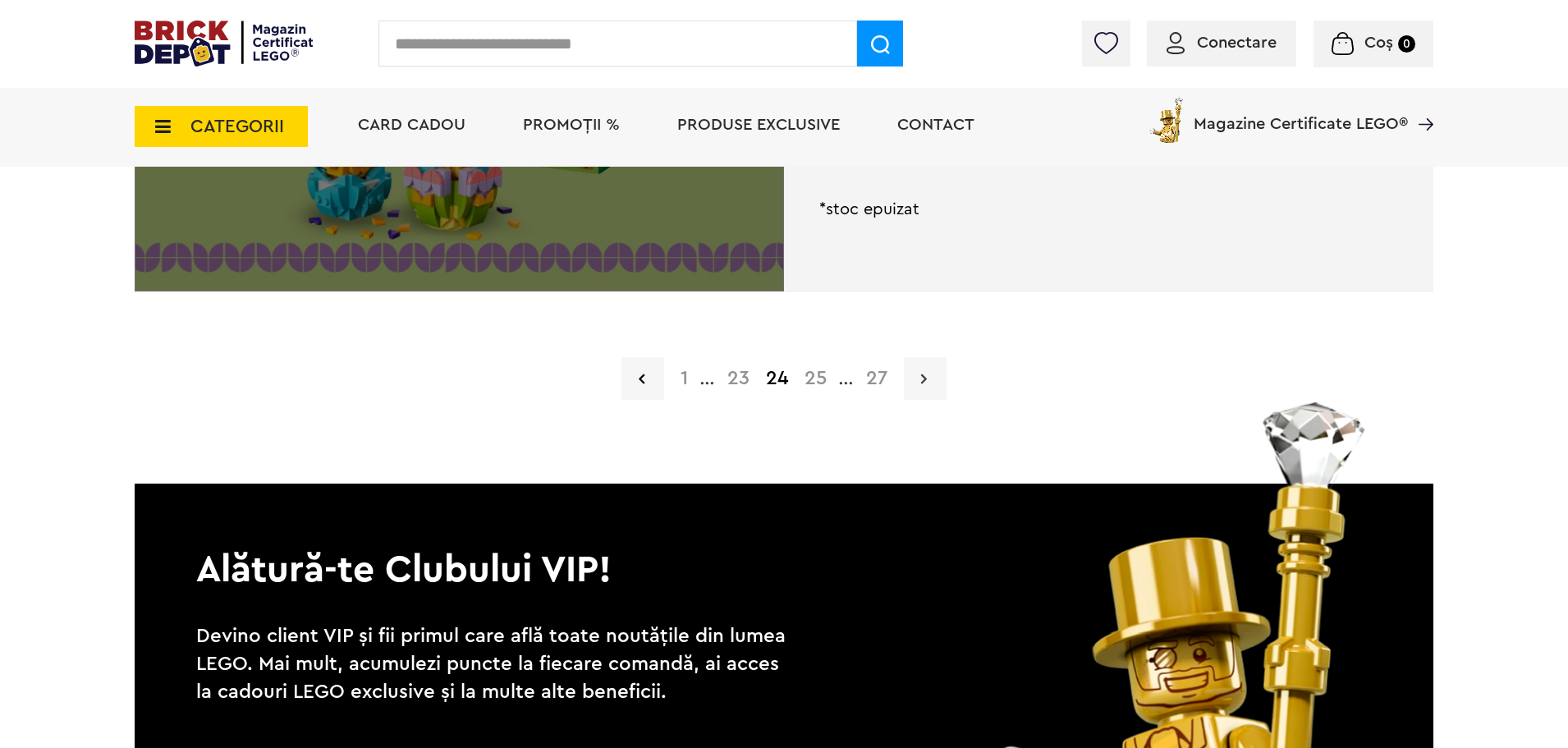
click at [908, 385] on link at bounding box center [925, 378] width 43 height 43
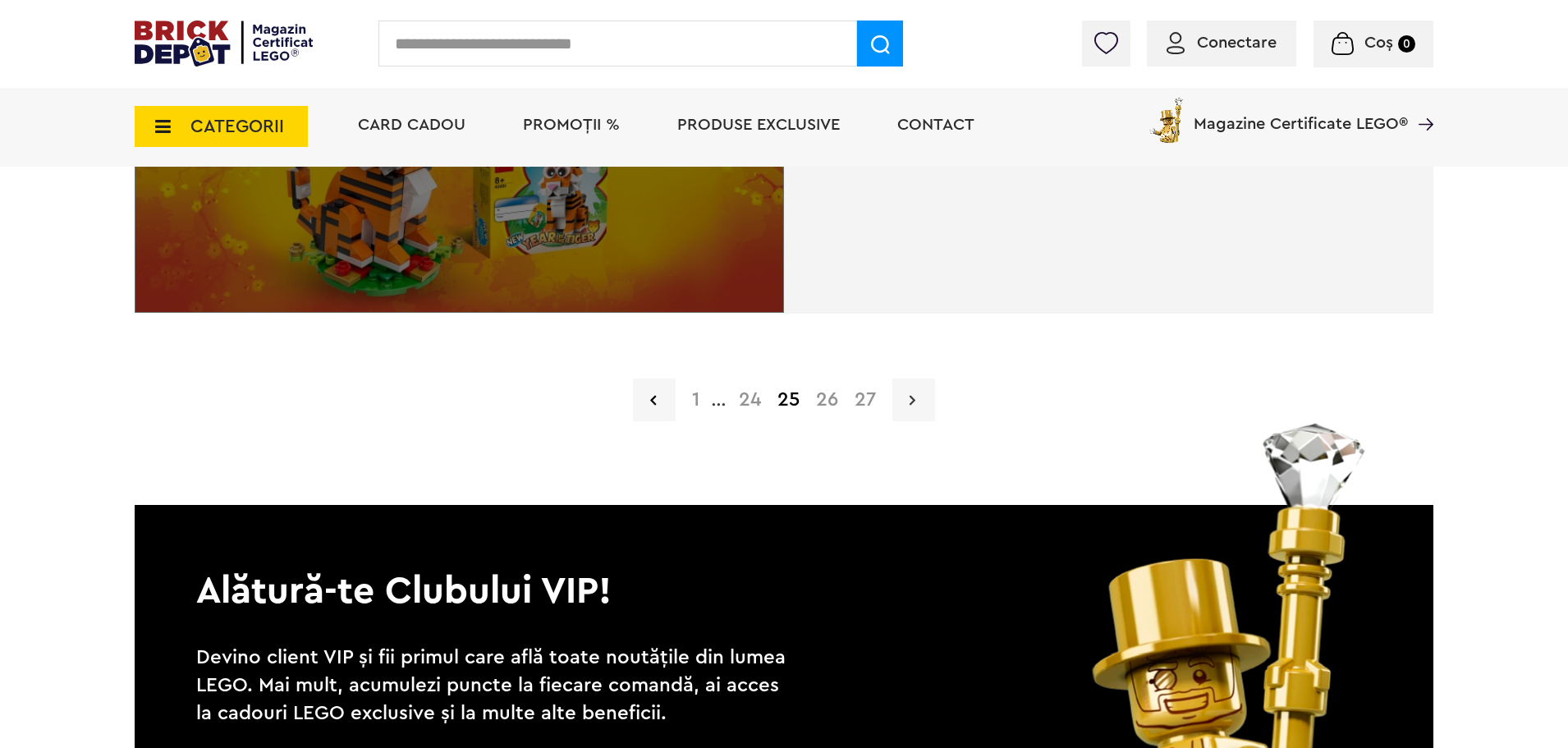
scroll to position [4231, 0]
click at [913, 405] on link at bounding box center [914, 399] width 43 height 43
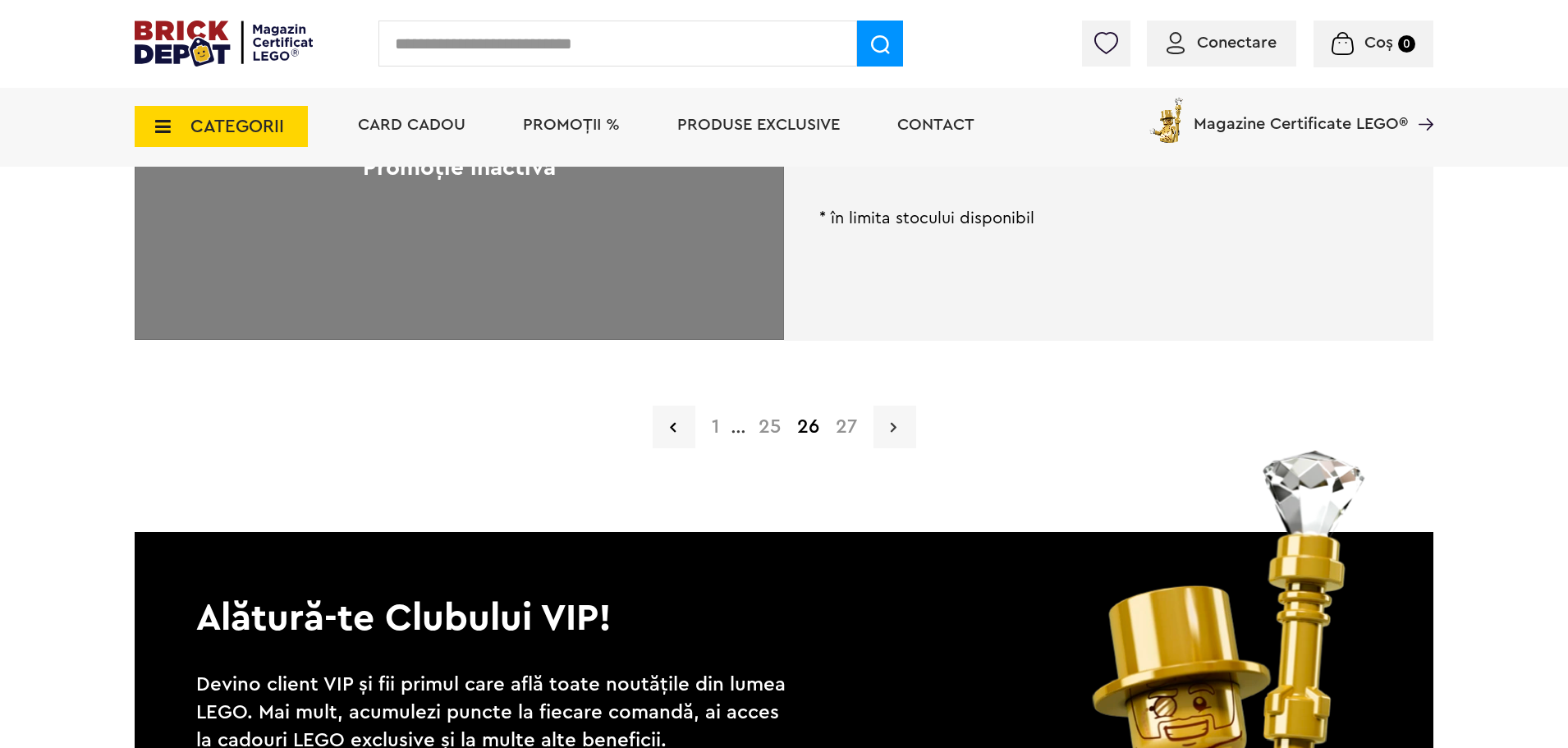
scroll to position [4203, 0]
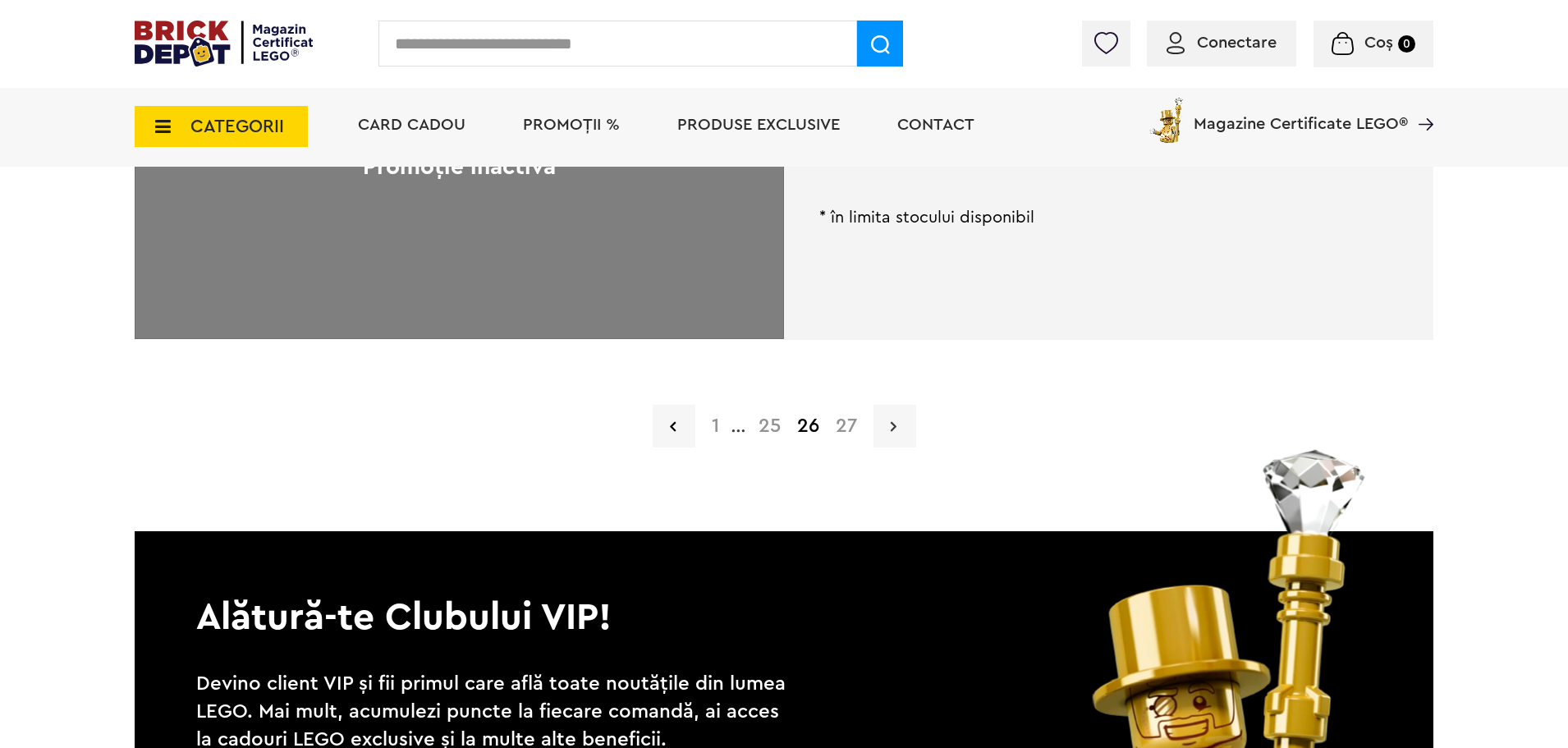
click at [897, 437] on link at bounding box center [895, 427] width 43 height 43
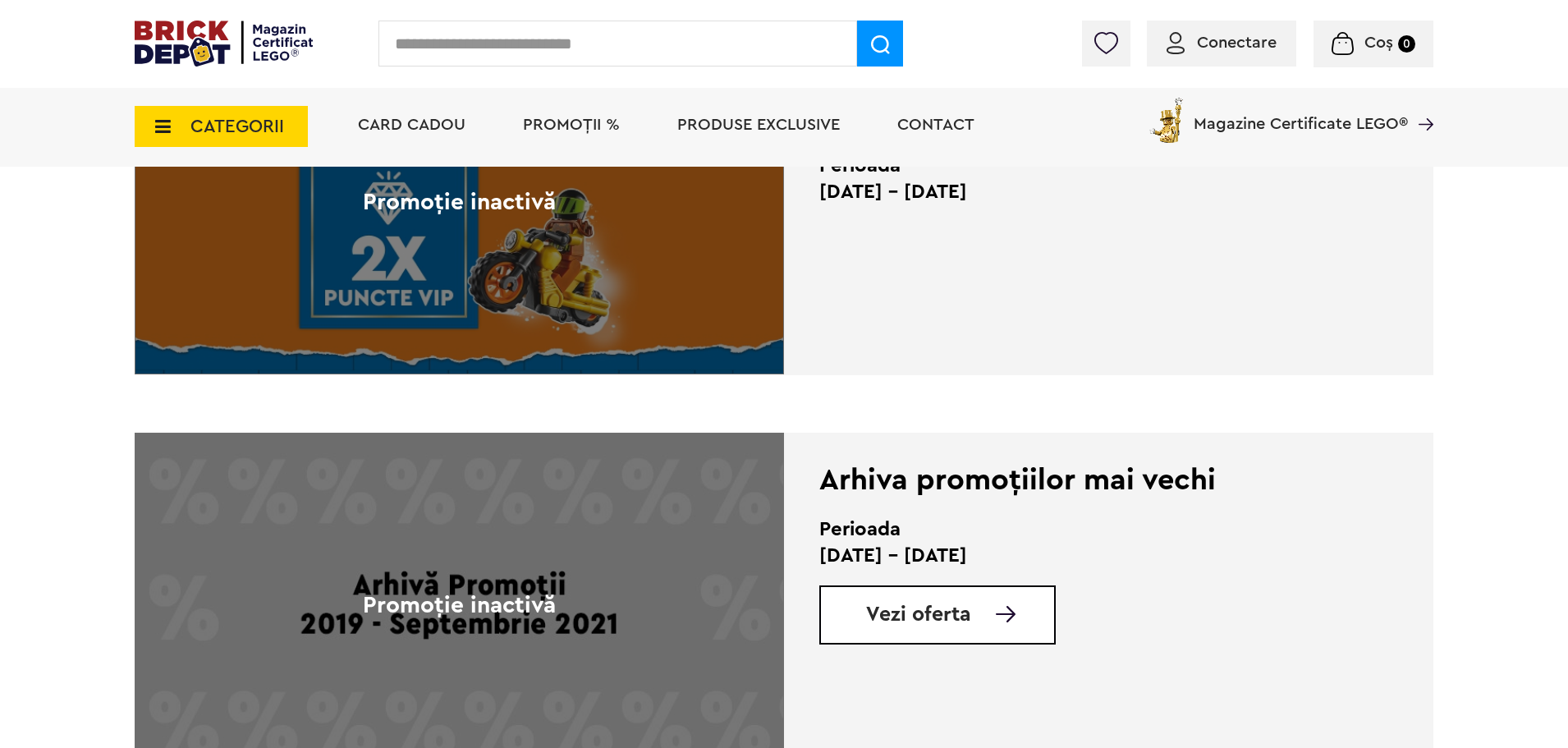
scroll to position [1742, 0]
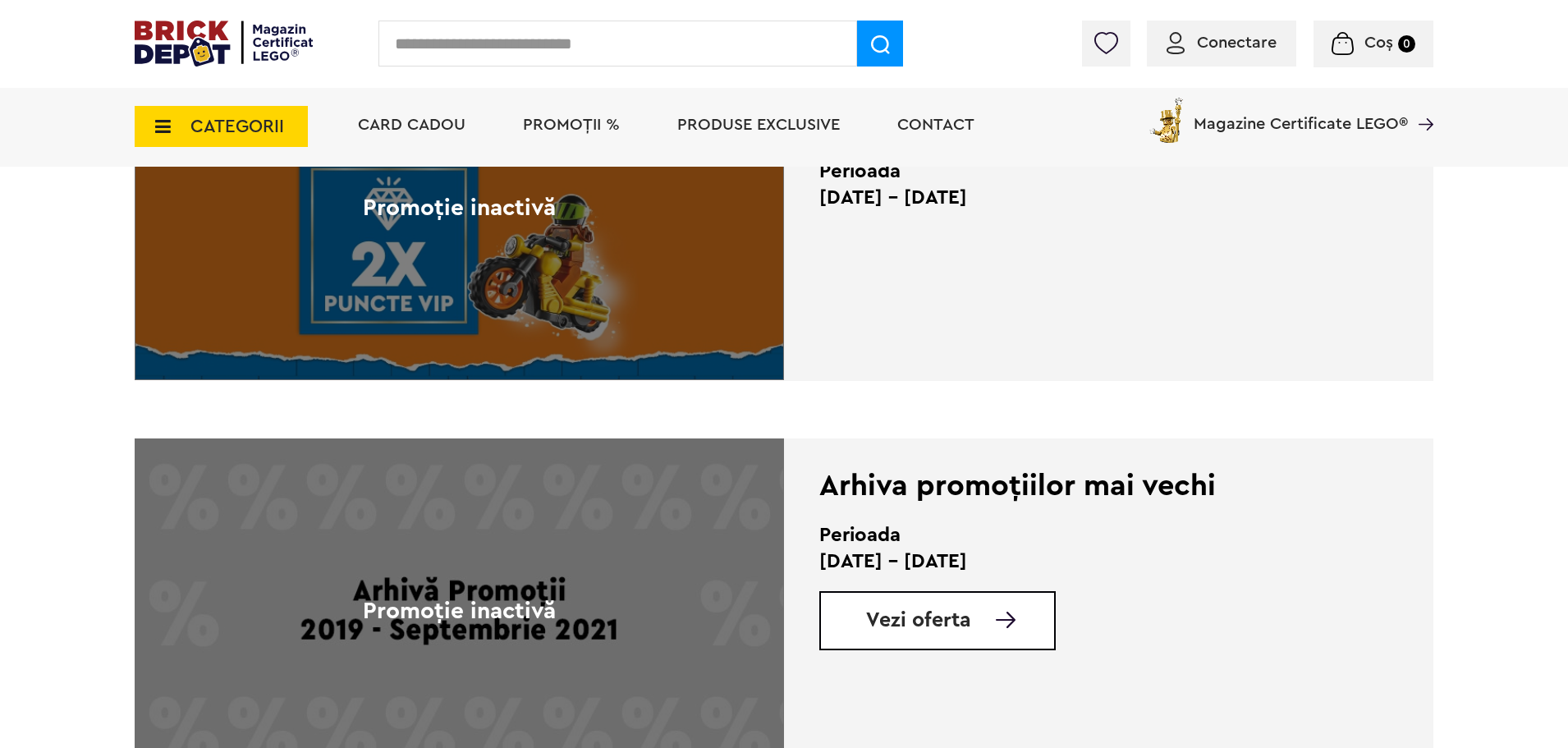
click at [918, 630] on span "Vezi oferta" at bounding box center [918, 620] width 105 height 21
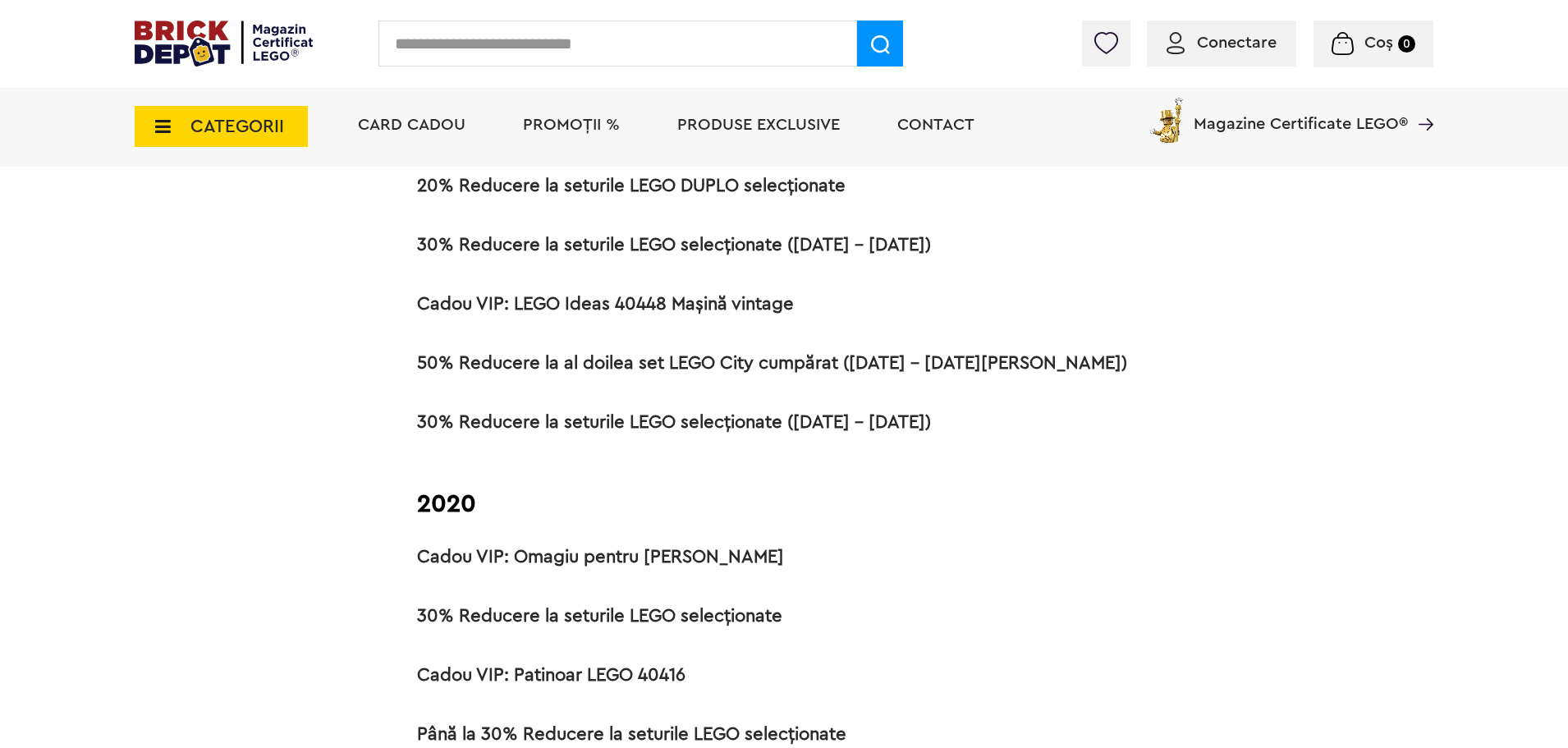
scroll to position [2368, 0]
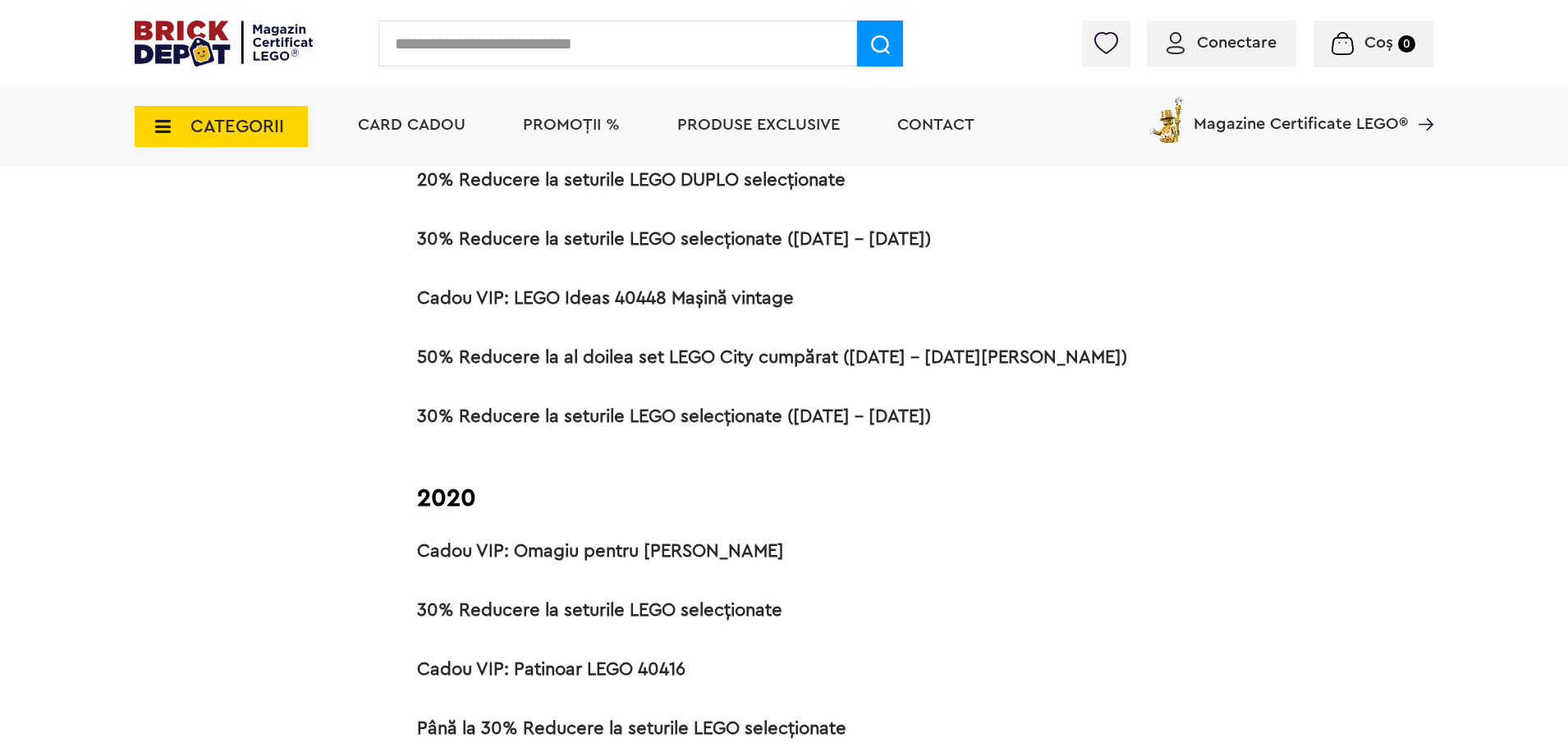
click at [578, 558] on strong "Cadou VIP: Omagiu pentru [PERSON_NAME]" at bounding box center [600, 551] width 367 height 18
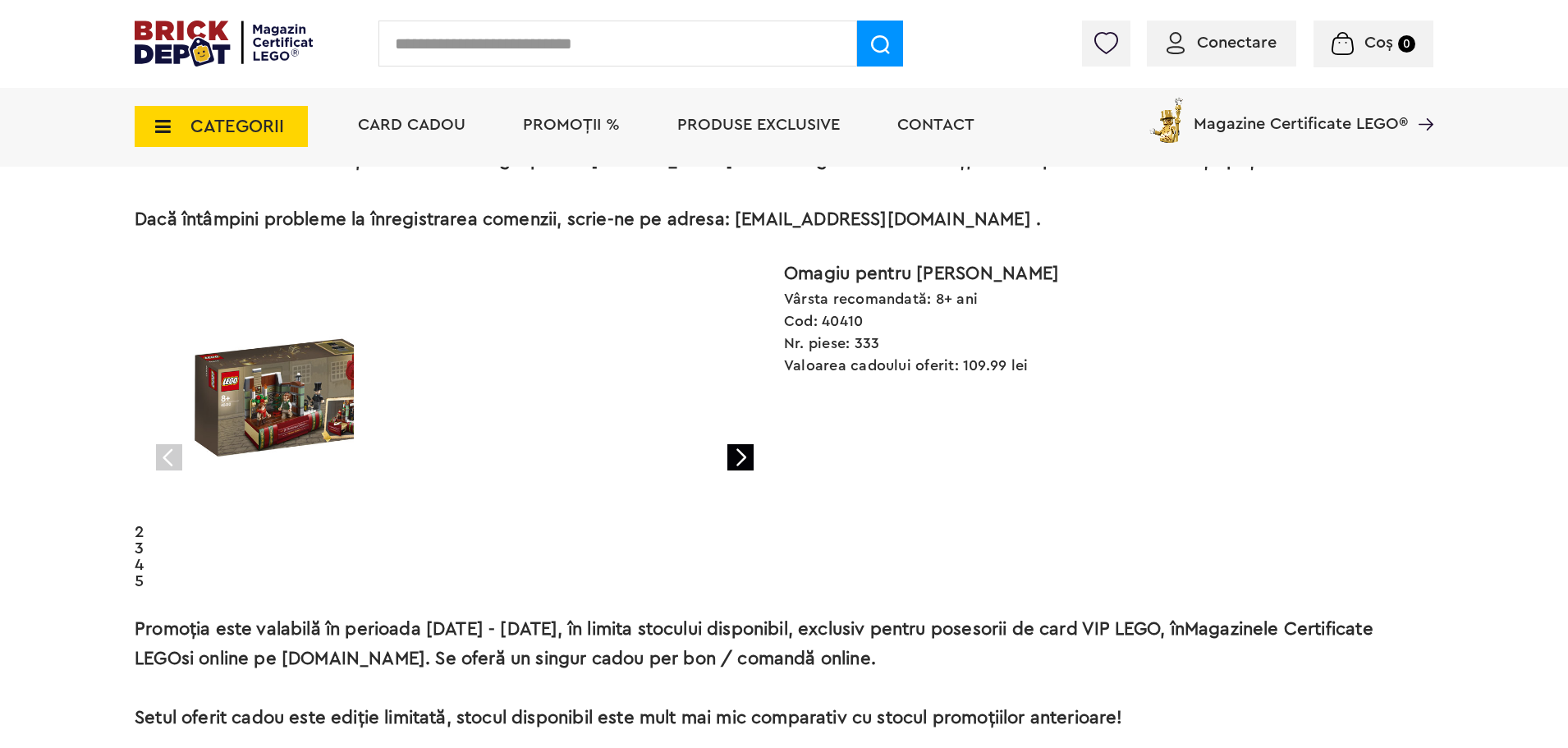
scroll to position [750, 0]
